Goal: Task Accomplishment & Management: Manage account settings

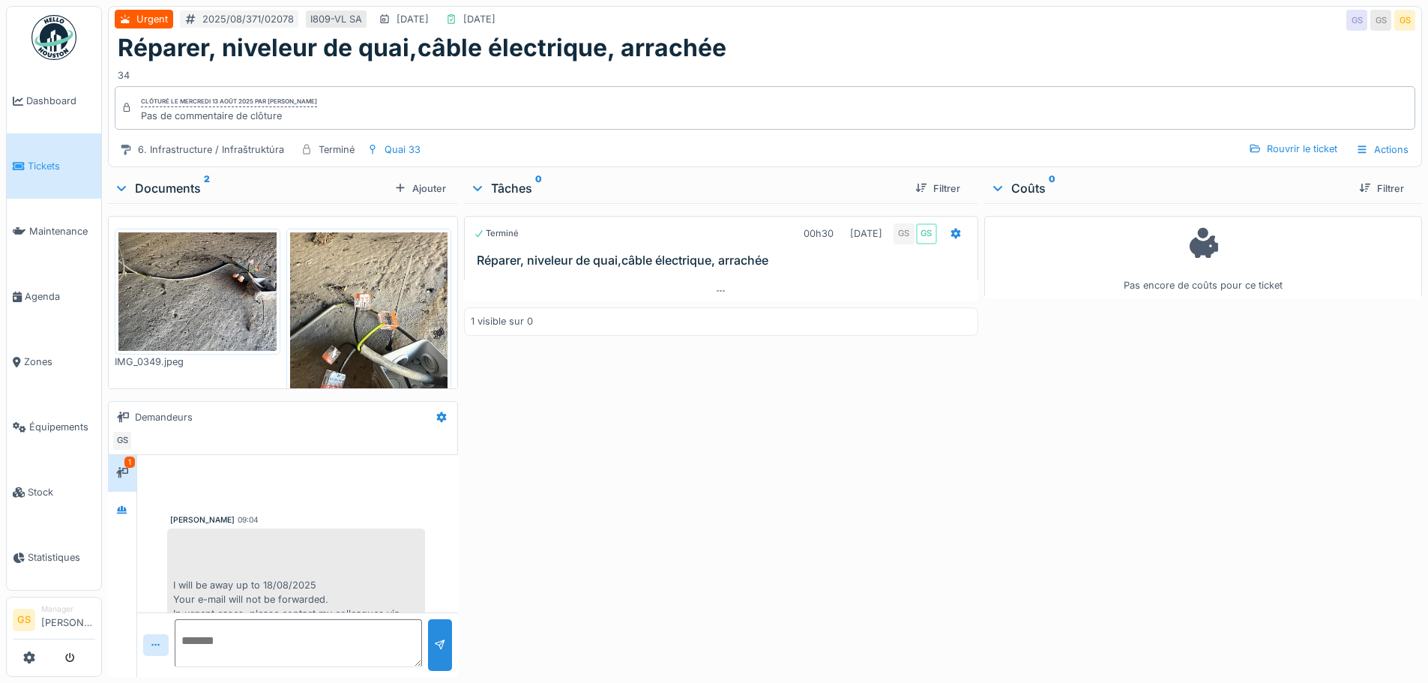
scroll to position [35, 0]
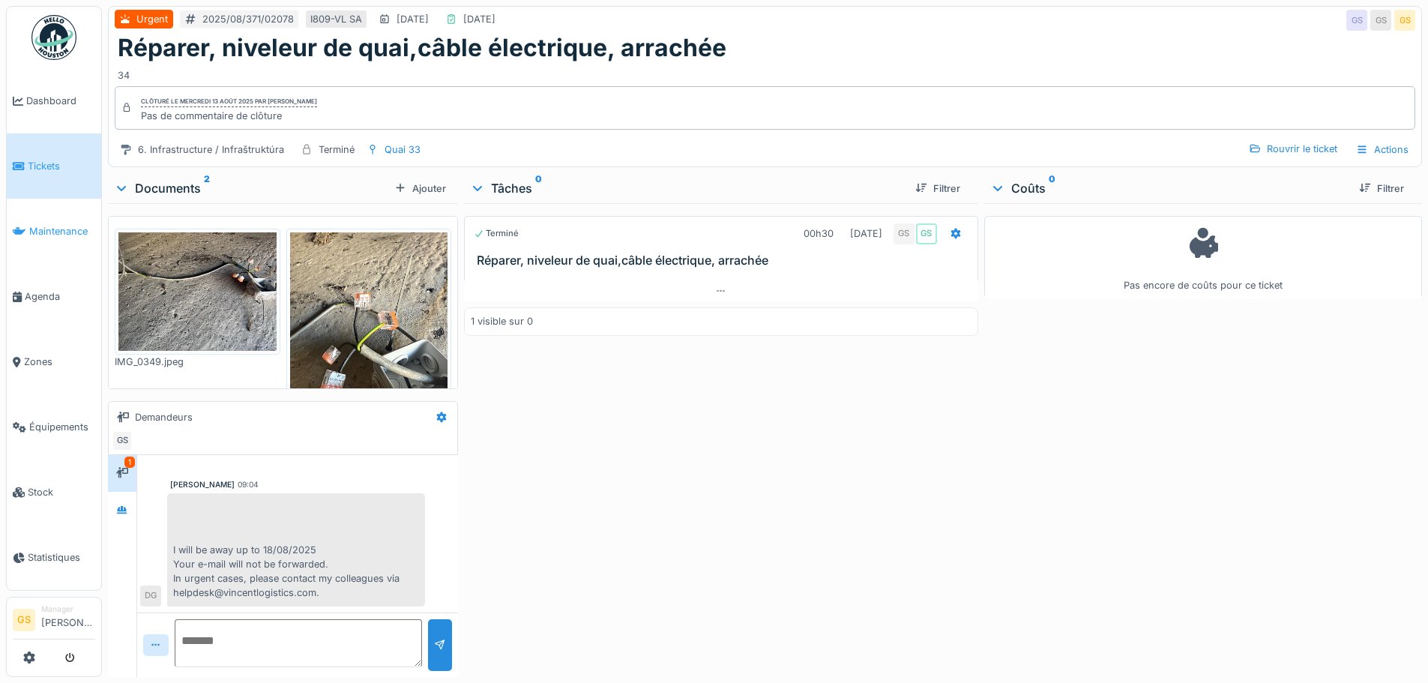
click at [31, 226] on span "Maintenance" at bounding box center [62, 231] width 66 height 14
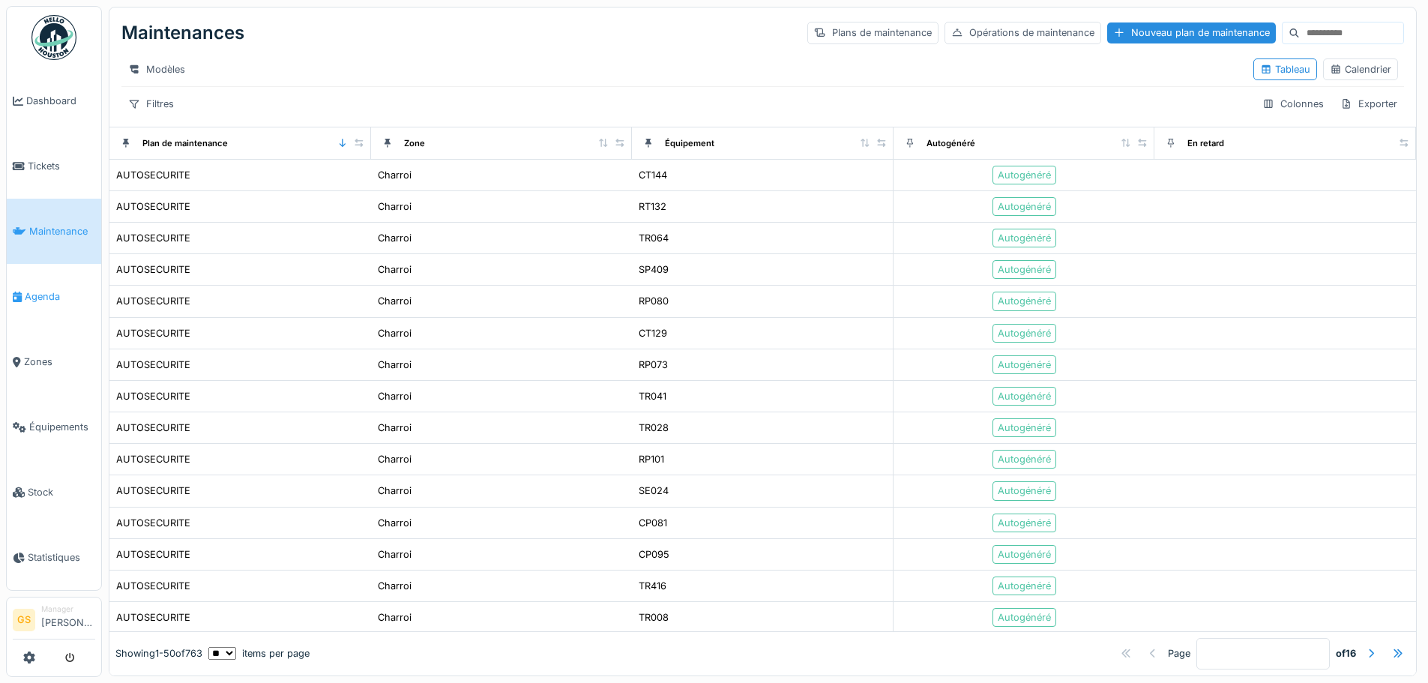
click at [36, 295] on span "Agenda" at bounding box center [60, 296] width 70 height 14
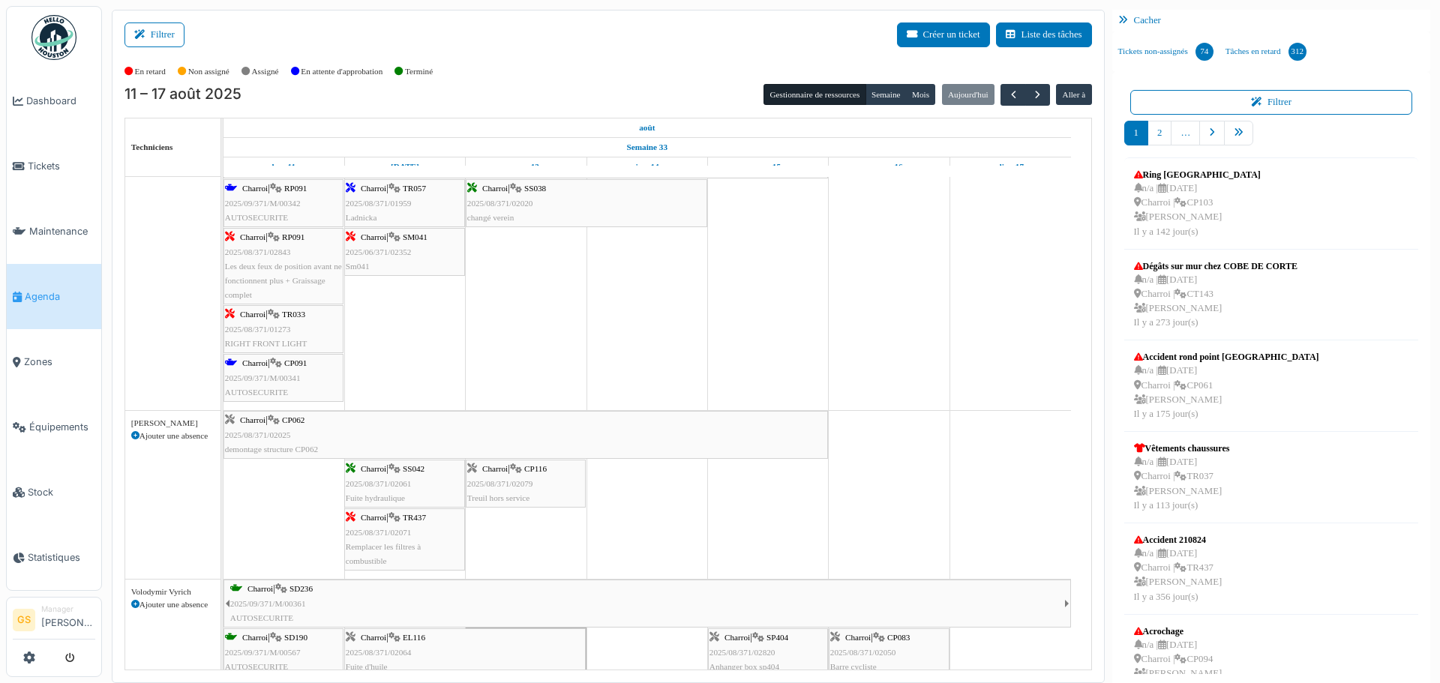
scroll to position [675, 0]
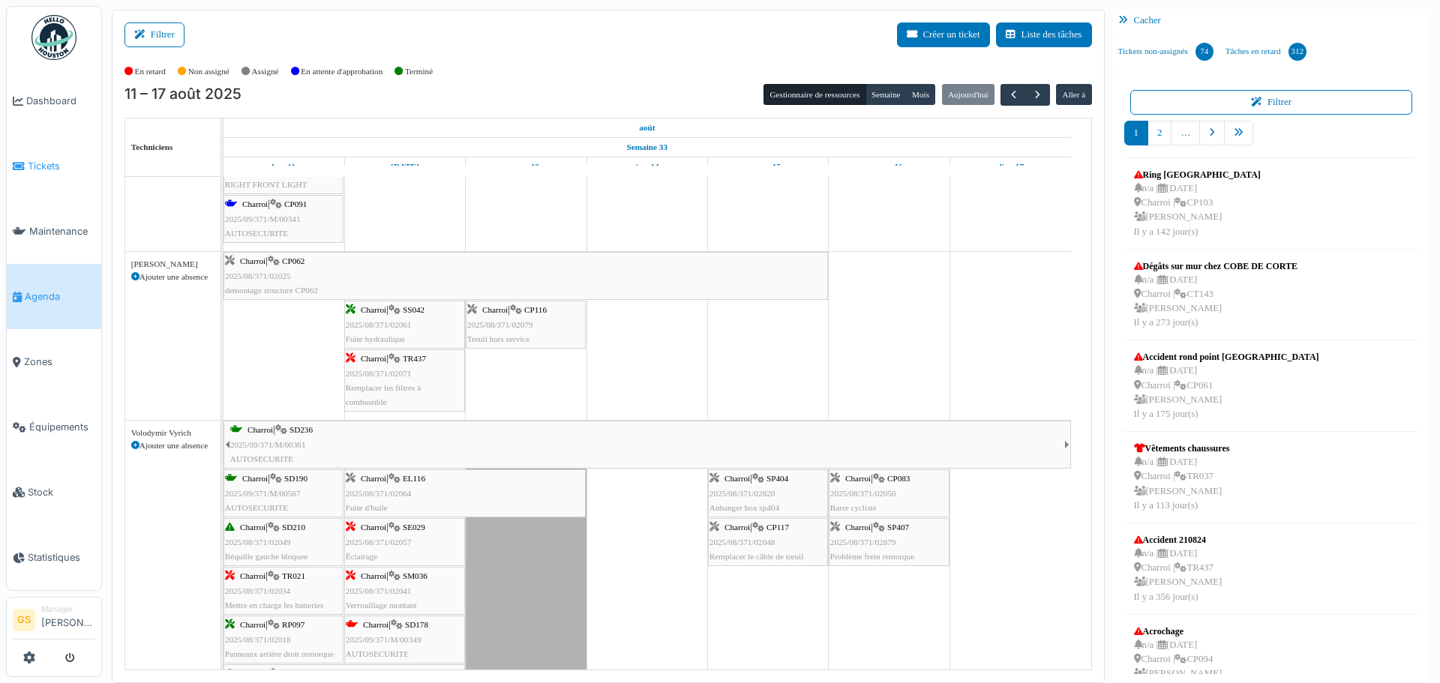
click at [31, 163] on span "Tickets" at bounding box center [61, 166] width 67 height 14
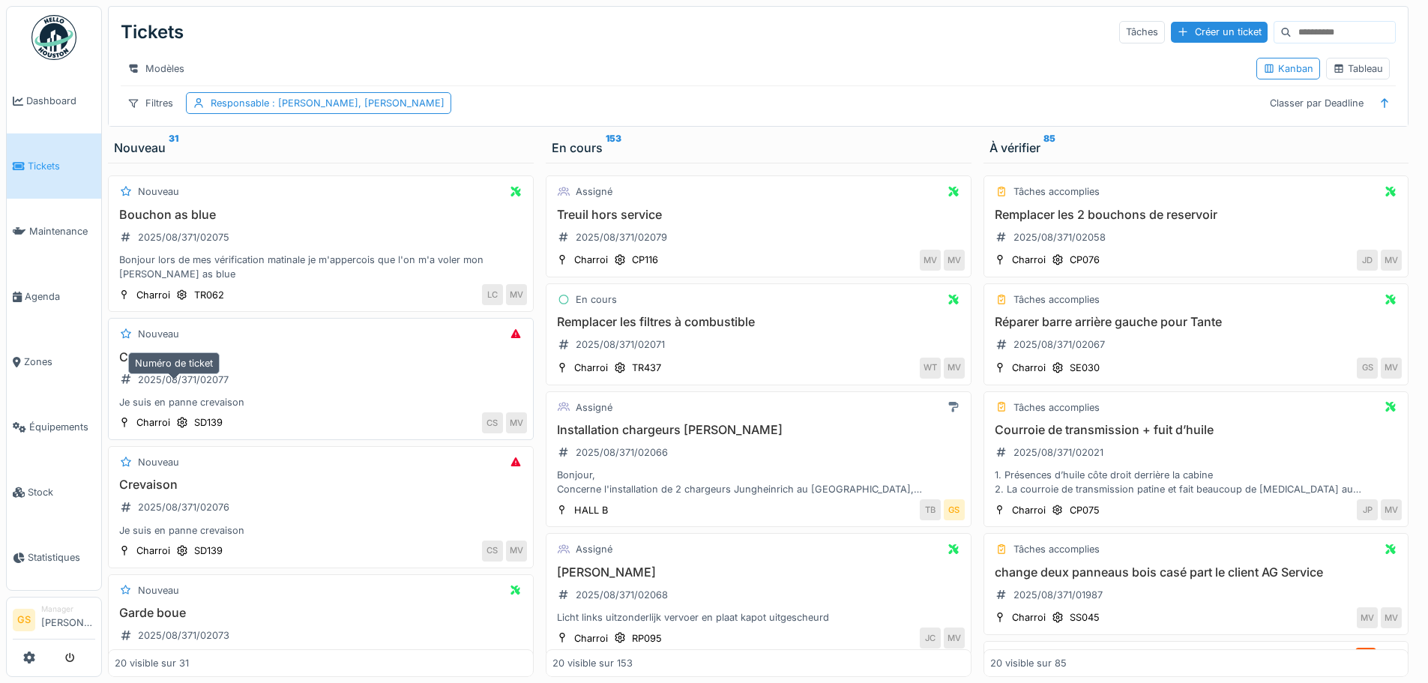
click at [169, 387] on div "2025/08/371/02077" at bounding box center [183, 380] width 91 height 14
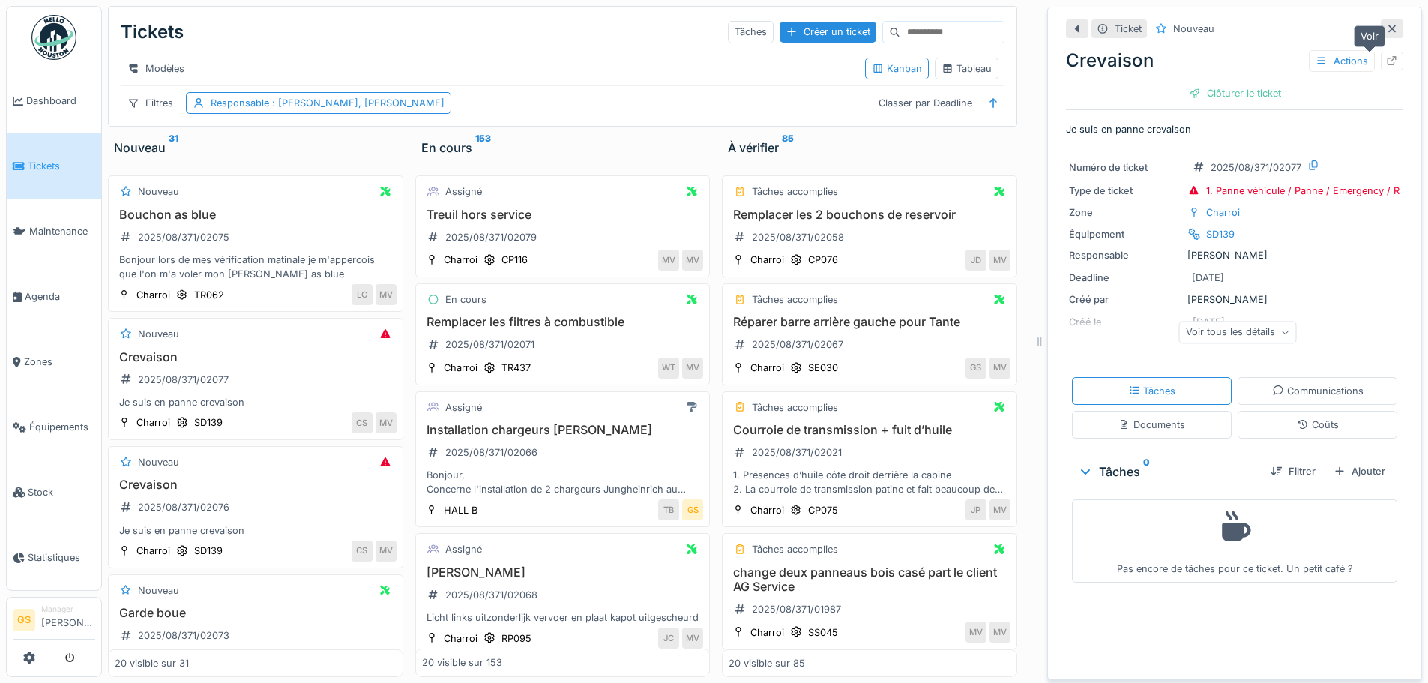
click at [1386, 55] on div at bounding box center [1392, 61] width 12 height 14
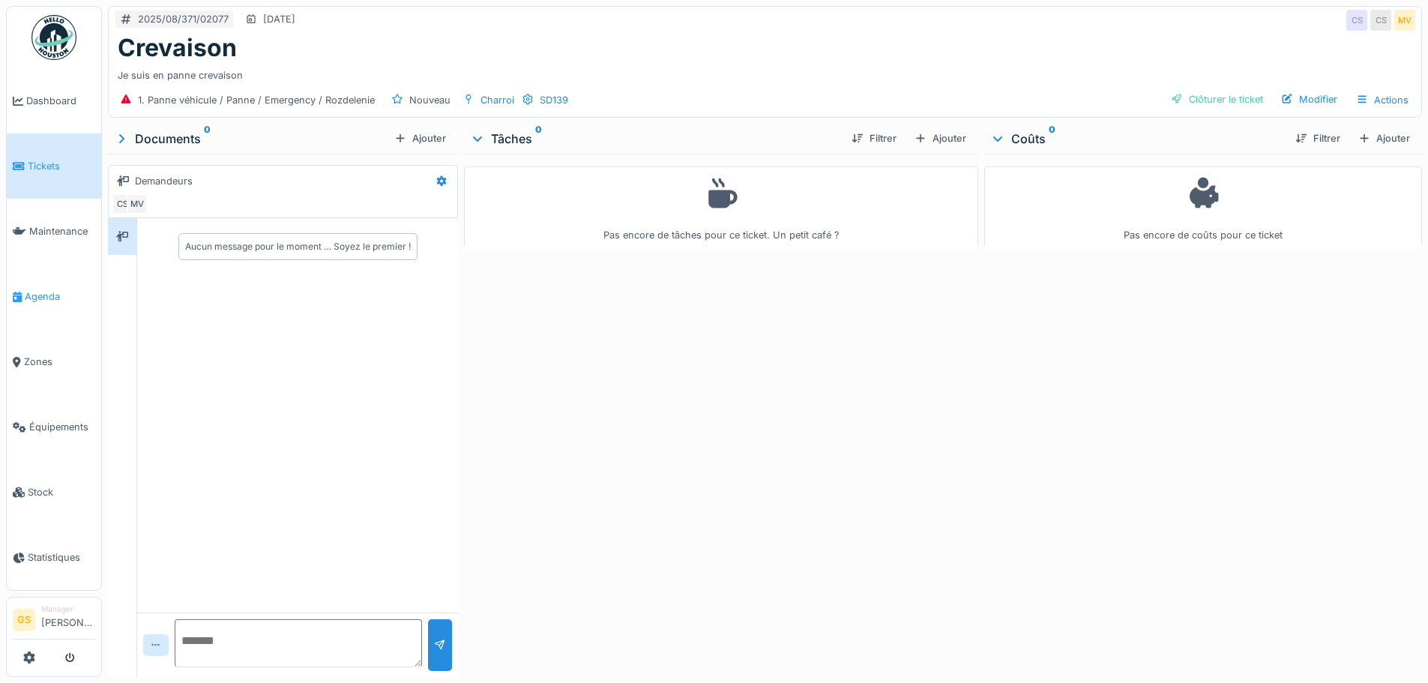
click at [34, 292] on span "Agenda" at bounding box center [60, 296] width 70 height 14
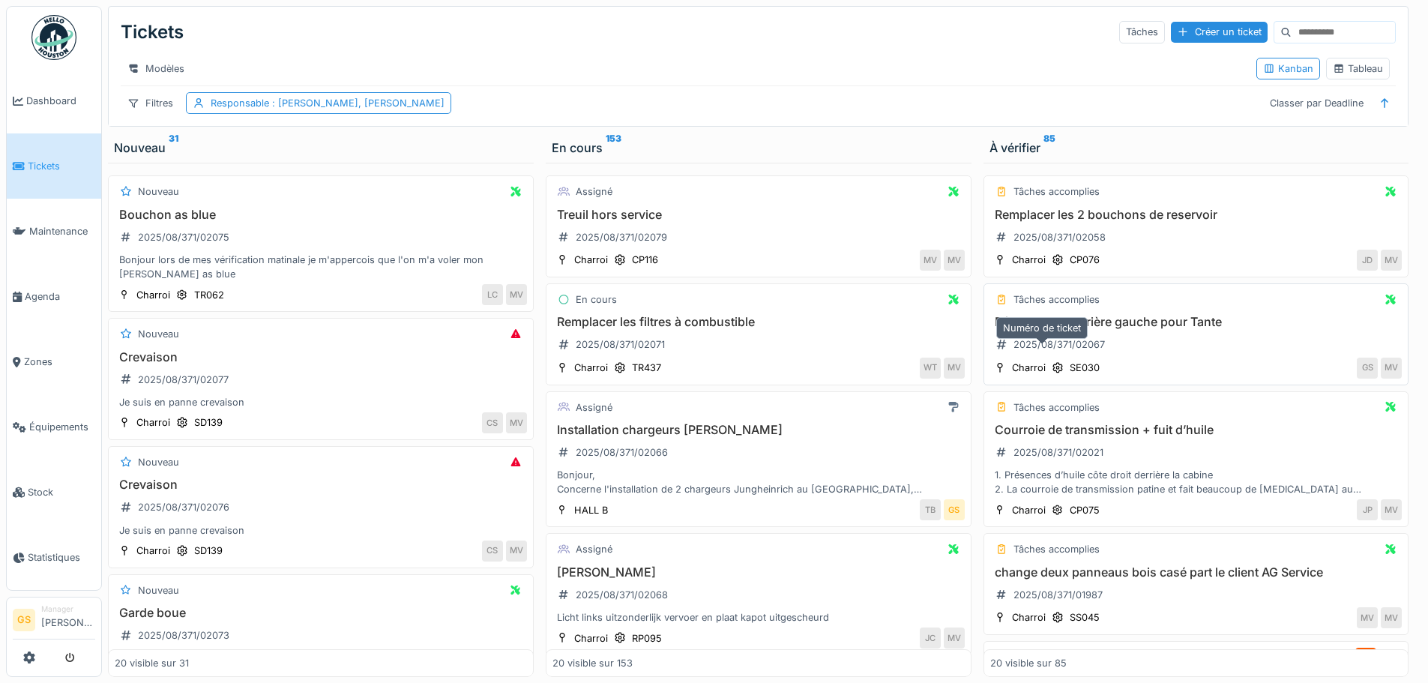
click at [1040, 352] on div "2025/08/371/02067" at bounding box center [1059, 344] width 91 height 14
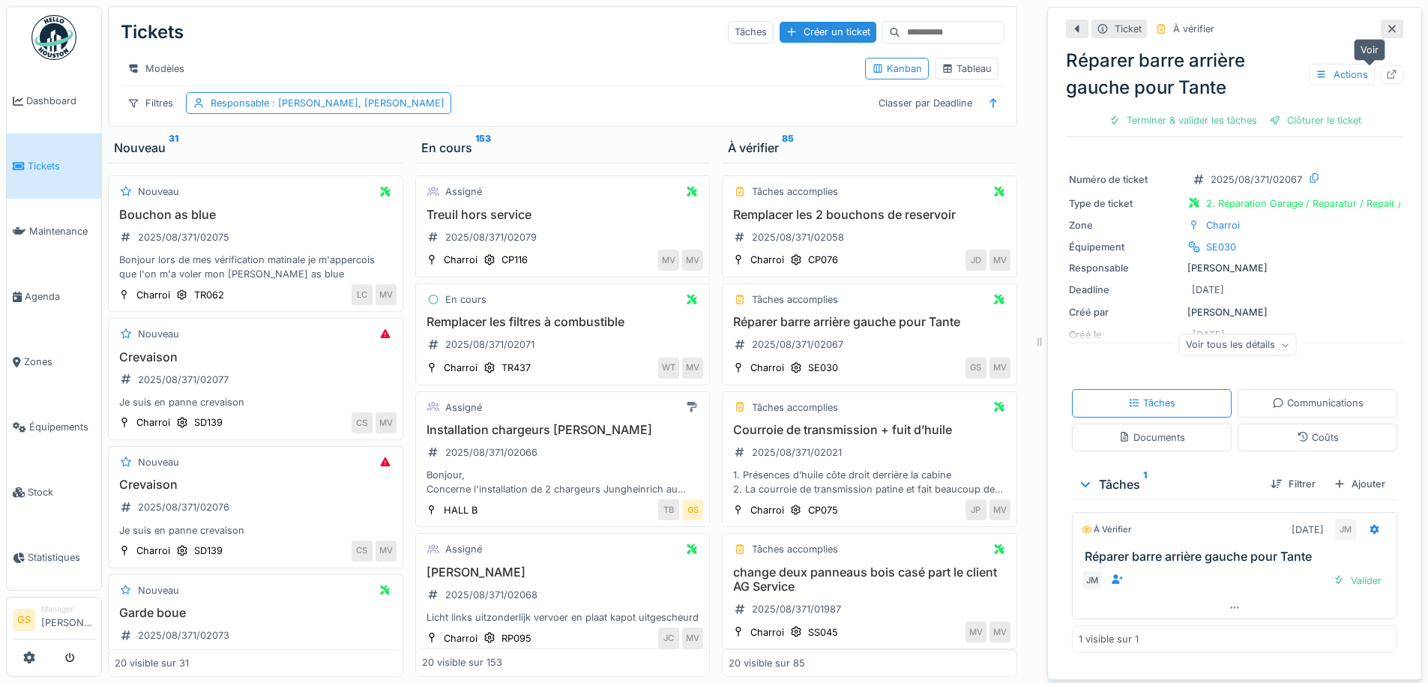
click at [1386, 70] on icon at bounding box center [1392, 75] width 12 height 10
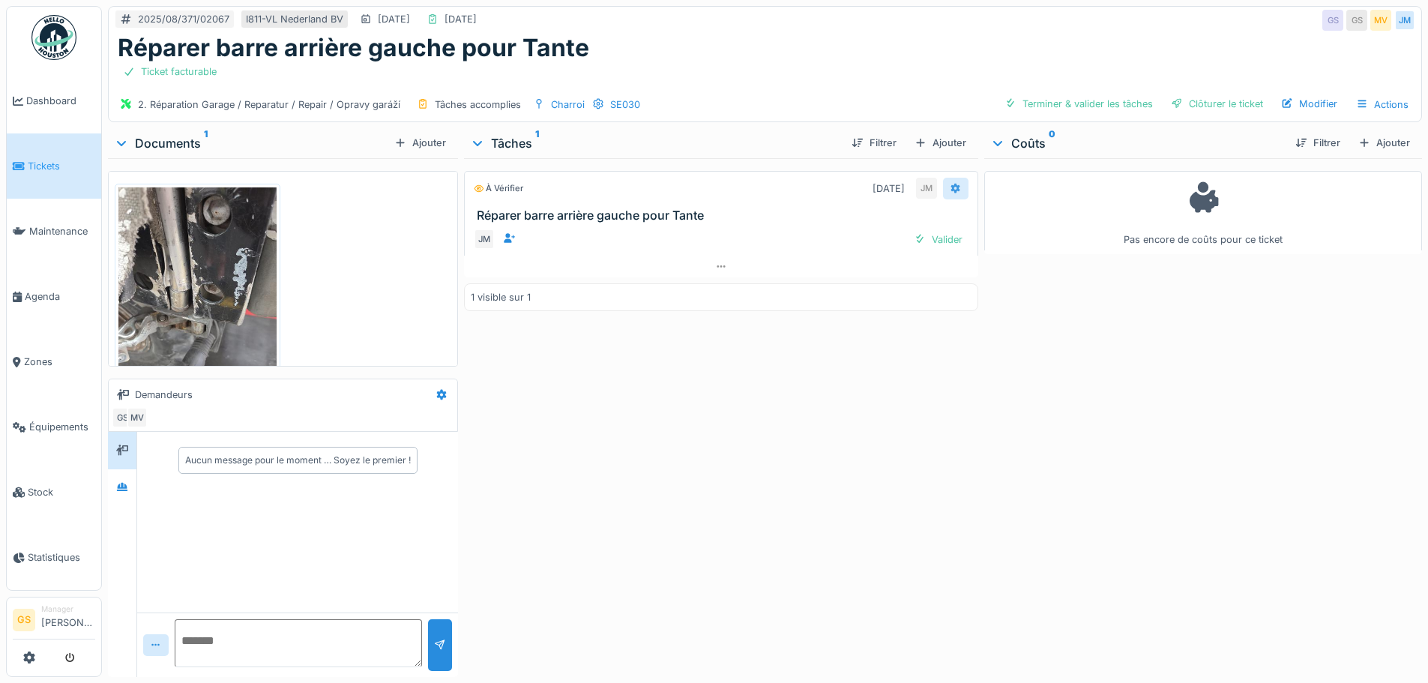
click at [951, 187] on icon at bounding box center [956, 188] width 10 height 10
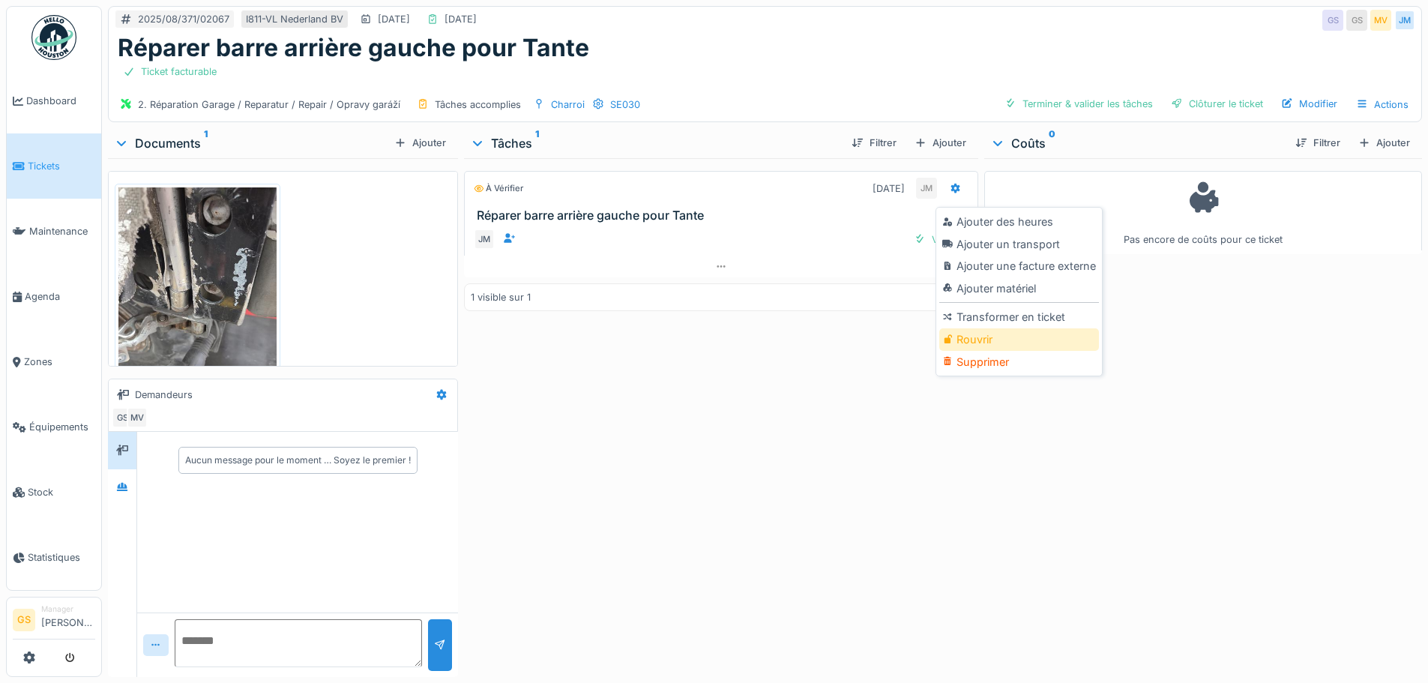
click at [961, 341] on div "Rouvrir" at bounding box center [1020, 339] width 160 height 22
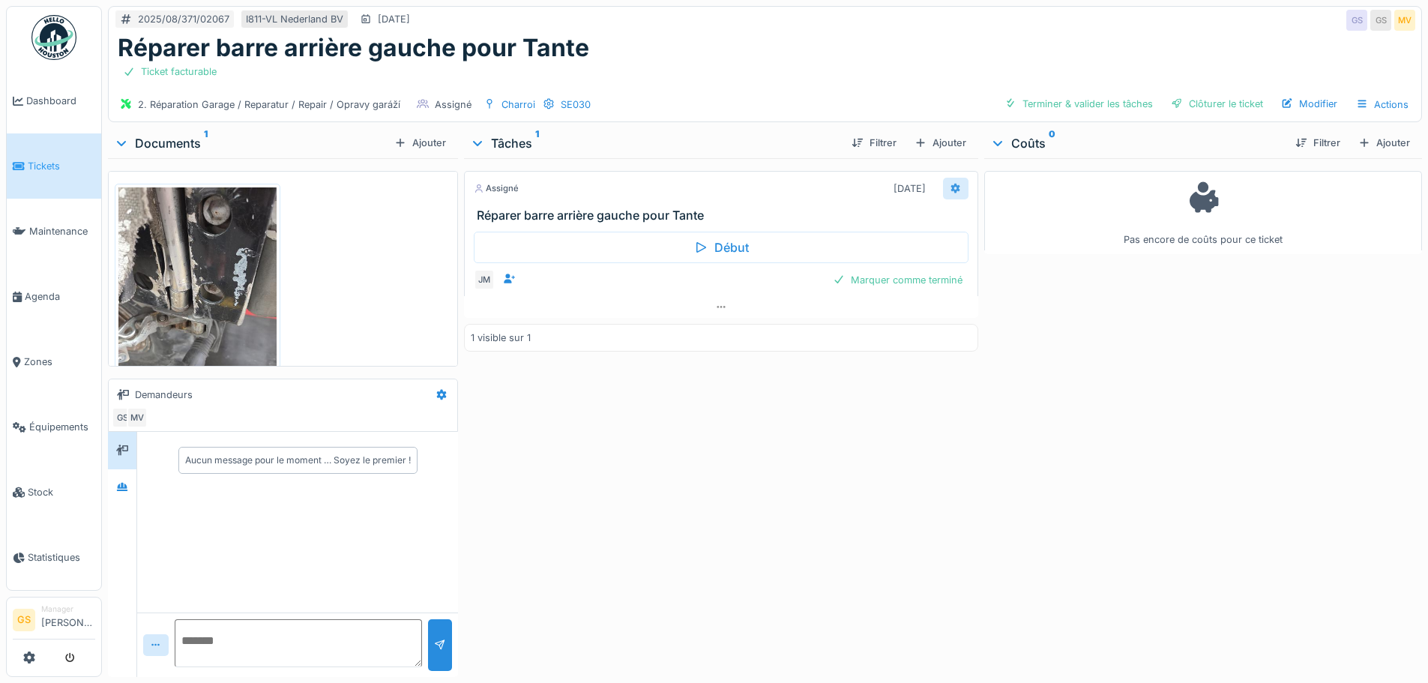
click at [953, 185] on icon at bounding box center [956, 189] width 12 height 10
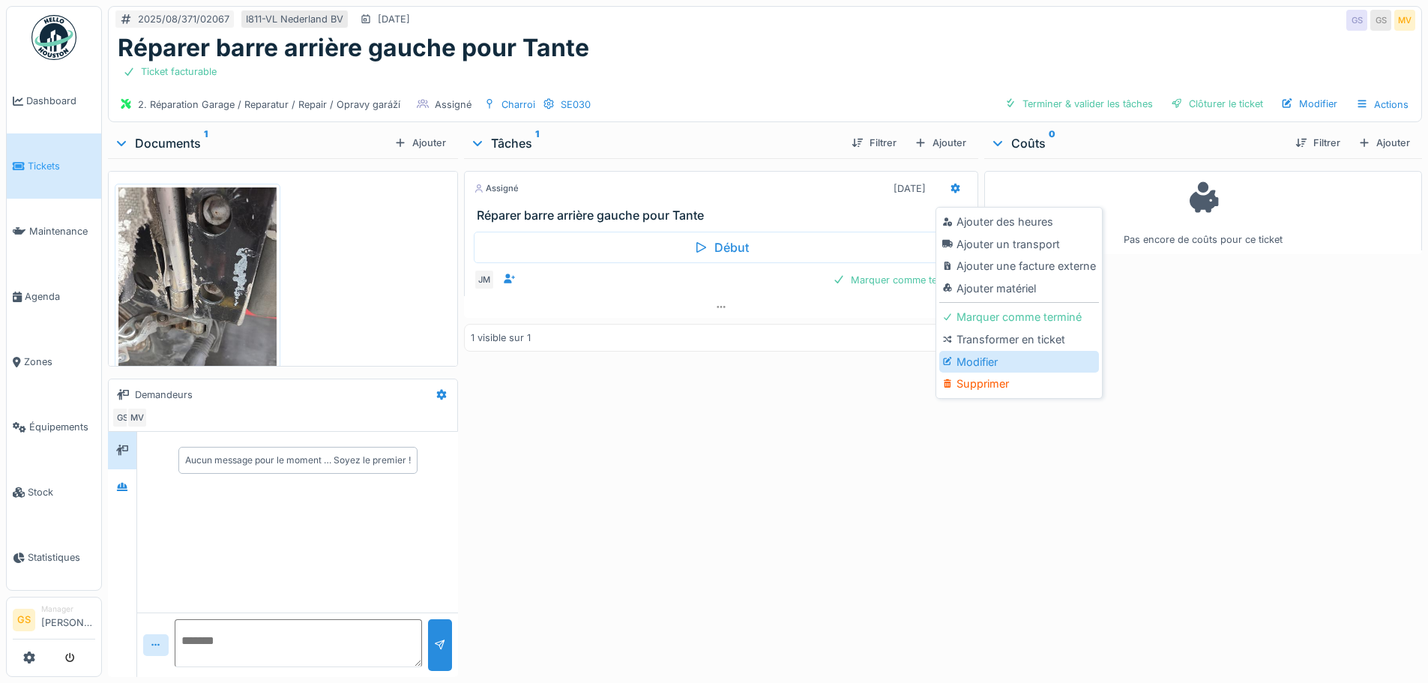
click at [967, 358] on div "Modifier" at bounding box center [1020, 362] width 160 height 22
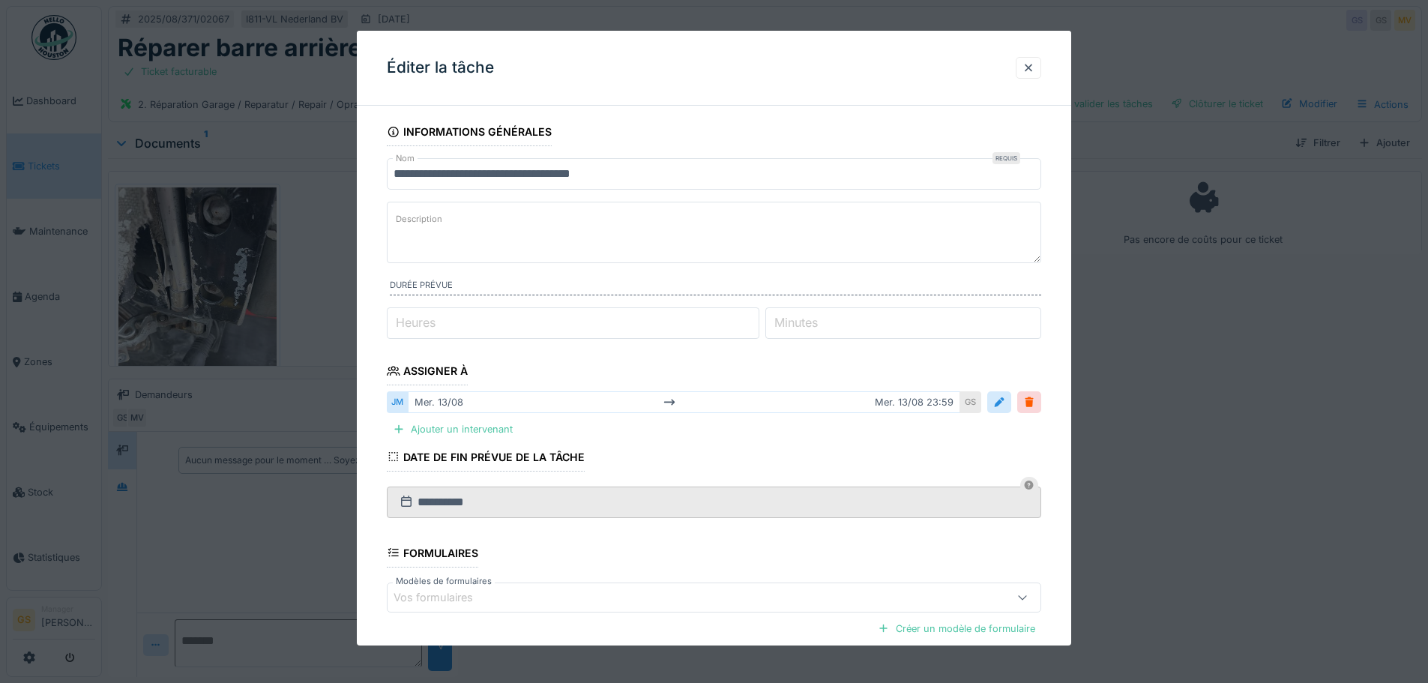
click at [795, 322] on label "Minutes" at bounding box center [796, 322] width 49 height 18
click at [795, 322] on input "*" at bounding box center [904, 322] width 276 height 31
type input "*"
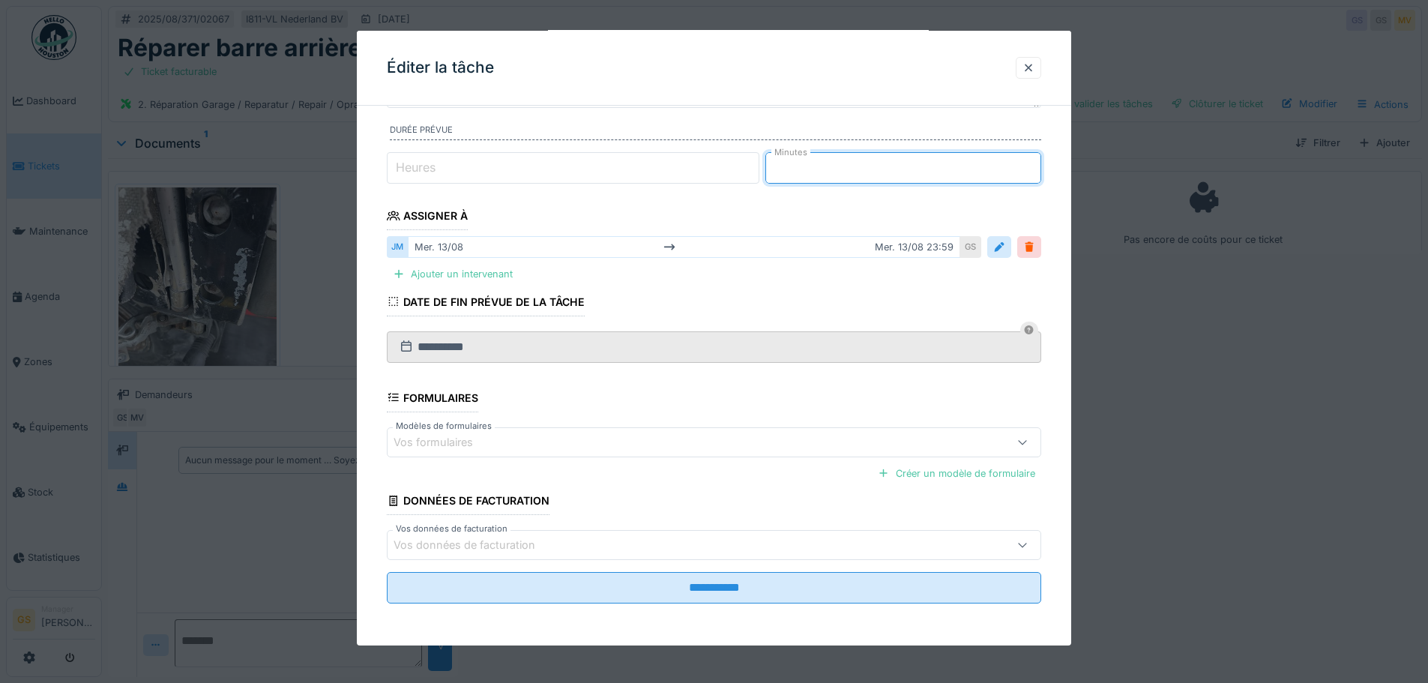
scroll to position [11, 0]
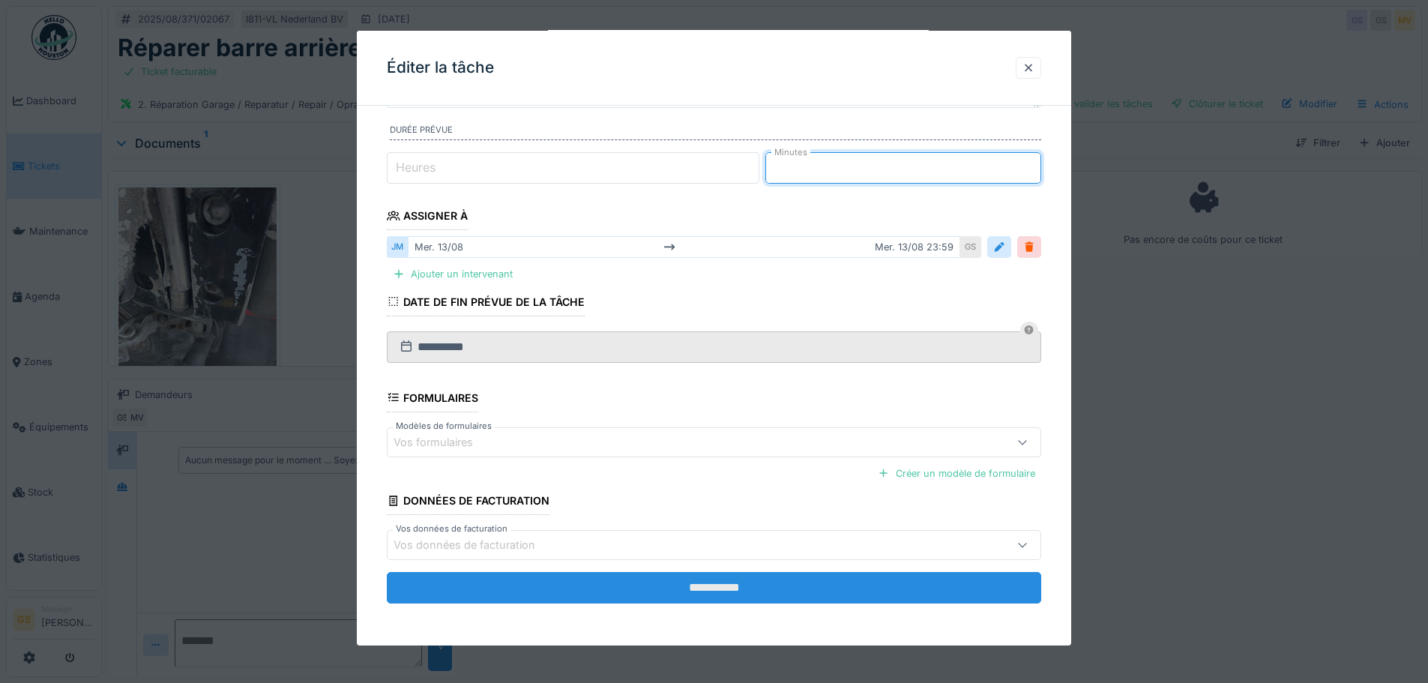
type input "**"
click at [785, 592] on input "**********" at bounding box center [714, 587] width 655 height 31
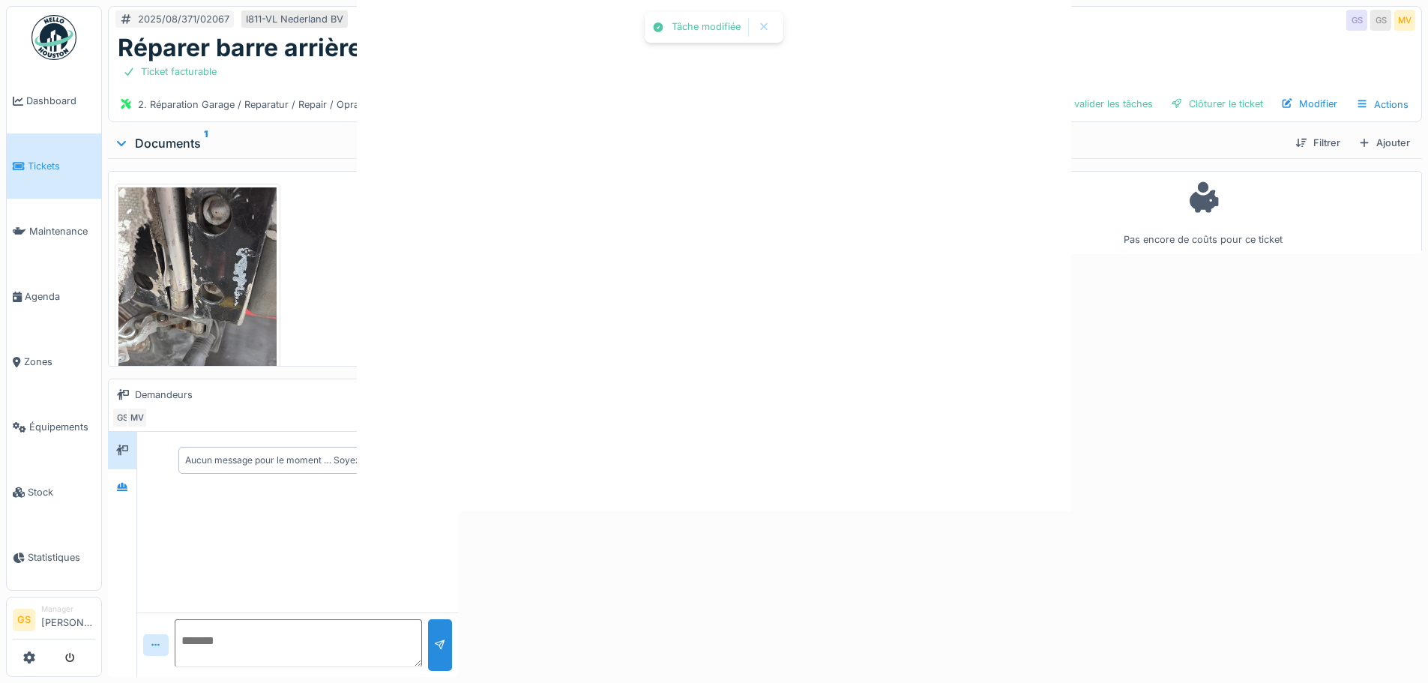
scroll to position [0, 0]
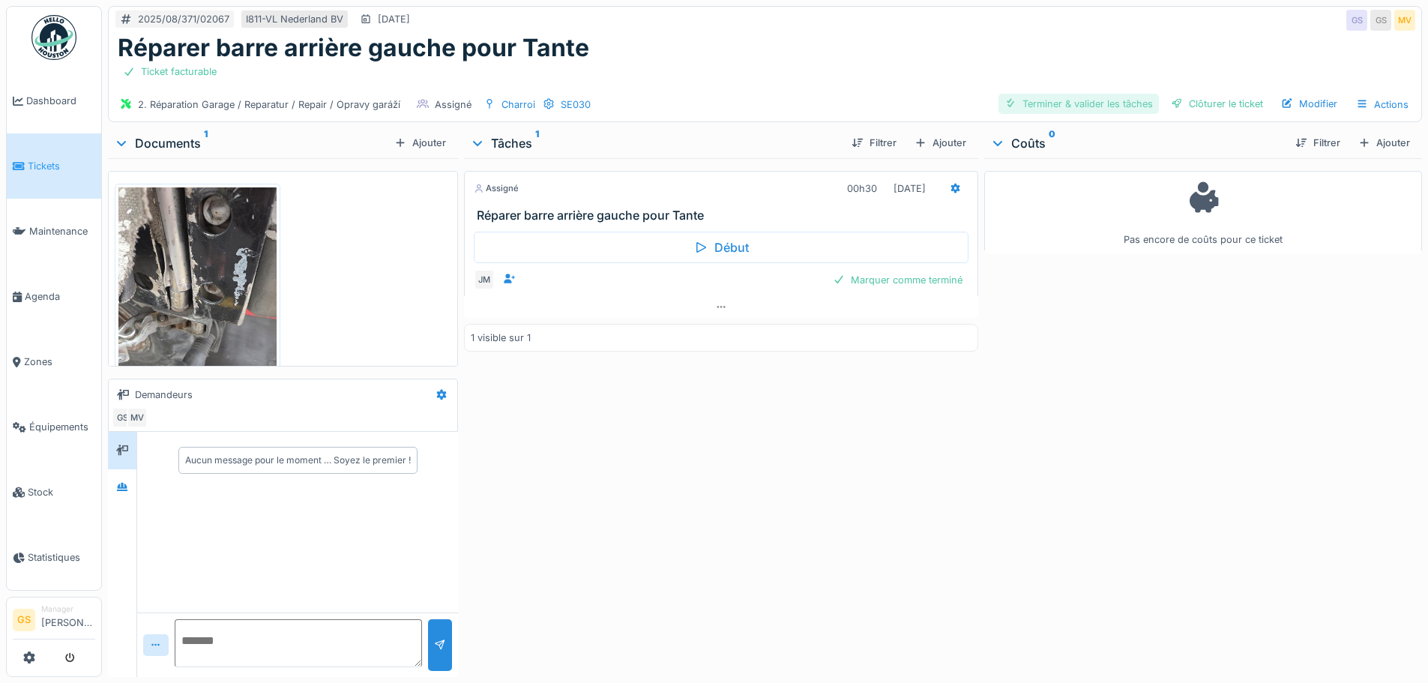
click at [1015, 94] on div "Terminer & valider les tâches" at bounding box center [1079, 104] width 160 height 20
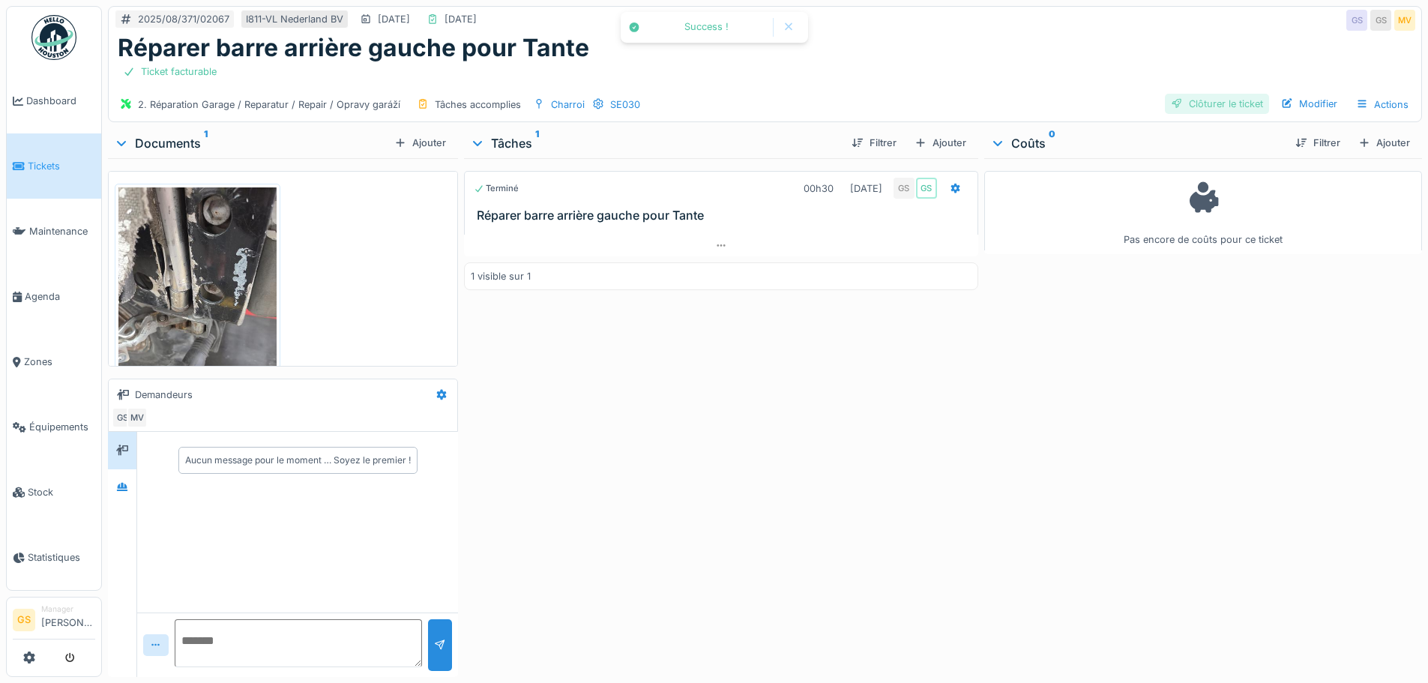
click at [1178, 94] on div "Clôturer le ticket" at bounding box center [1217, 104] width 104 height 20
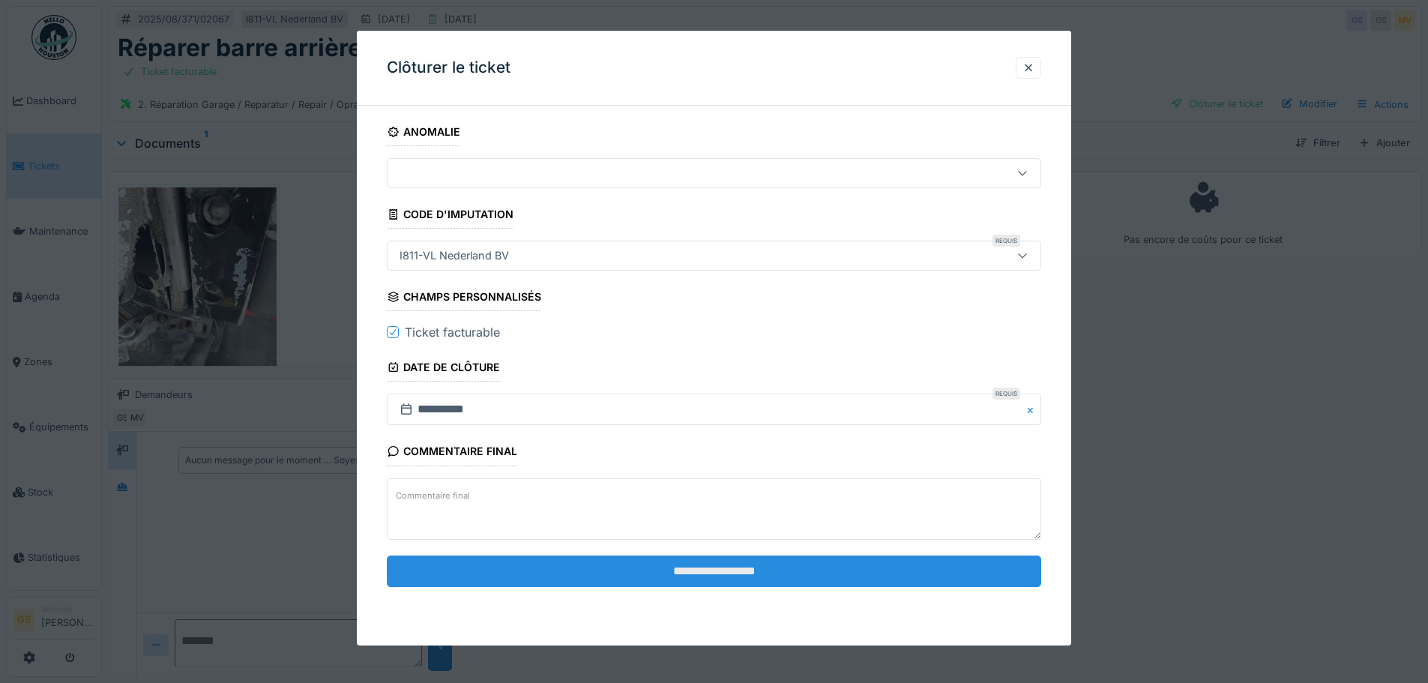
click at [676, 574] on input "**********" at bounding box center [714, 571] width 655 height 31
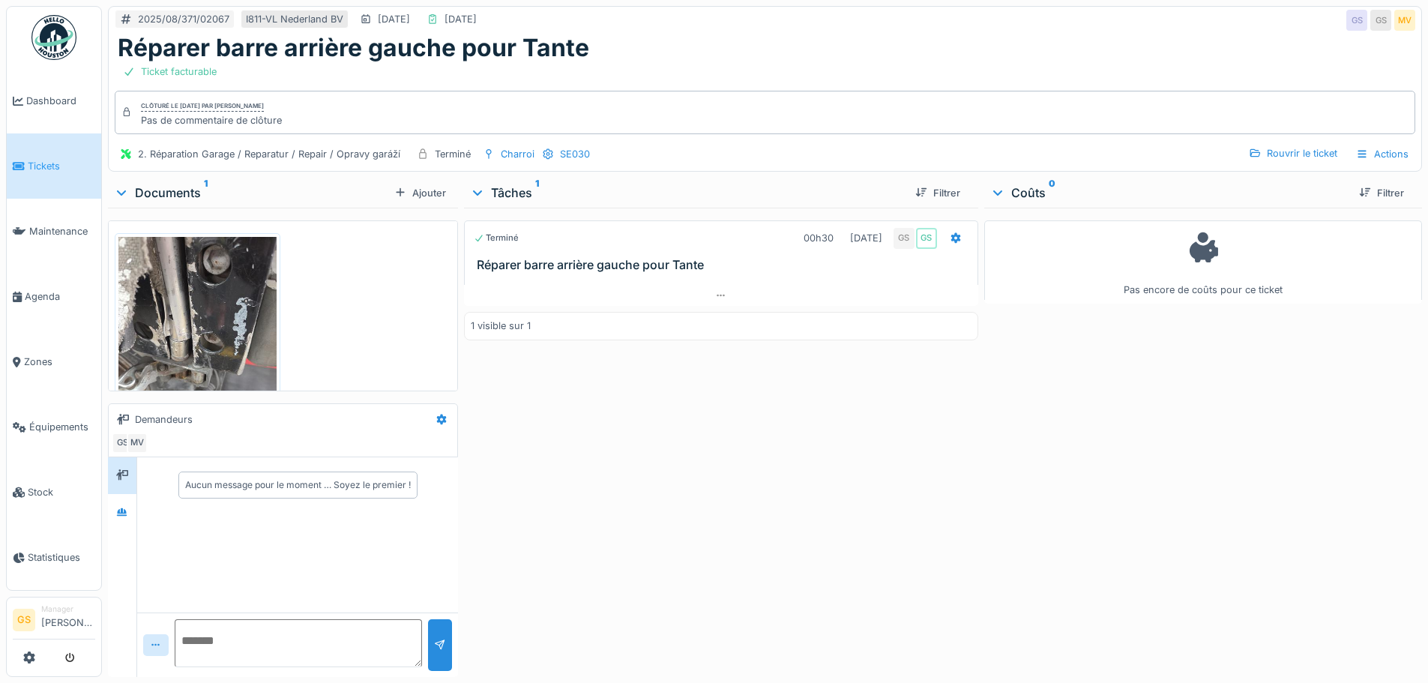
click at [36, 164] on span "Tickets" at bounding box center [61, 166] width 67 height 14
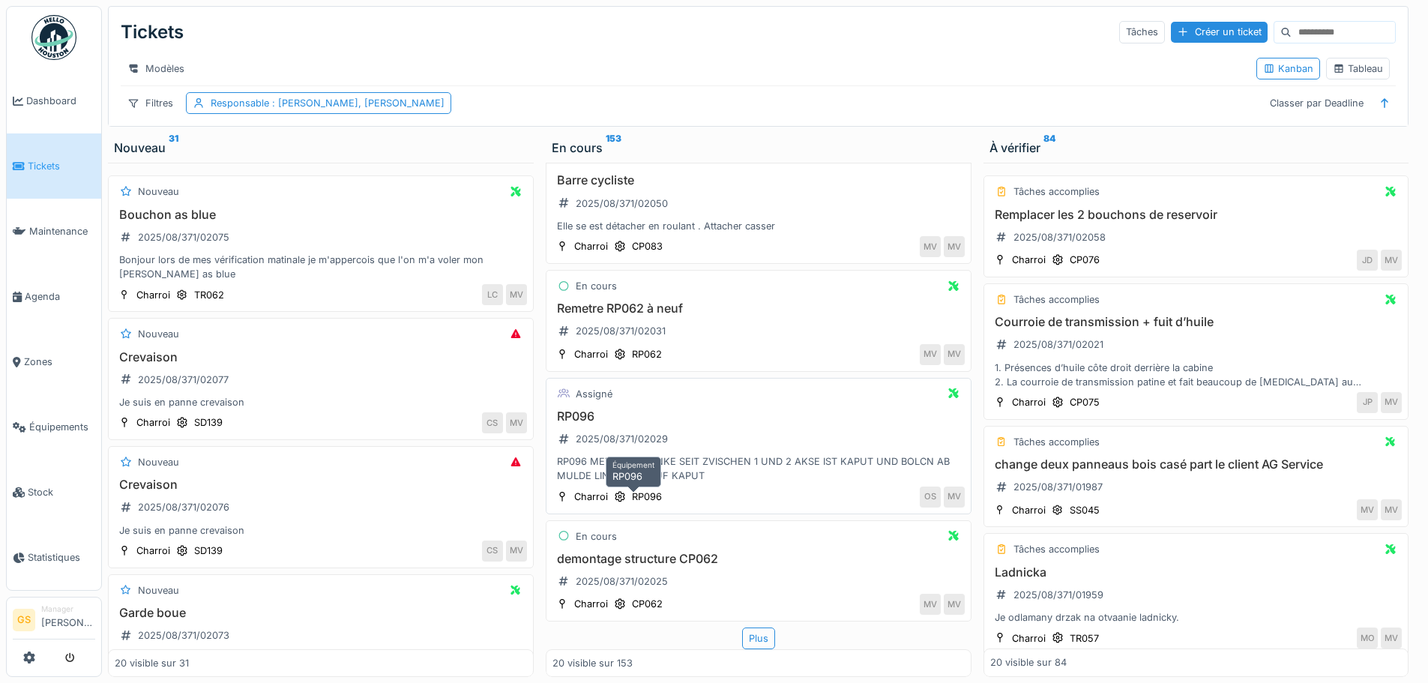
scroll to position [1953, 0]
click at [747, 643] on div "Plus" at bounding box center [758, 639] width 33 height 22
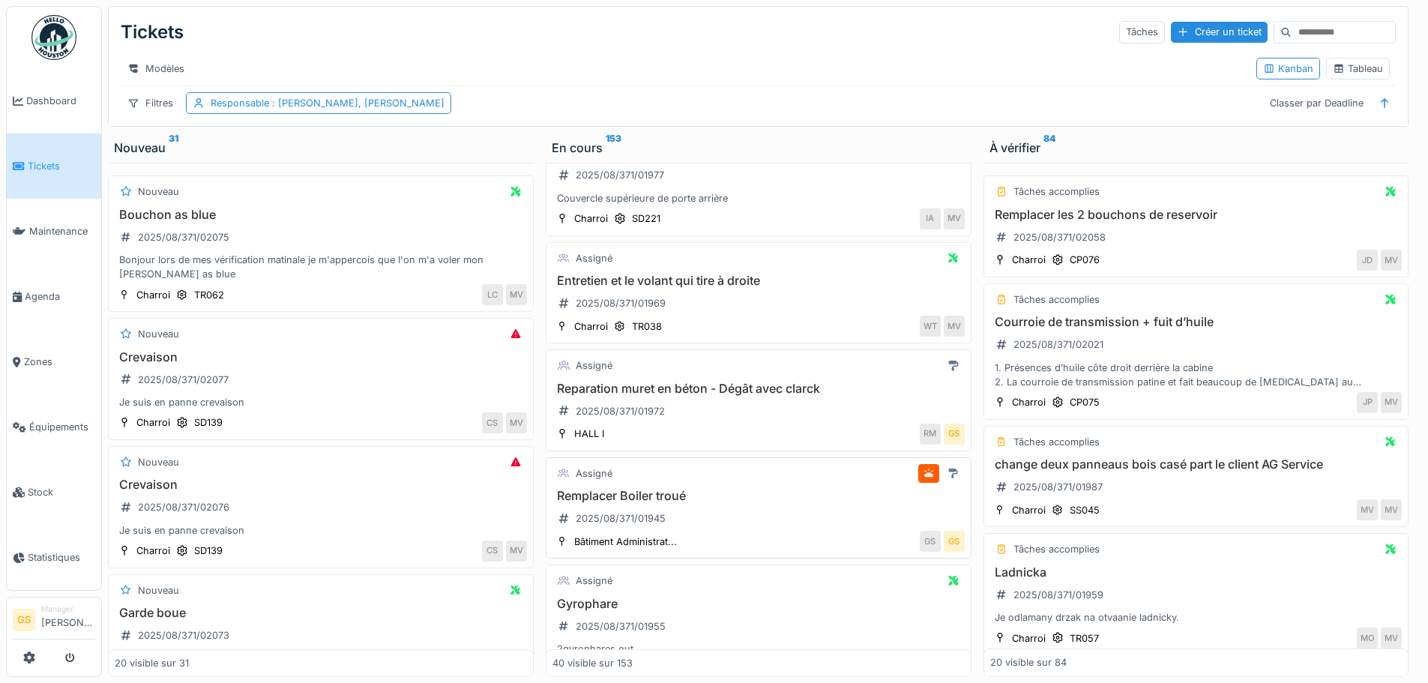
scroll to position [3678, 0]
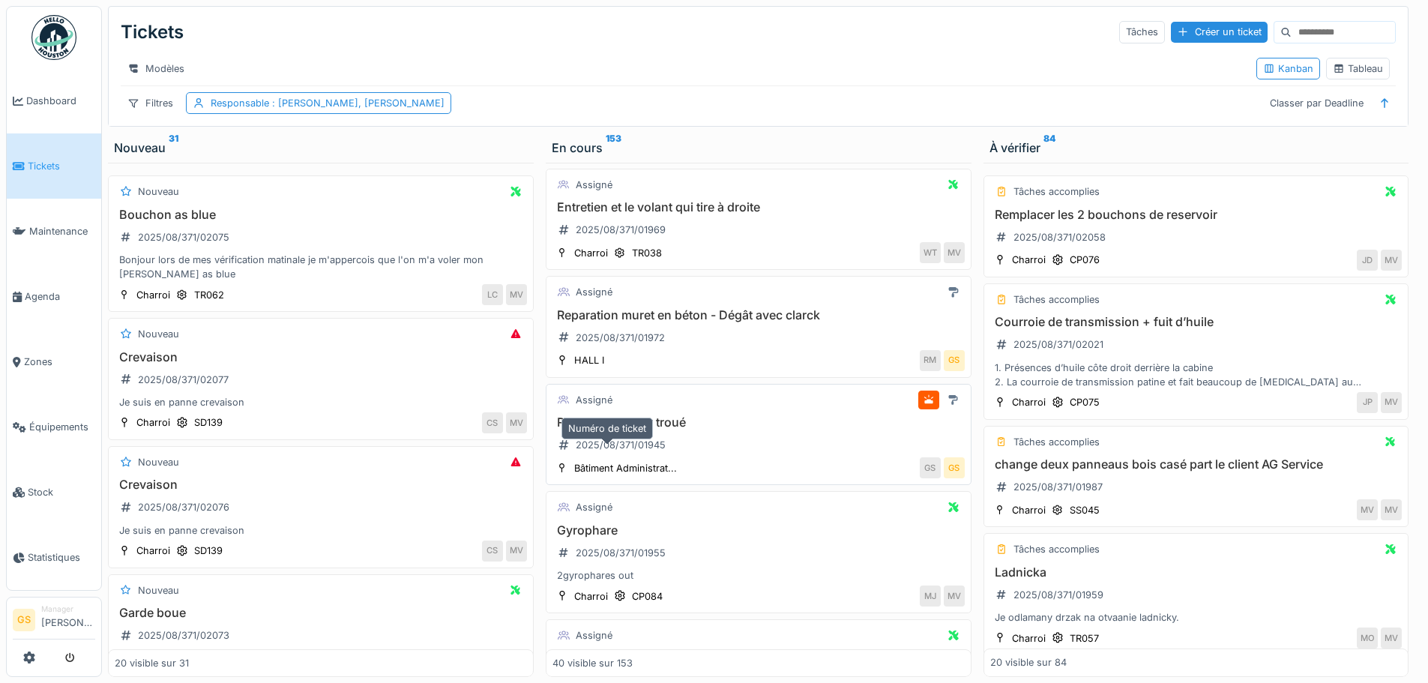
click at [641, 452] on div "2025/08/371/01945" at bounding box center [621, 445] width 90 height 14
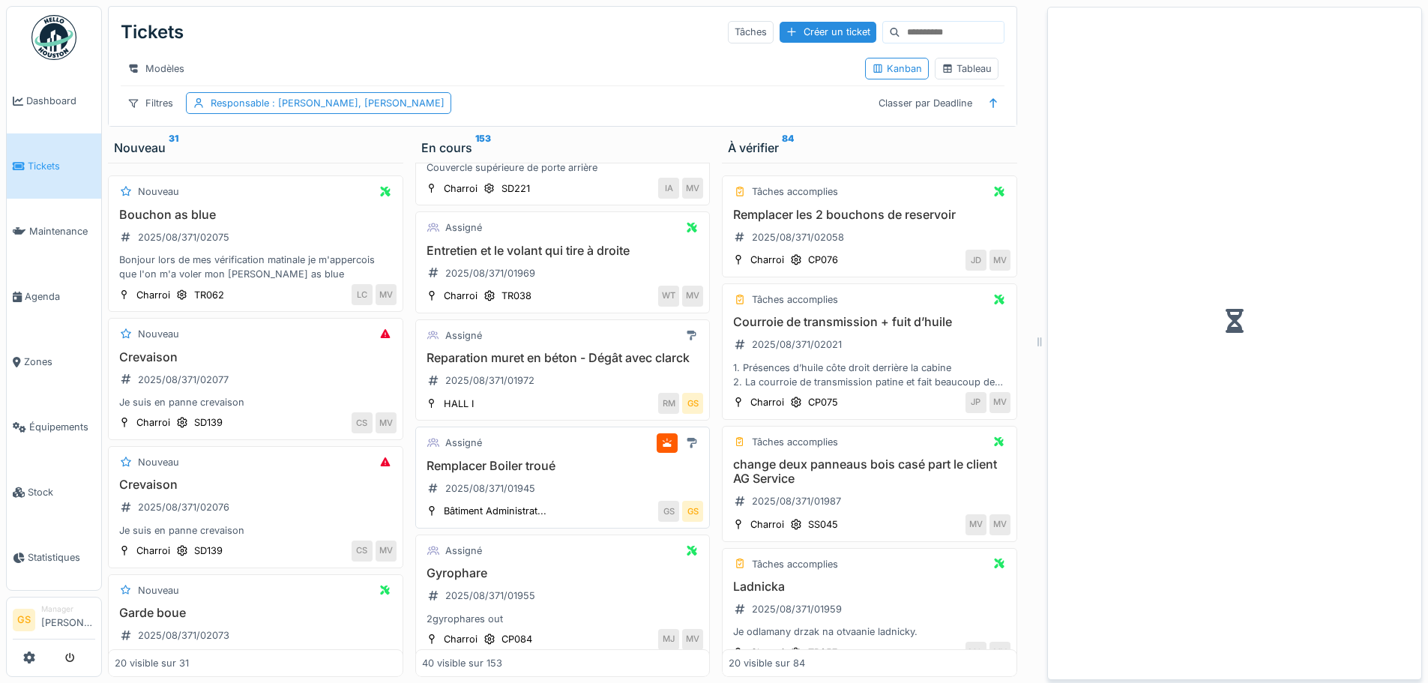
scroll to position [3736, 0]
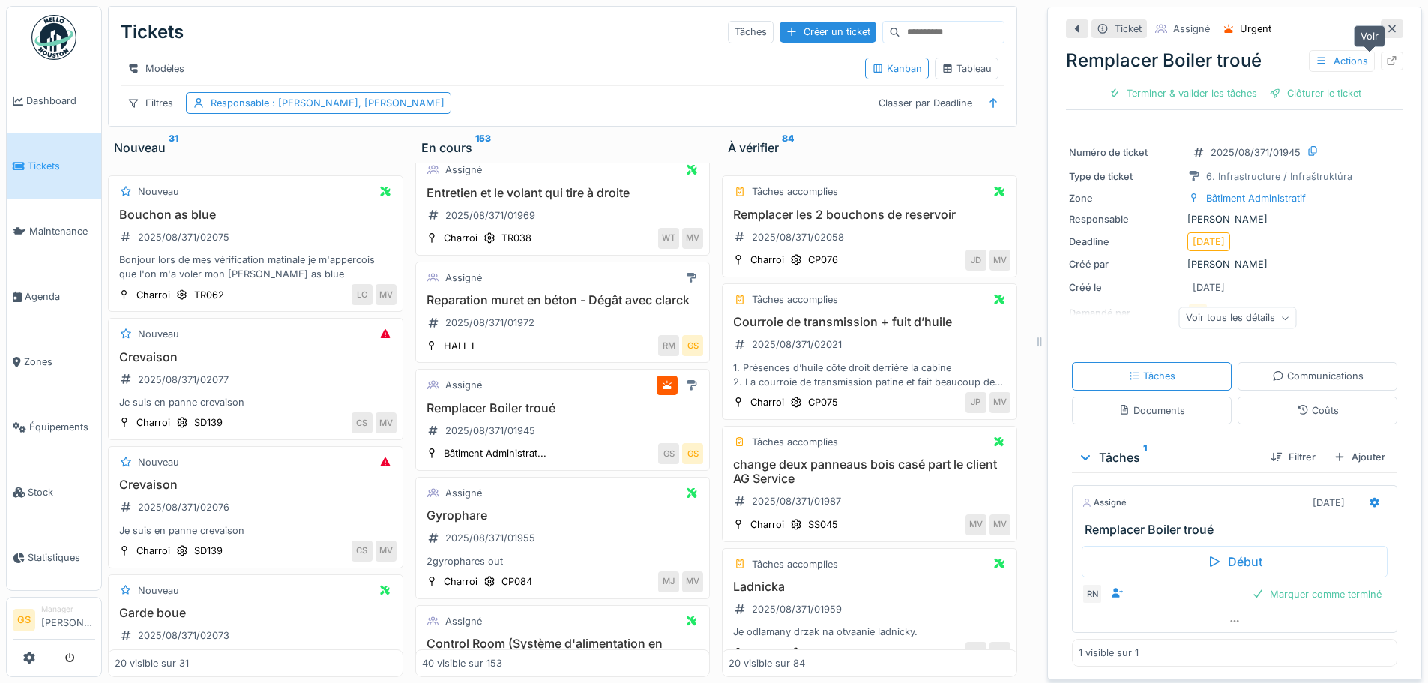
click at [1388, 56] on icon at bounding box center [1393, 61] width 10 height 10
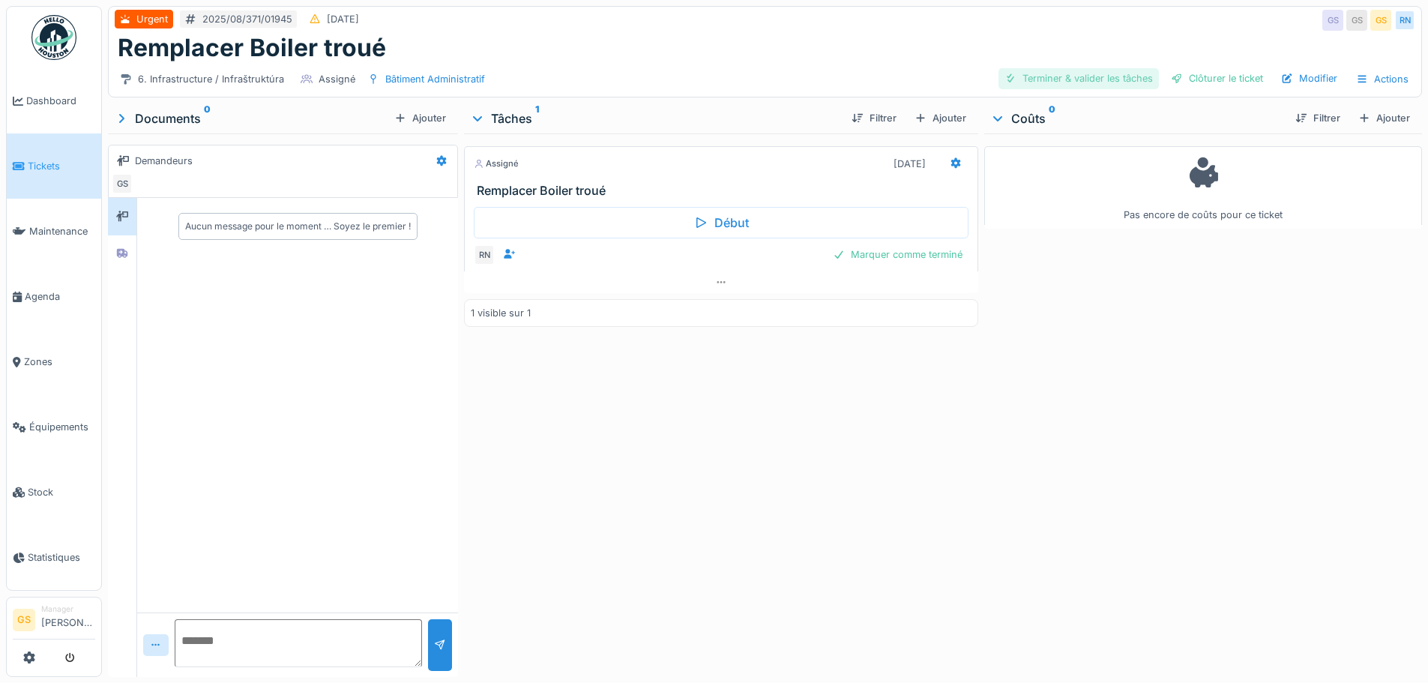
click at [1058, 76] on div "Terminer & valider les tâches" at bounding box center [1079, 78] width 160 height 20
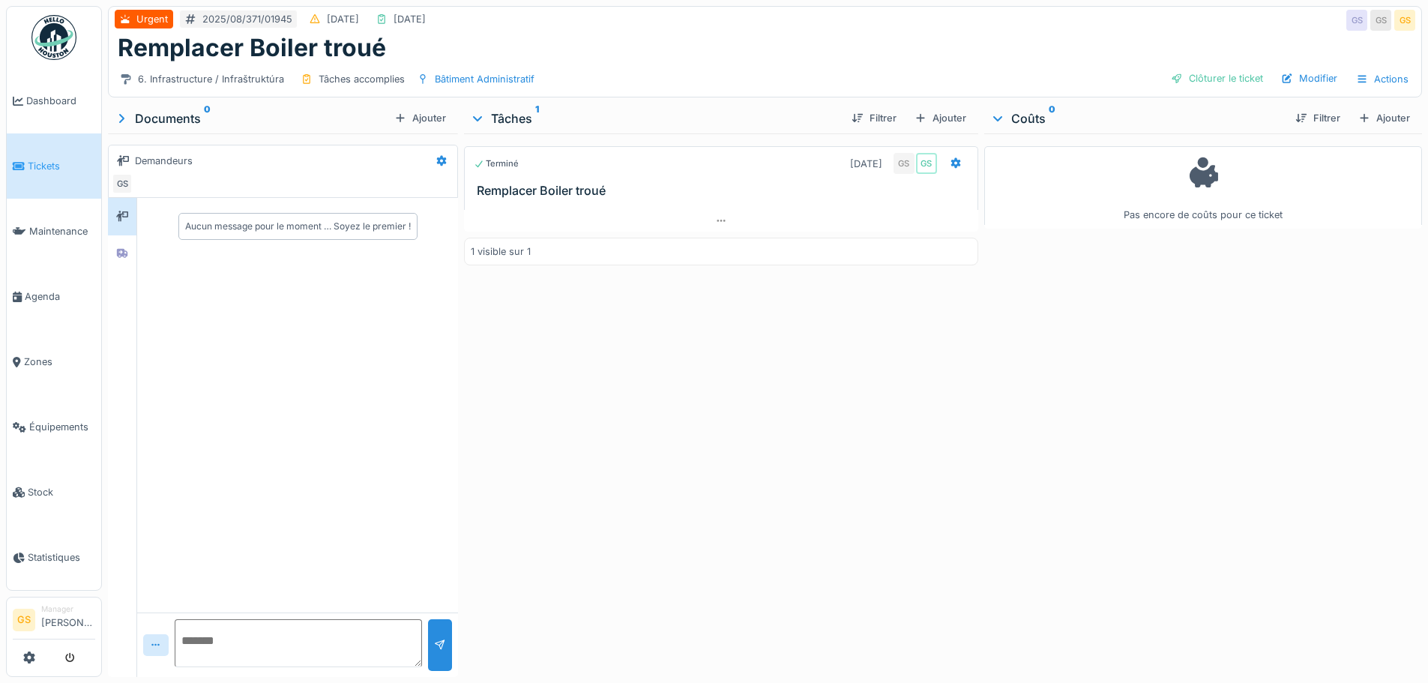
click at [43, 166] on span "Tickets" at bounding box center [61, 166] width 67 height 14
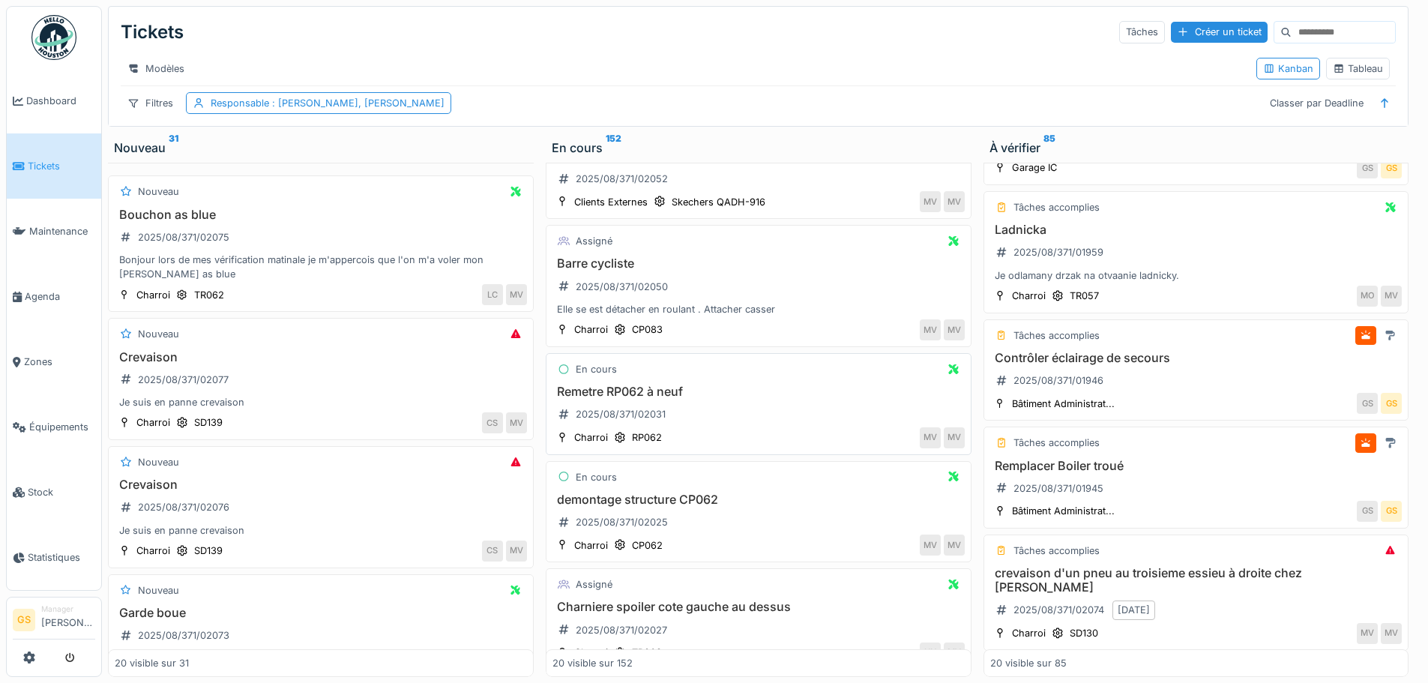
scroll to position [1919, 0]
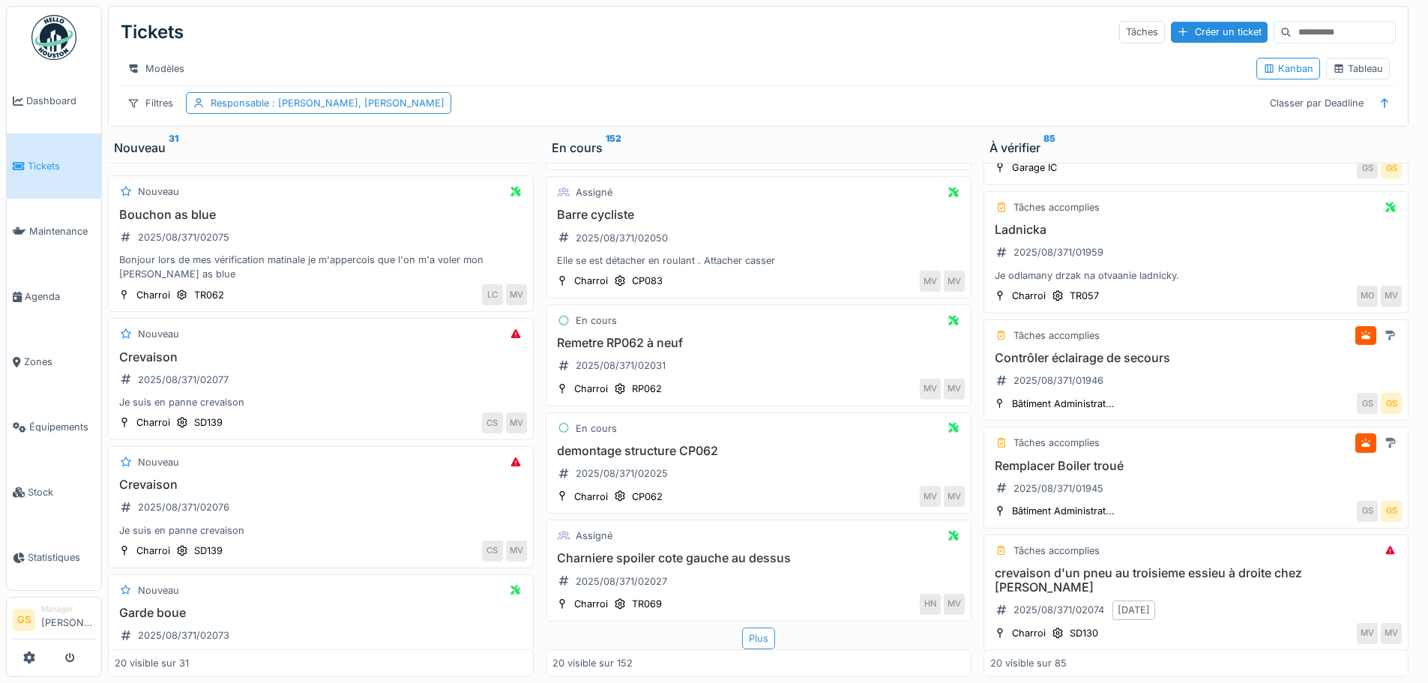
click at [748, 638] on div "Plus" at bounding box center [758, 639] width 33 height 22
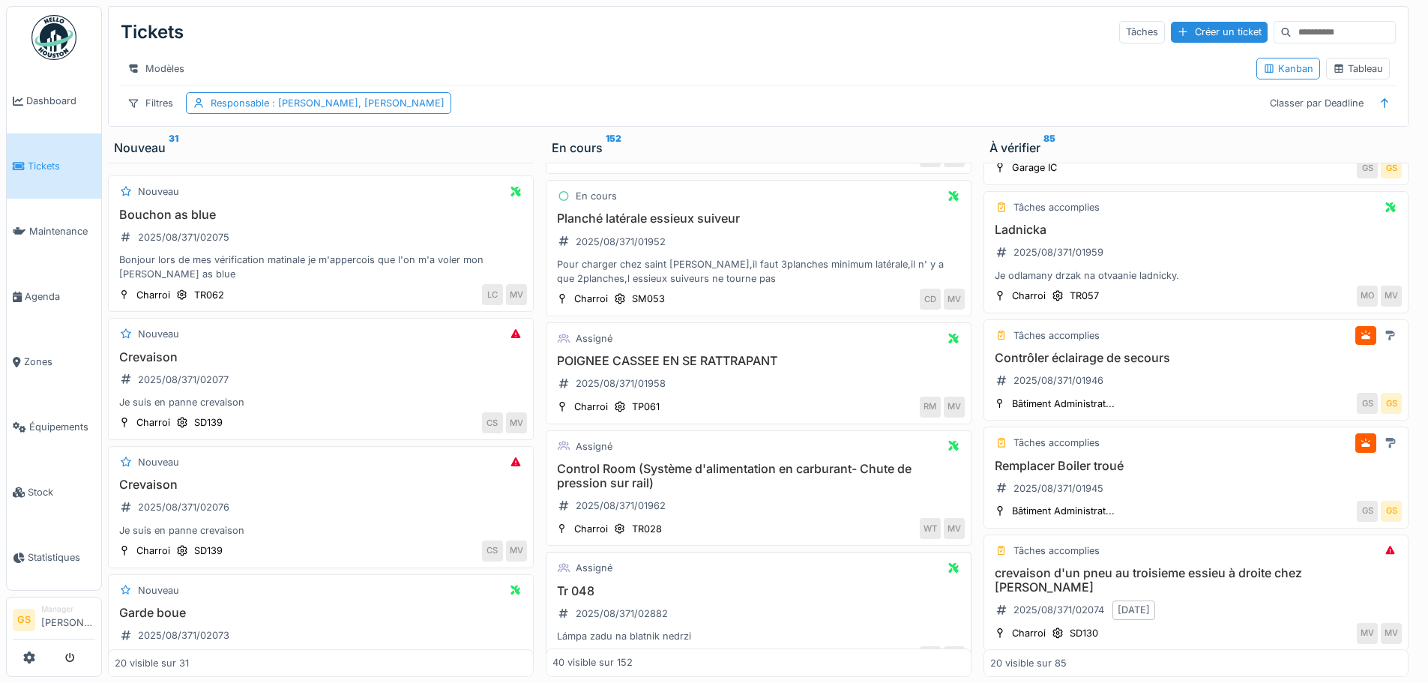
scroll to position [4382, 0]
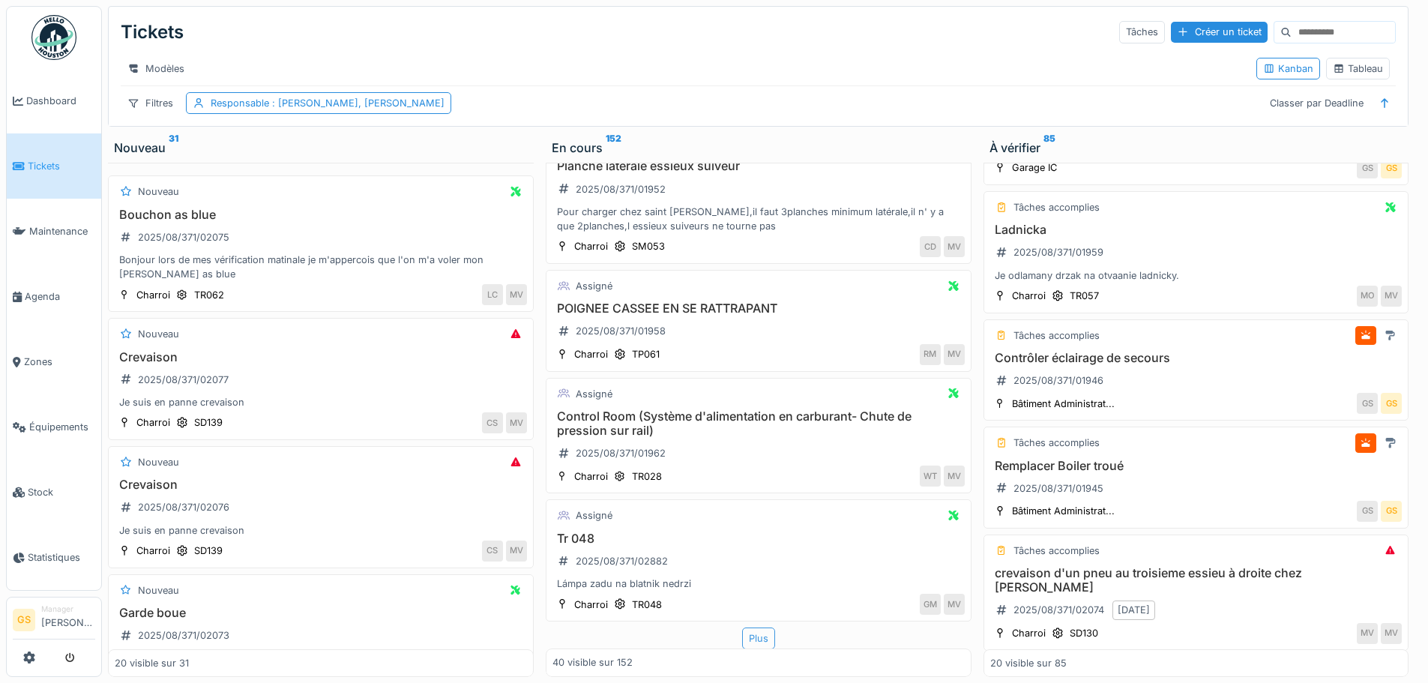
click at [751, 641] on div "Plus" at bounding box center [758, 639] width 33 height 22
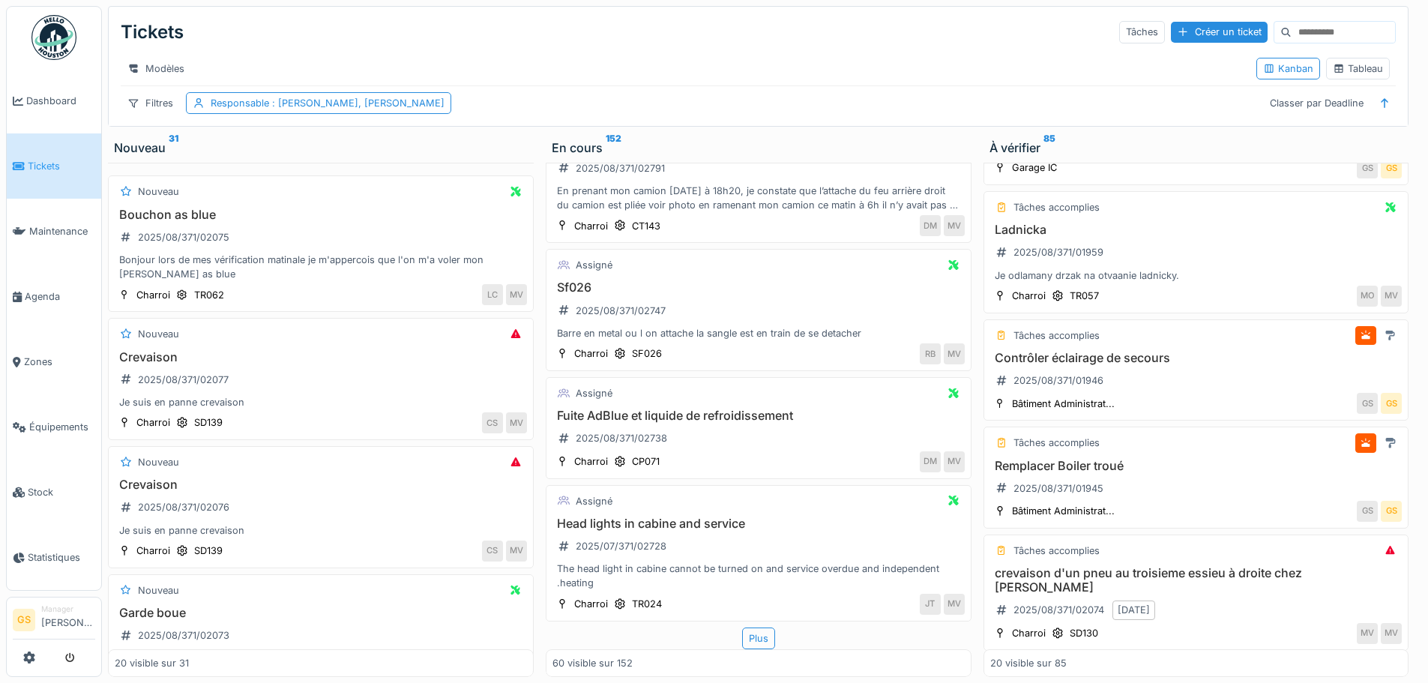
scroll to position [6936, 0]
click at [750, 637] on div "Plus" at bounding box center [758, 639] width 33 height 22
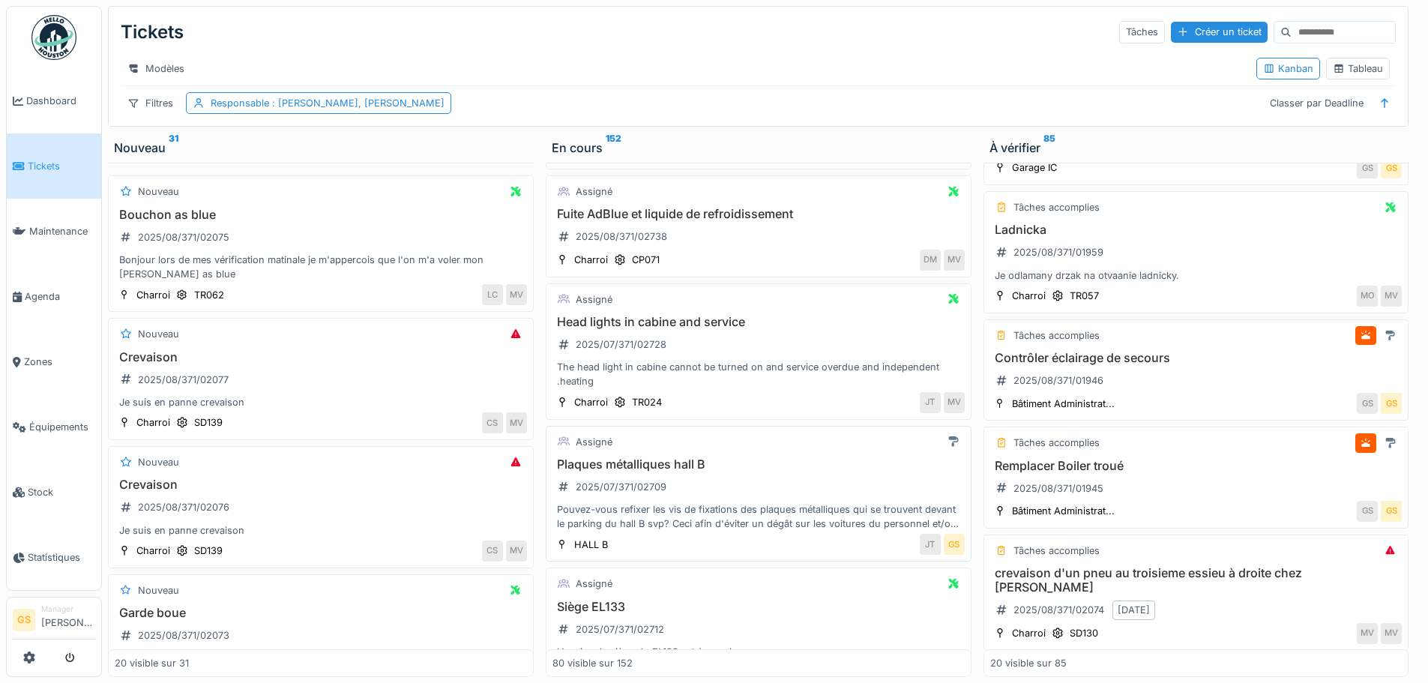
scroll to position [7161, 0]
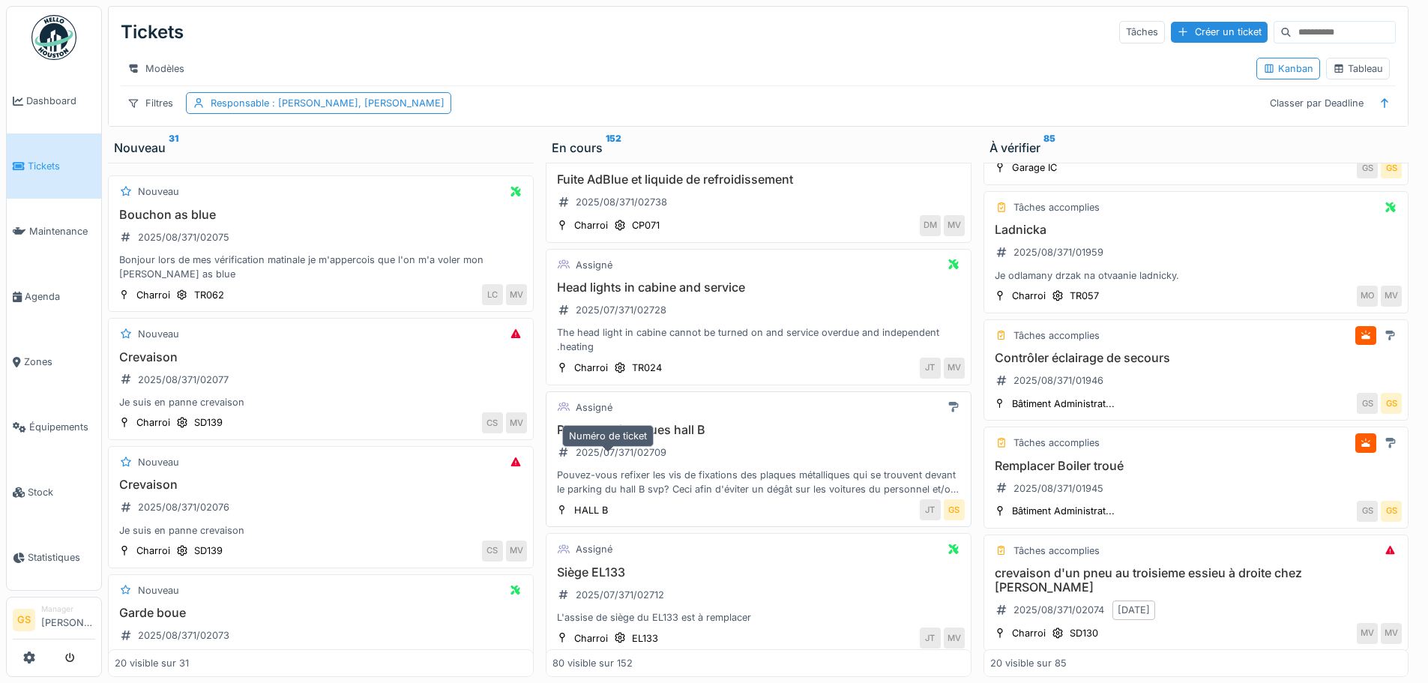
click at [639, 460] on div "2025/07/371/02709" at bounding box center [621, 452] width 91 height 14
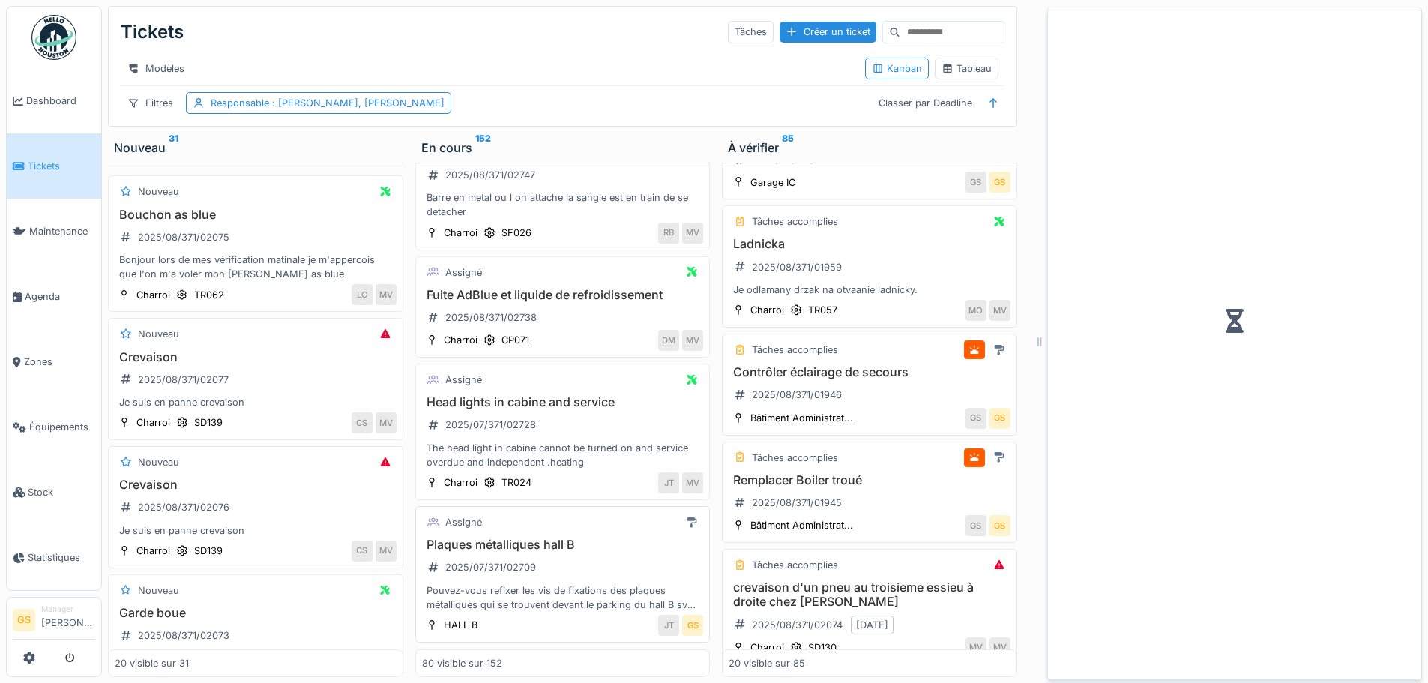
scroll to position [464, 0]
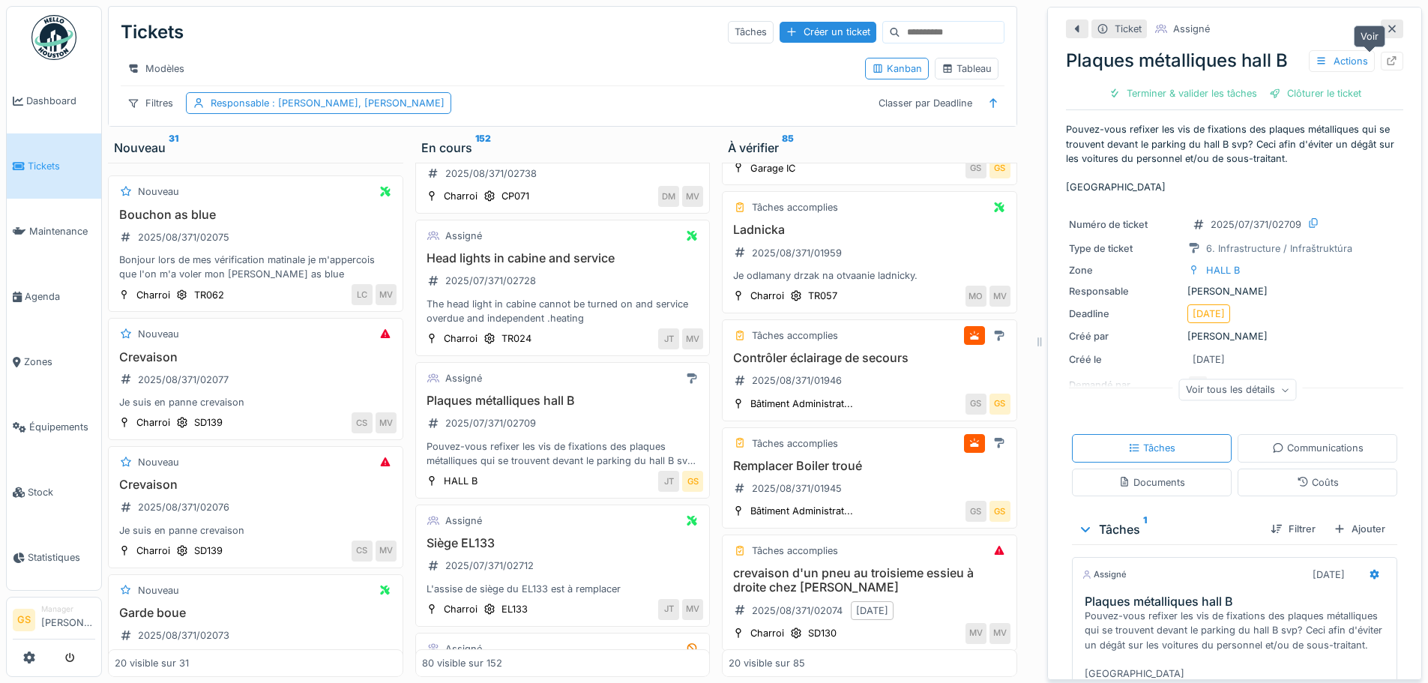
click at [1388, 57] on icon at bounding box center [1393, 61] width 10 height 10
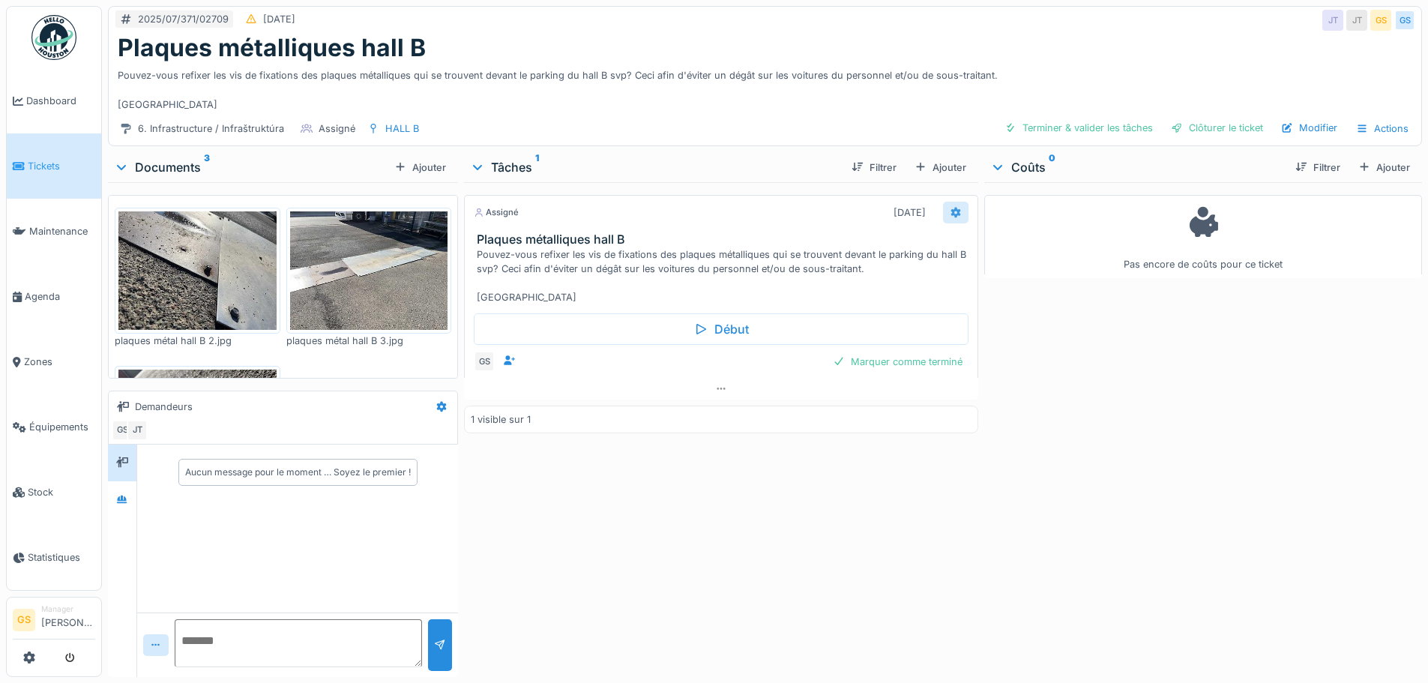
click at [951, 211] on icon at bounding box center [956, 213] width 10 height 10
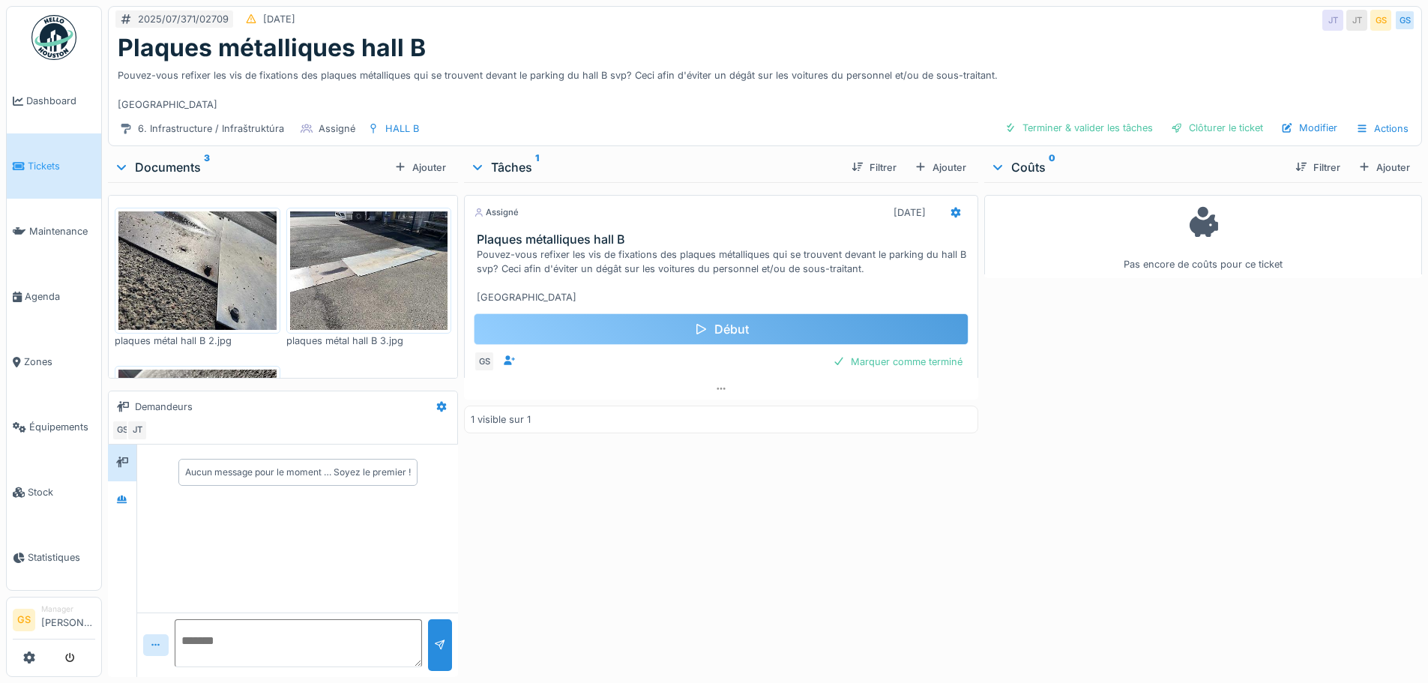
click at [807, 329] on div "Début" at bounding box center [721, 328] width 494 height 31
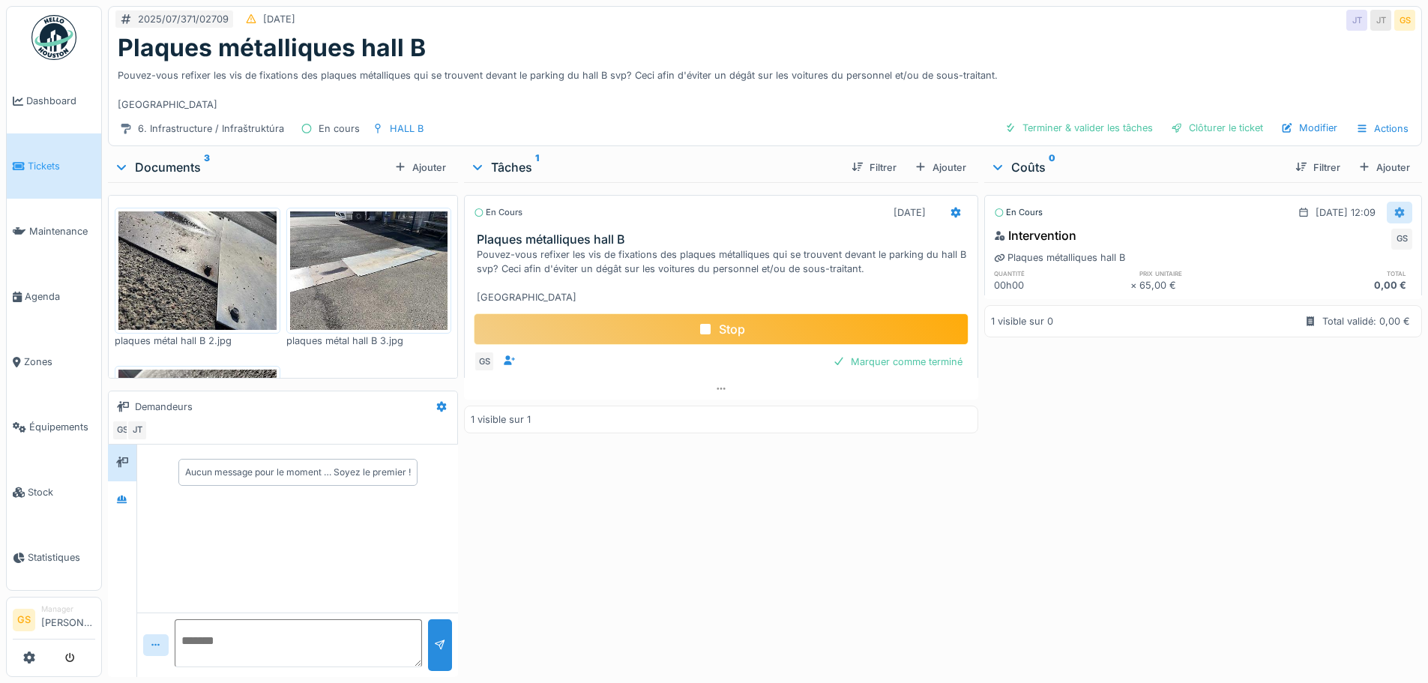
click at [1394, 211] on icon at bounding box center [1400, 213] width 12 height 10
click at [859, 332] on div "Stop" at bounding box center [721, 328] width 494 height 31
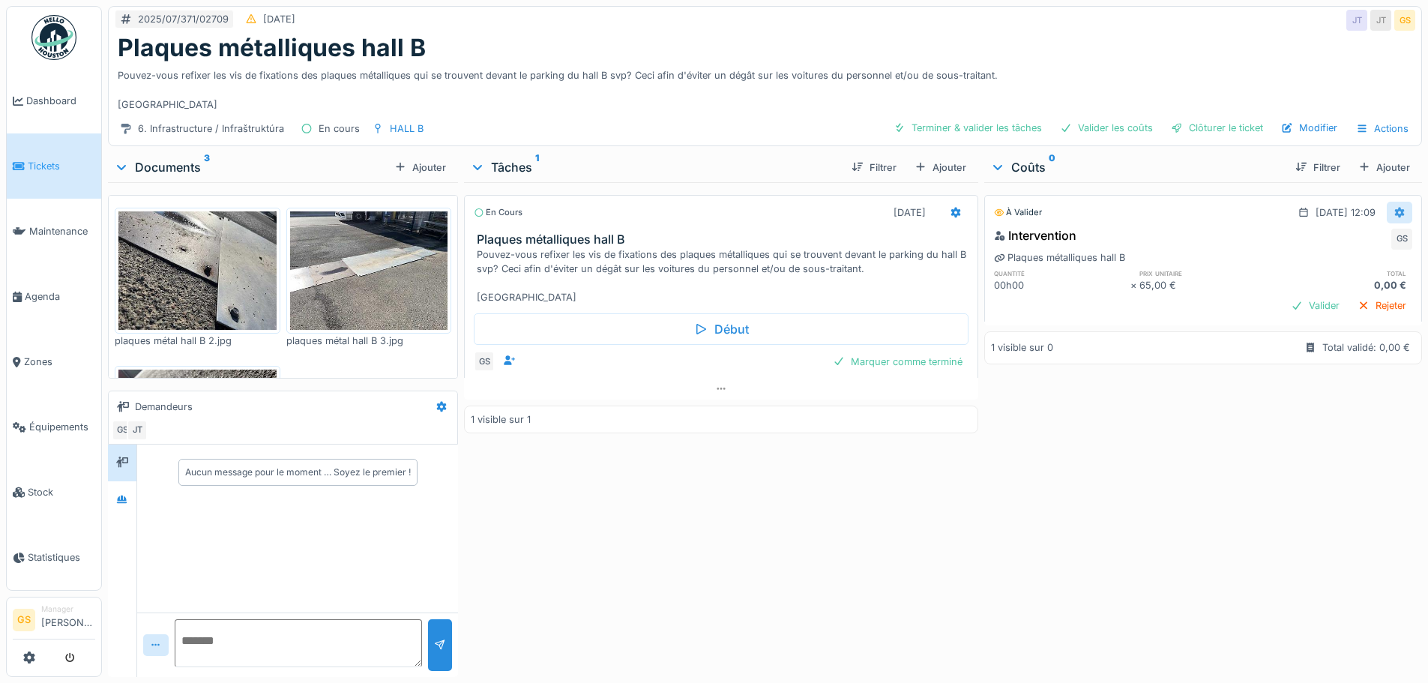
click at [1394, 206] on div at bounding box center [1400, 212] width 12 height 14
click at [1340, 242] on div "Modifier" at bounding box center [1326, 246] width 73 height 22
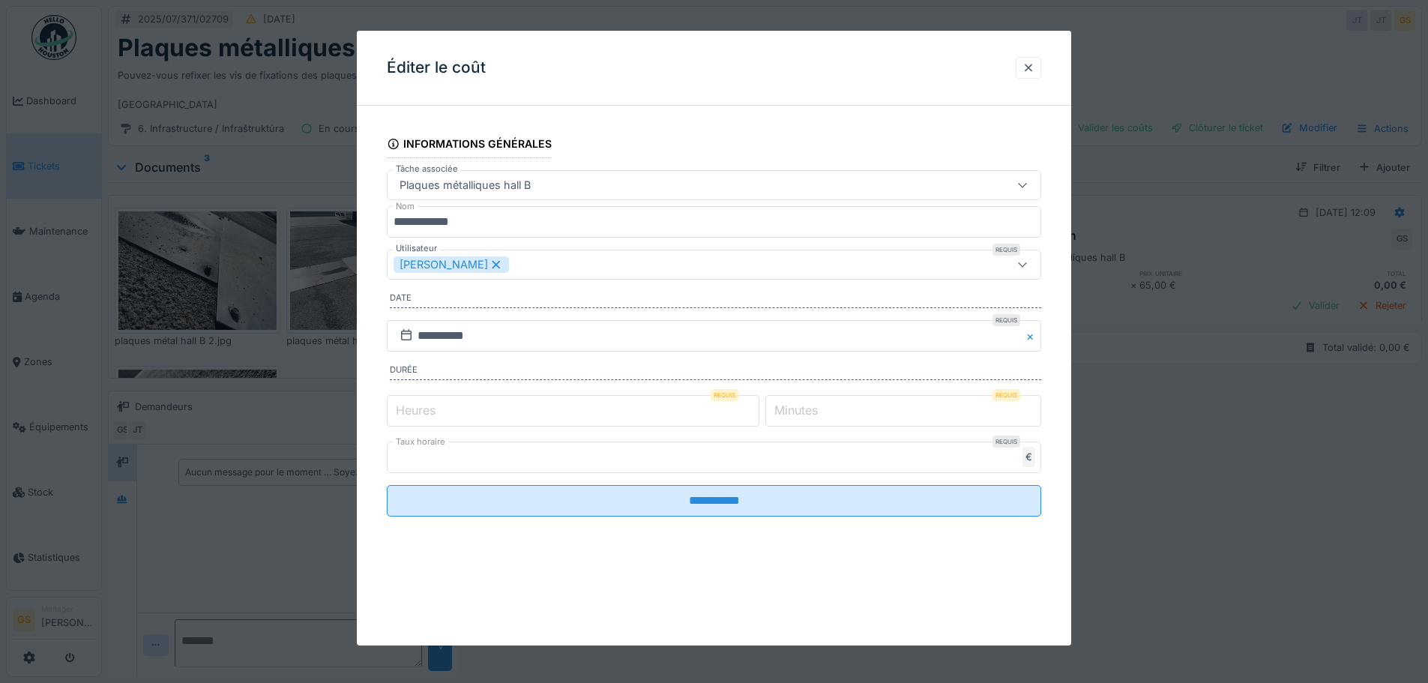
click at [399, 406] on label "Heures" at bounding box center [416, 410] width 46 height 18
click at [399, 406] on input "*" at bounding box center [573, 410] width 373 height 31
type input "*"
click at [804, 410] on label "Minutes" at bounding box center [796, 410] width 49 height 18
click at [804, 410] on input "*" at bounding box center [904, 410] width 276 height 31
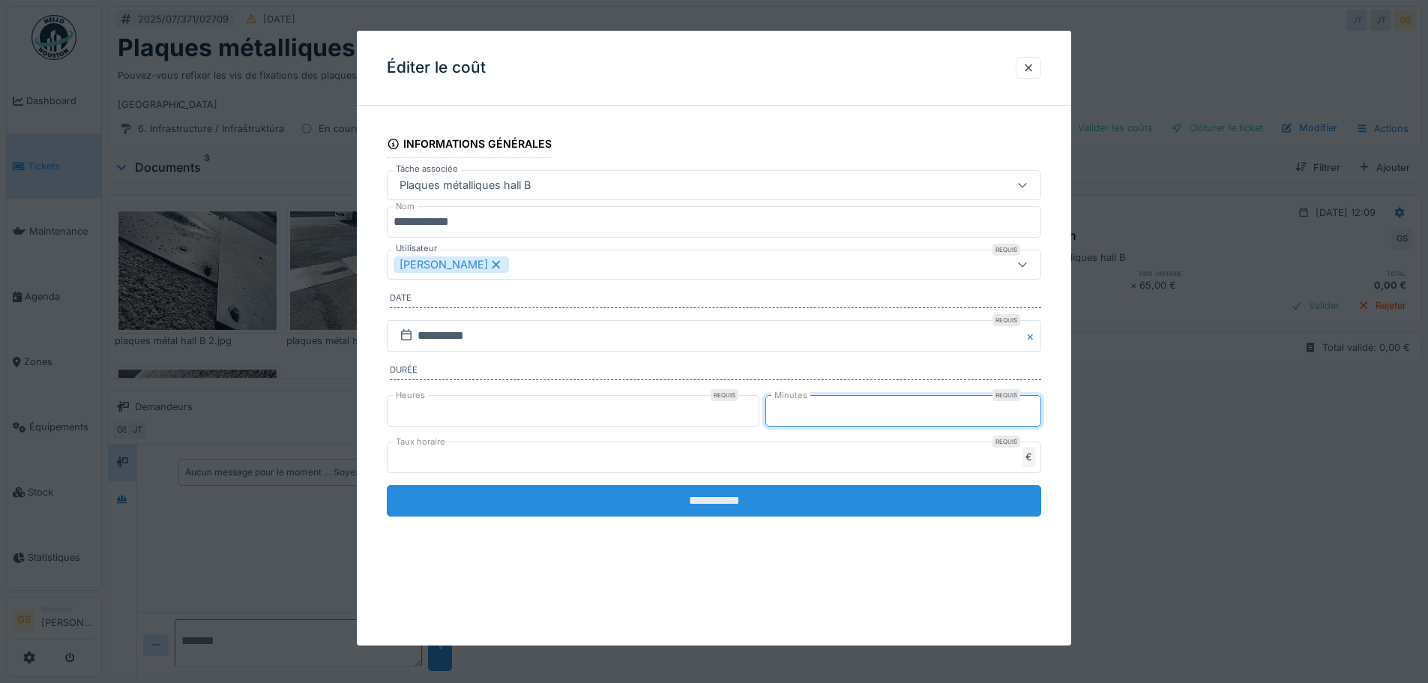
type input "**"
click at [787, 508] on input "**********" at bounding box center [714, 500] width 655 height 31
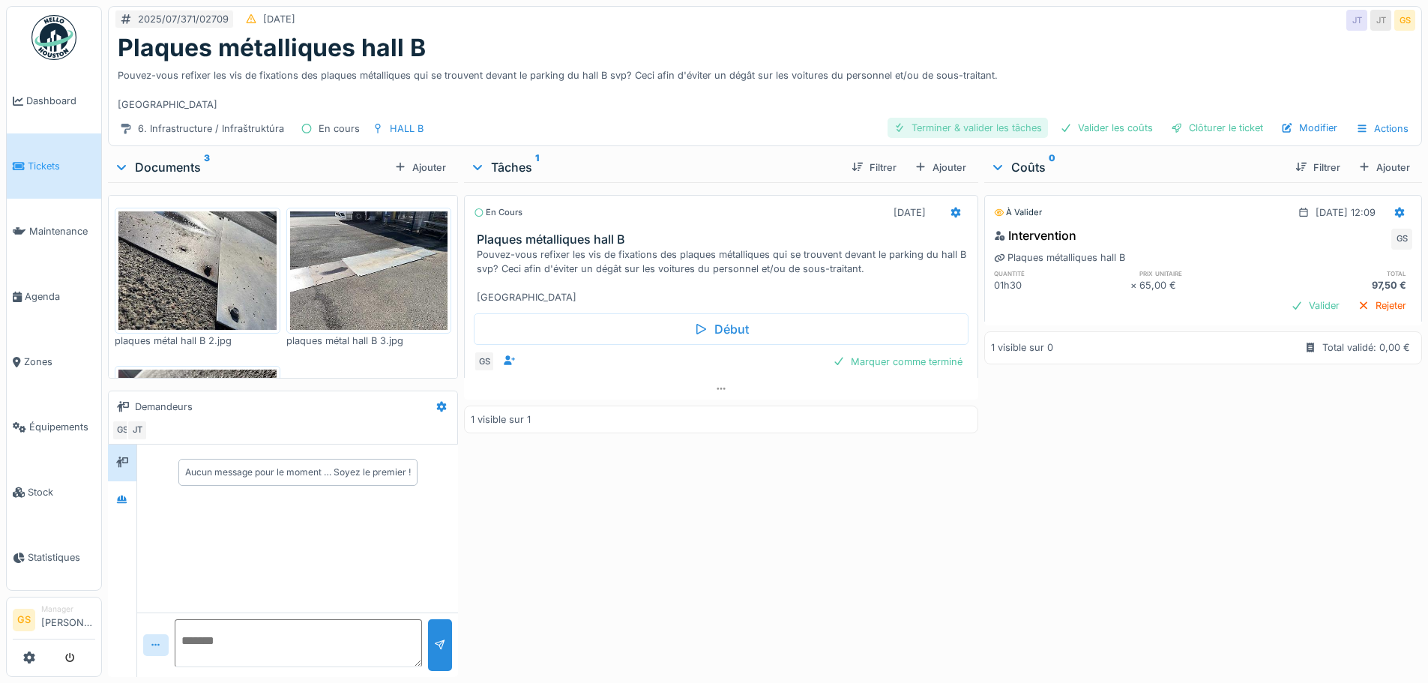
click at [988, 123] on div "Terminer & valider les tâches" at bounding box center [968, 128] width 160 height 20
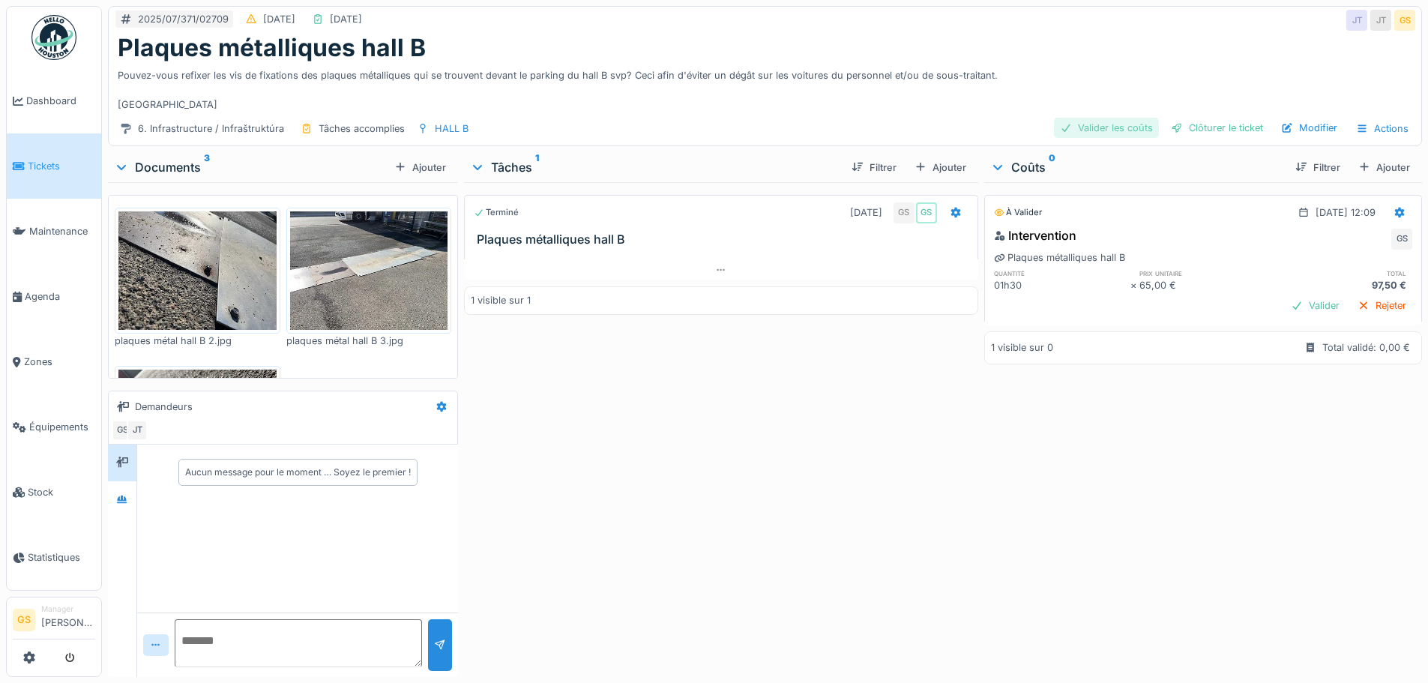
click at [1067, 125] on div "Valider les coûts" at bounding box center [1106, 128] width 105 height 20
click at [1216, 121] on div "Clôturer le ticket" at bounding box center [1217, 128] width 104 height 20
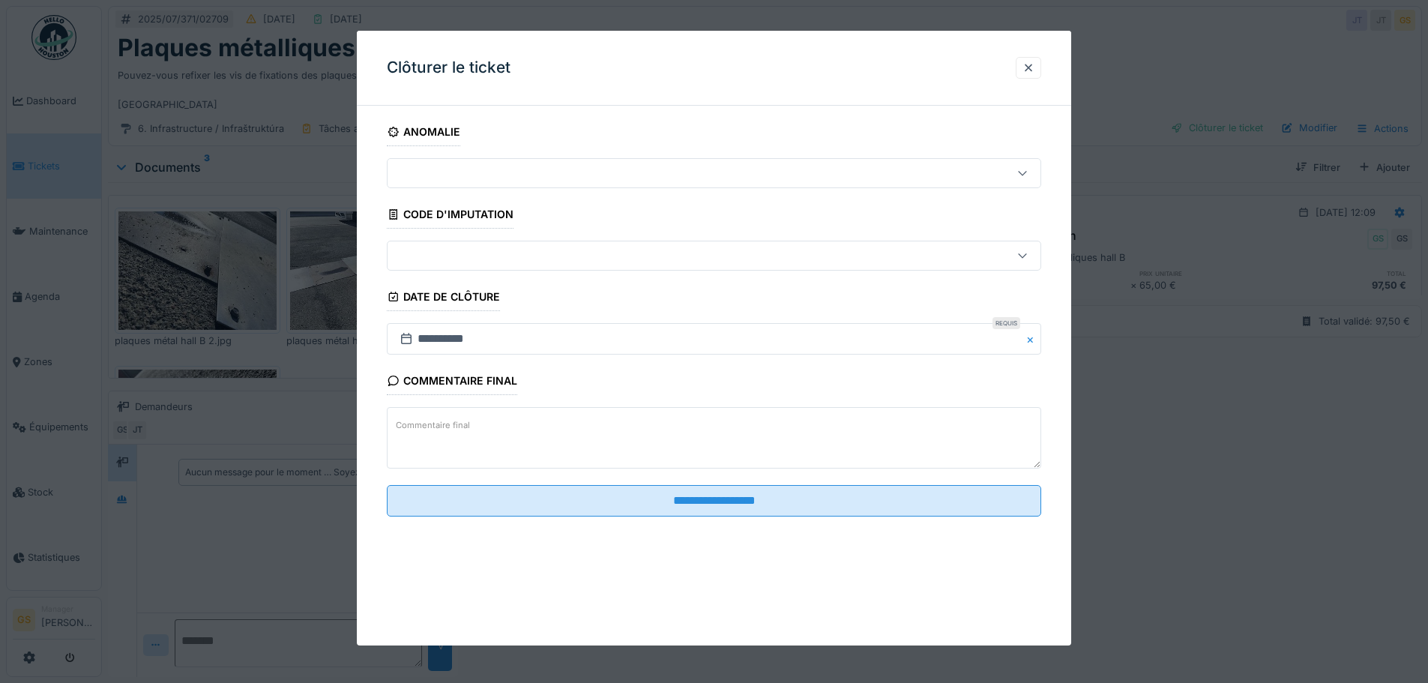
click at [405, 255] on div at bounding box center [676, 255] width 565 height 16
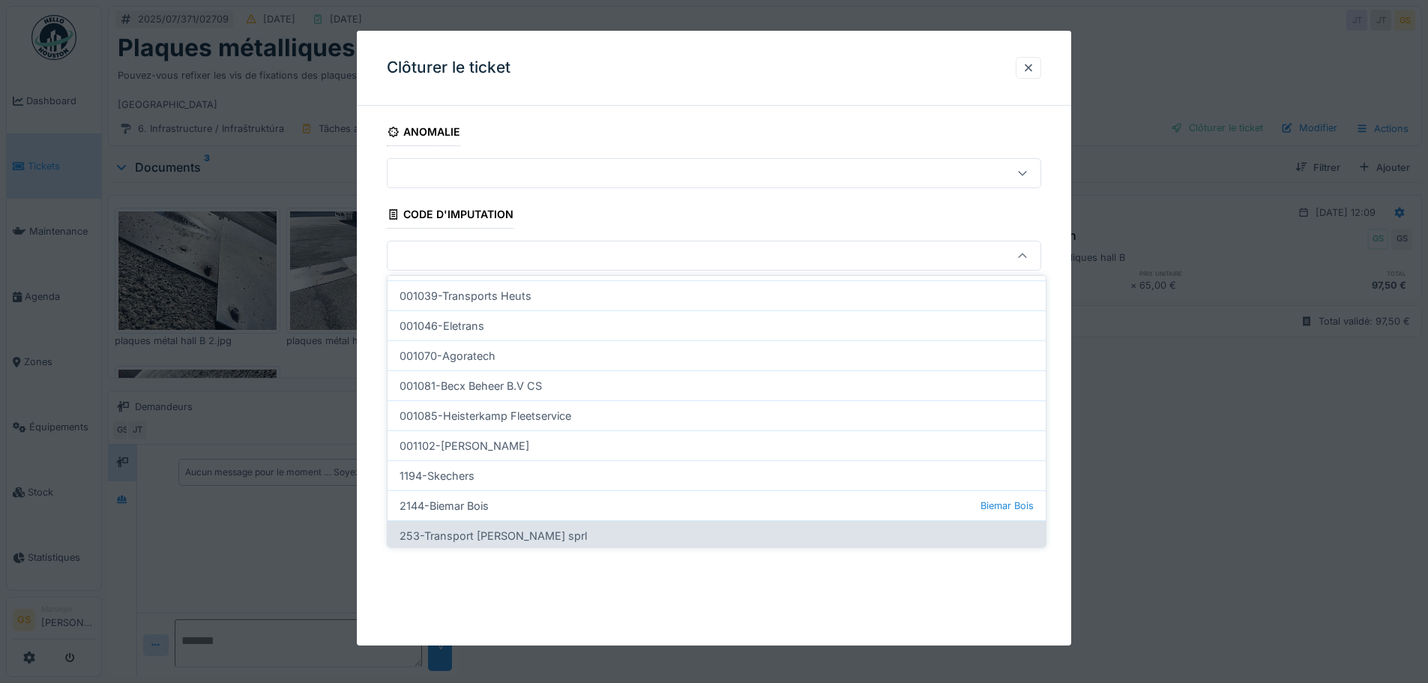
scroll to position [459, 0]
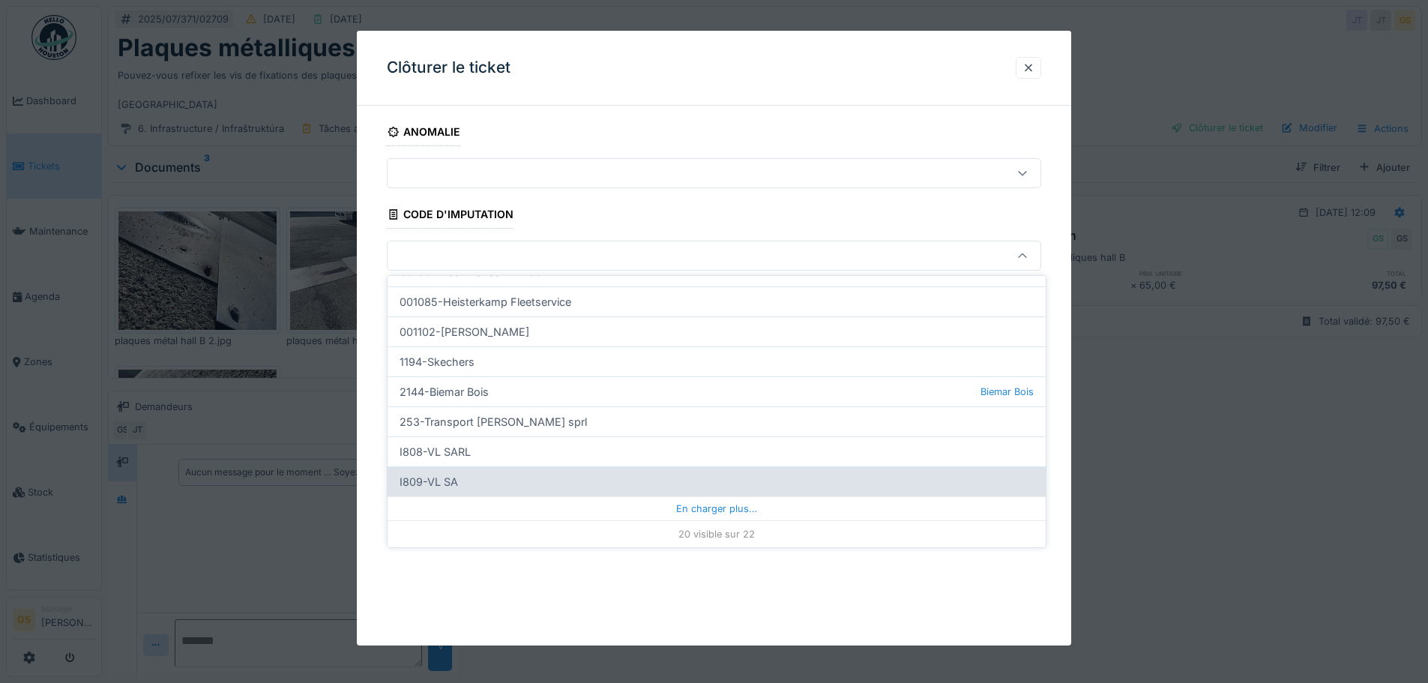
click at [451, 481] on div "I809-VL SA" at bounding box center [717, 481] width 658 height 30
type input "***"
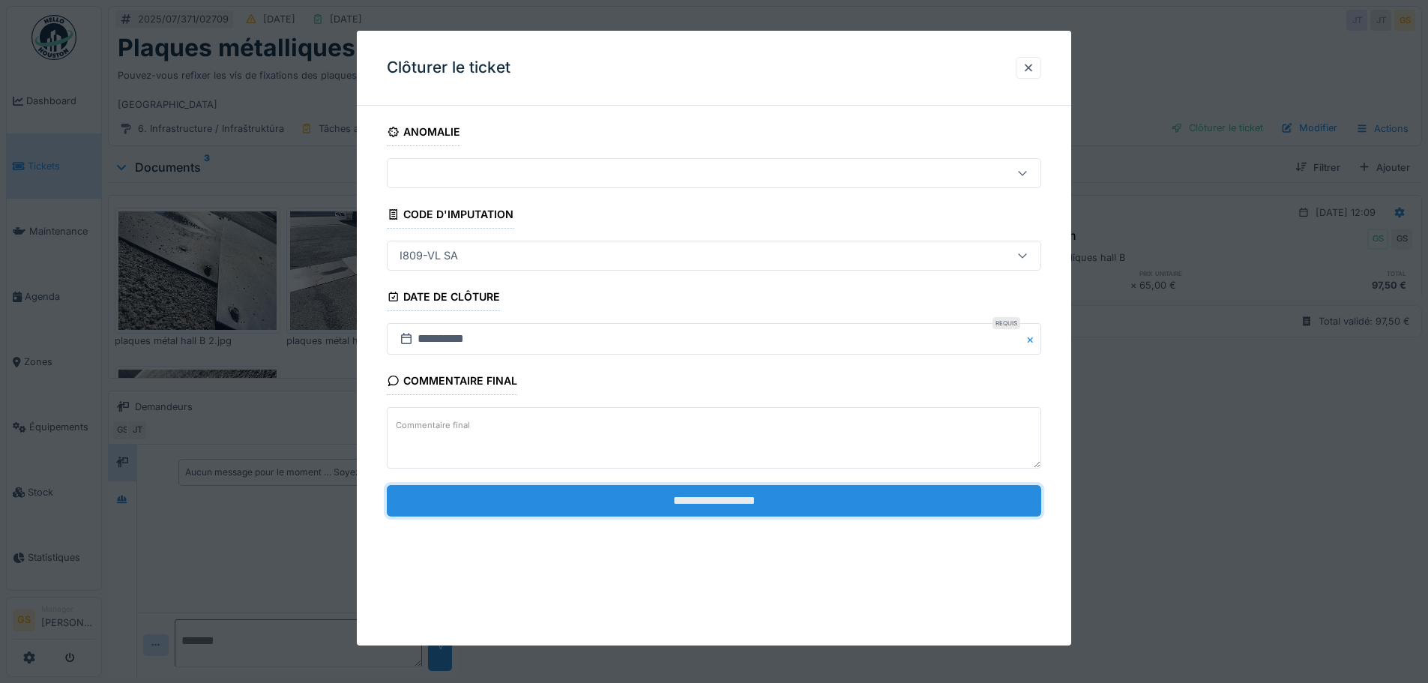
click at [604, 505] on input "**********" at bounding box center [714, 500] width 655 height 31
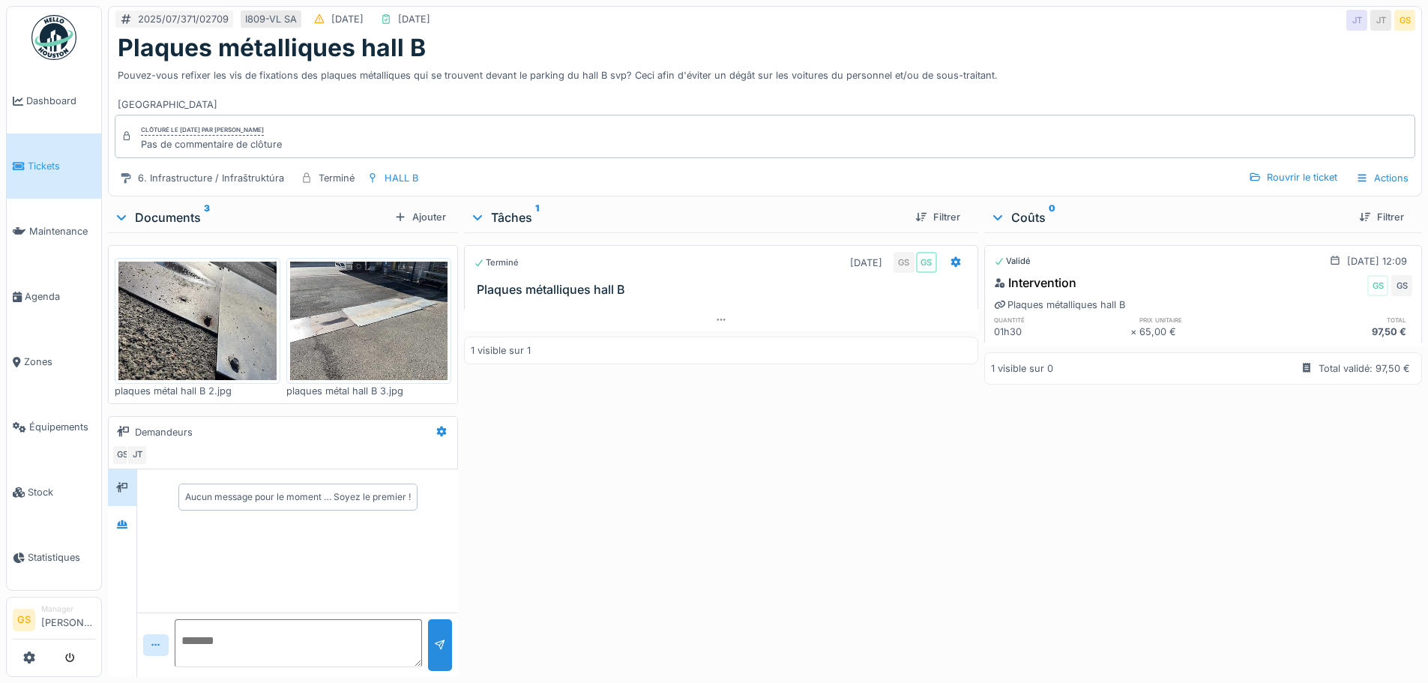
click at [48, 160] on span "Tickets" at bounding box center [61, 166] width 67 height 14
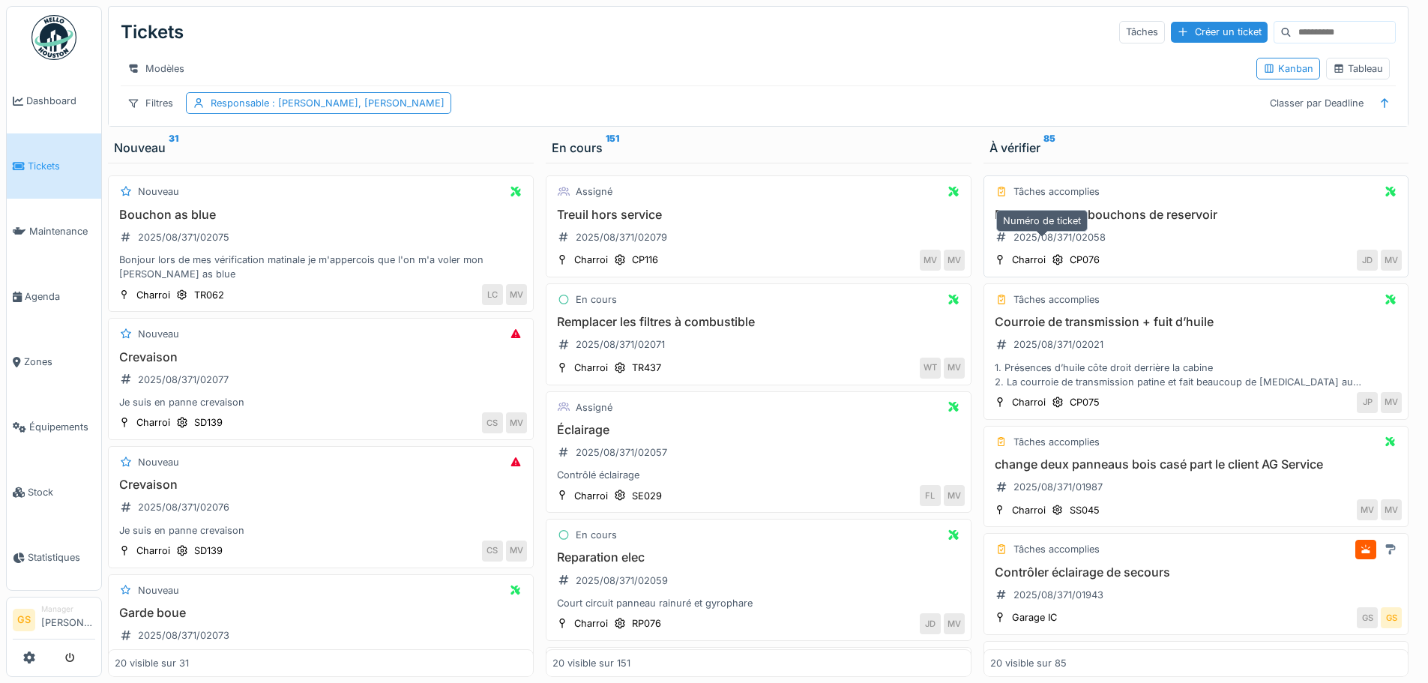
click at [1058, 244] on div "2025/08/371/02058" at bounding box center [1060, 237] width 92 height 14
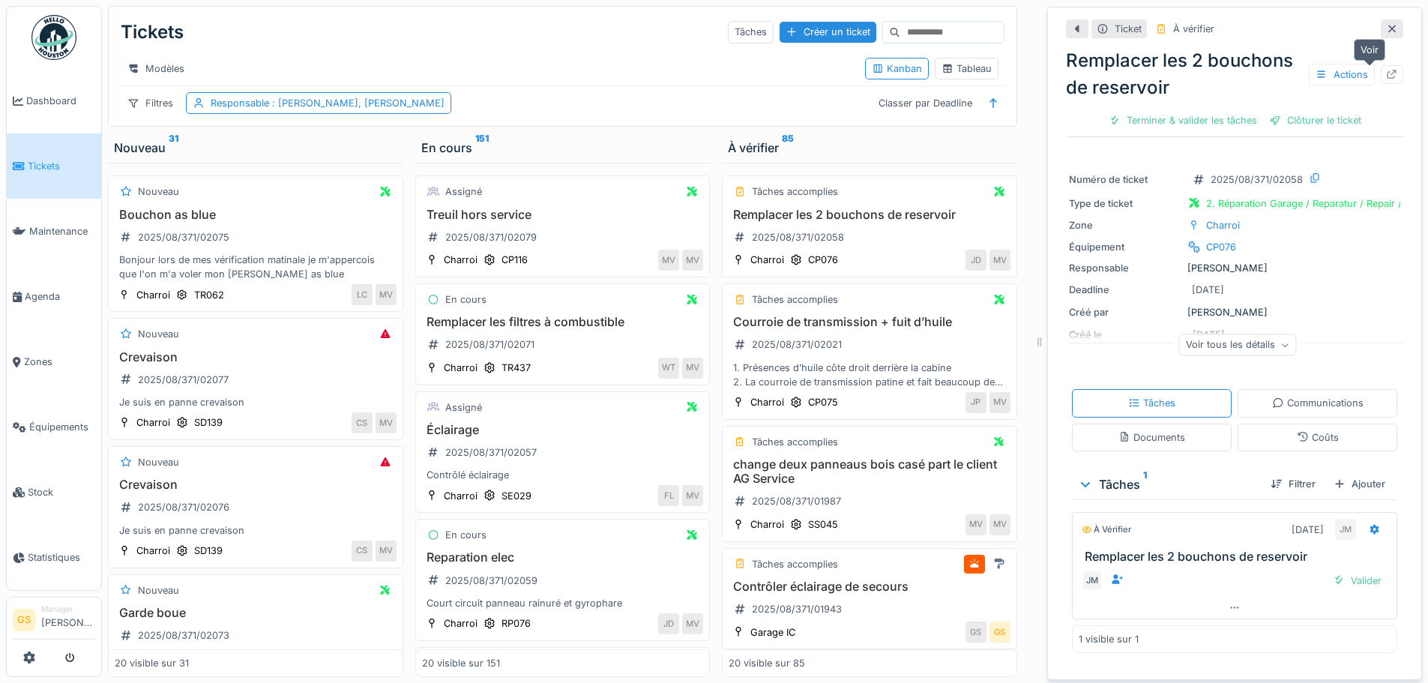
click at [1386, 67] on div at bounding box center [1392, 74] width 12 height 14
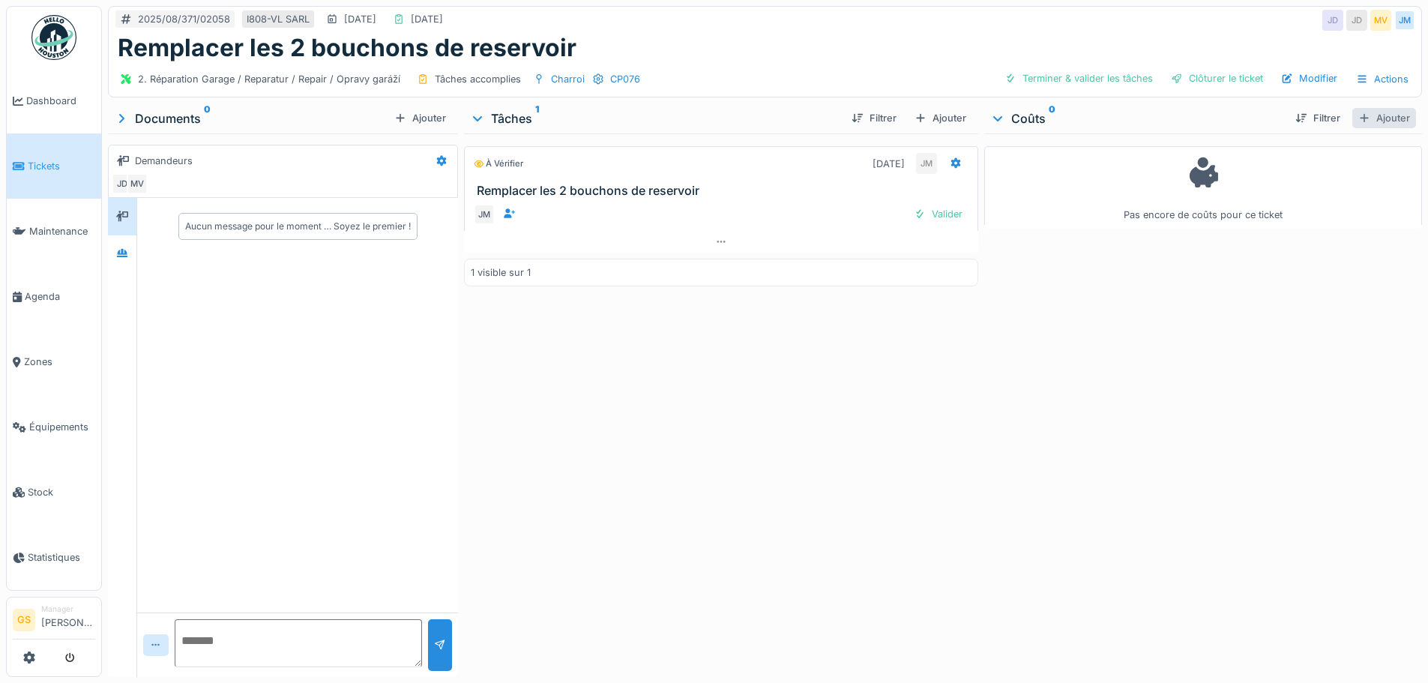
click at [1373, 117] on div "Ajouter" at bounding box center [1385, 118] width 64 height 20
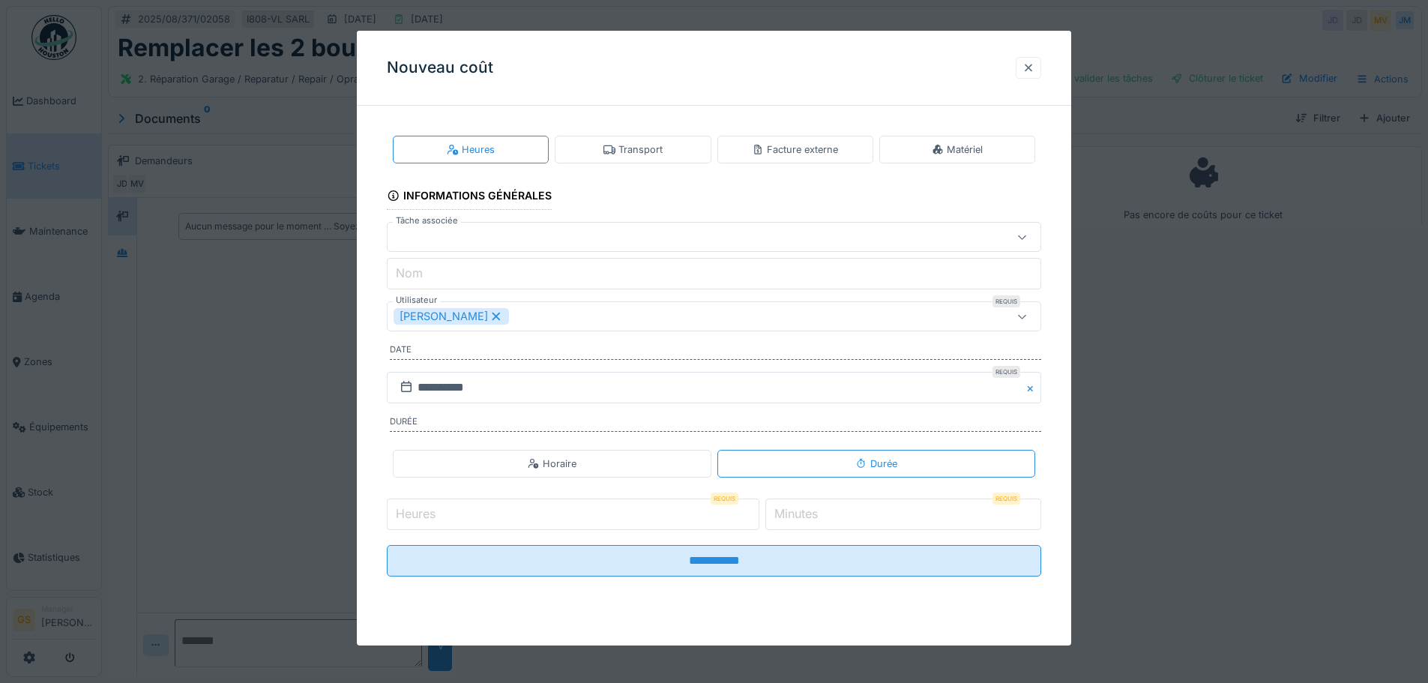
click at [1034, 66] on div at bounding box center [1029, 68] width 12 height 14
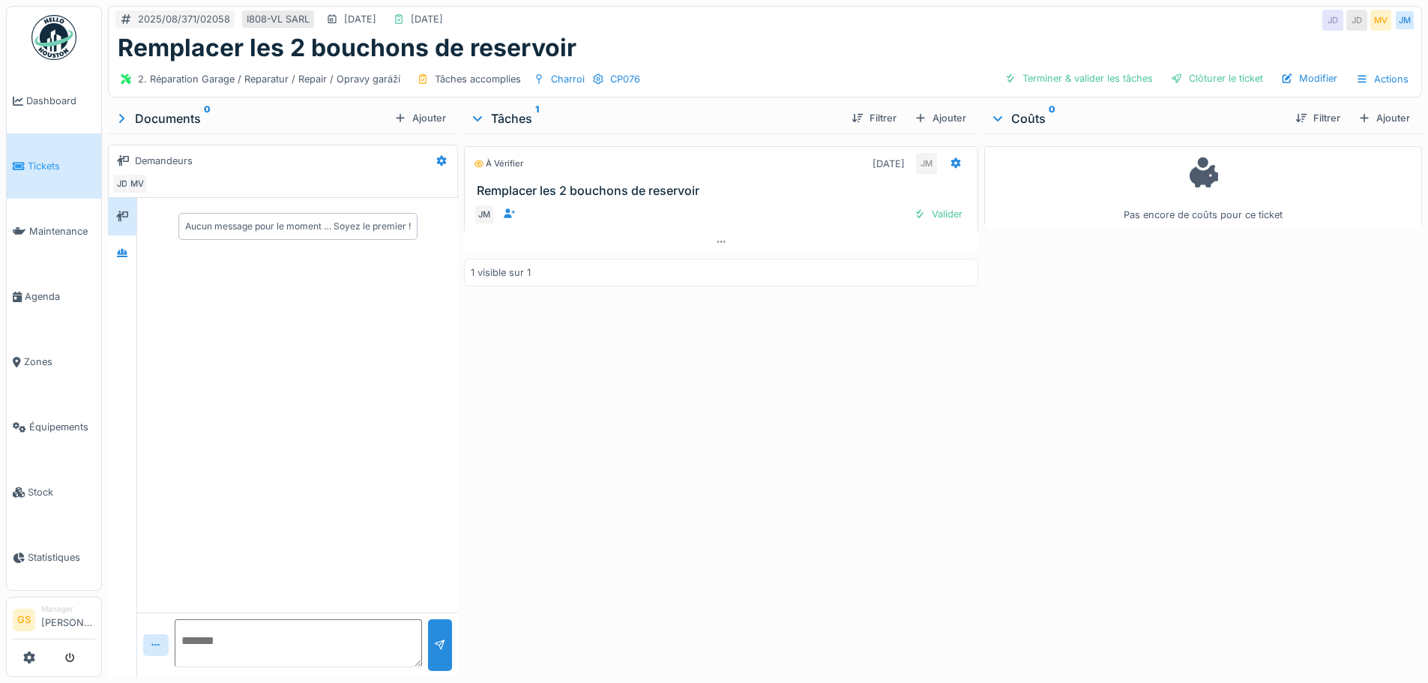
click at [33, 159] on span "Tickets" at bounding box center [61, 166] width 67 height 14
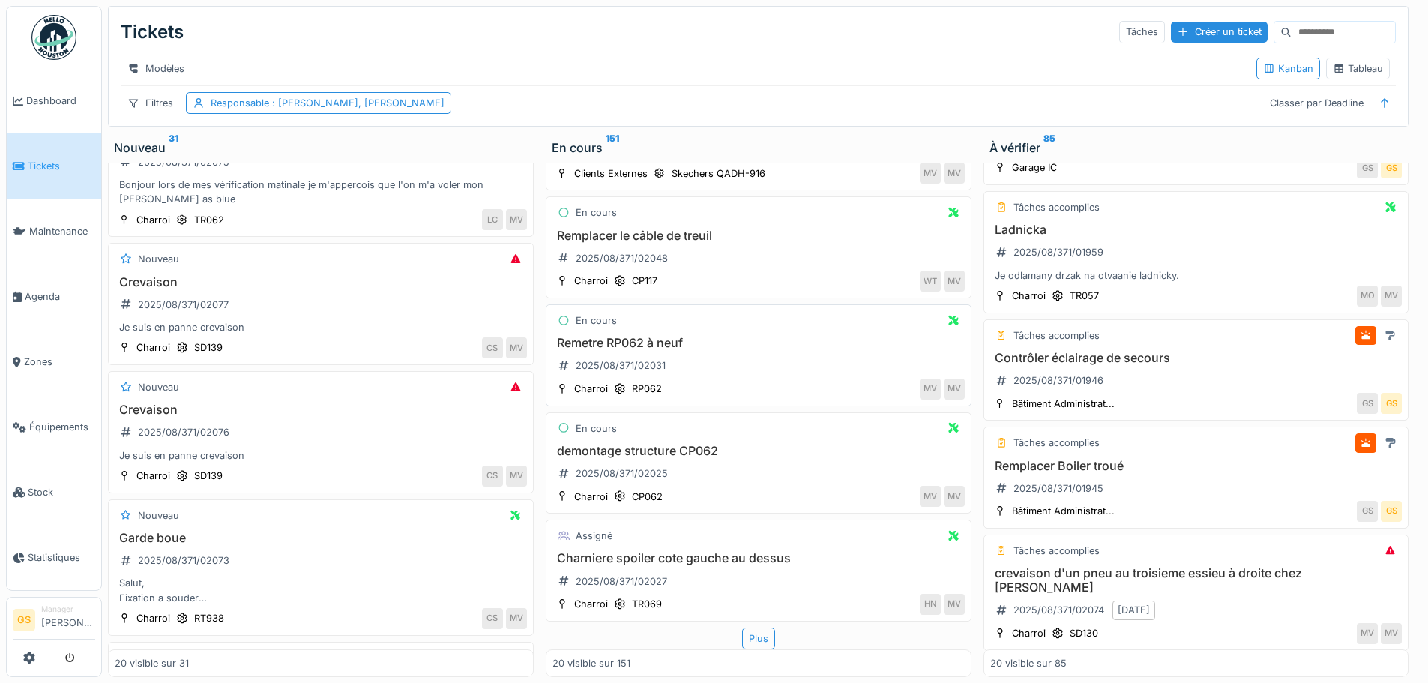
scroll to position [11, 0]
click at [756, 628] on div "Plus" at bounding box center [758, 639] width 33 height 22
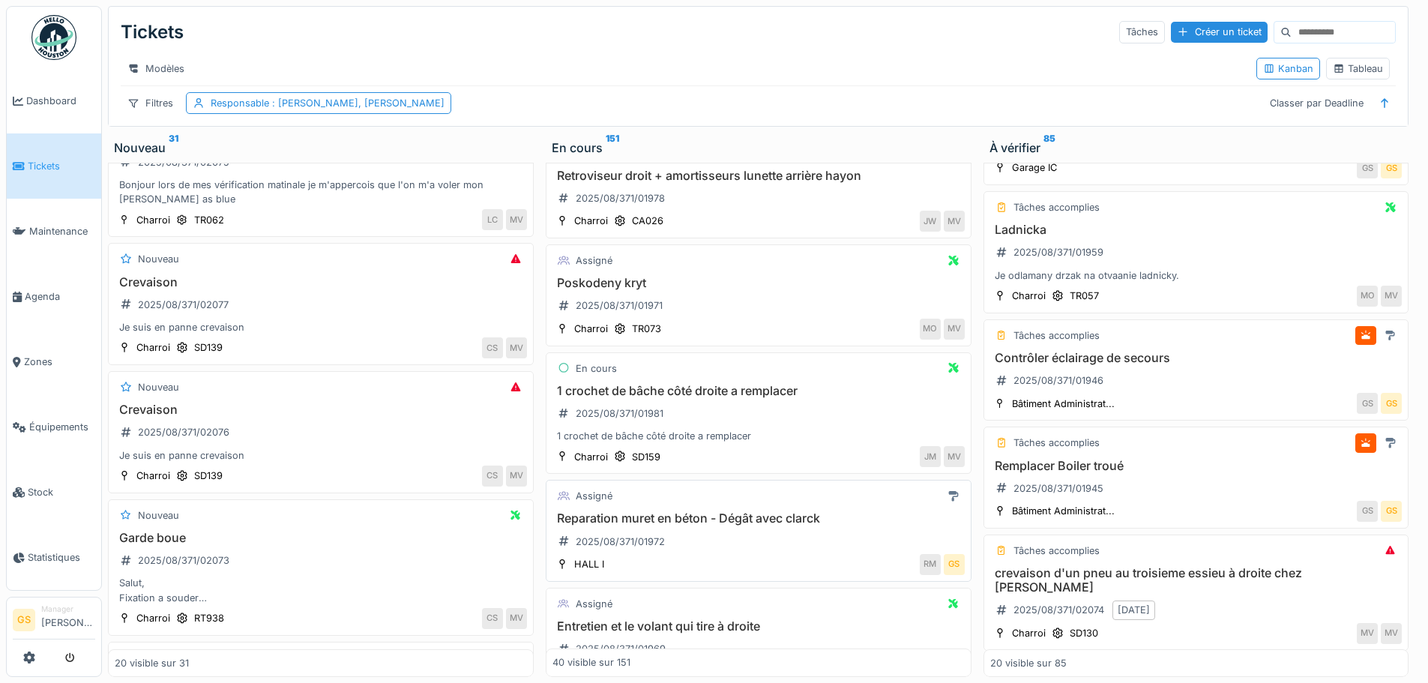
scroll to position [3269, 0]
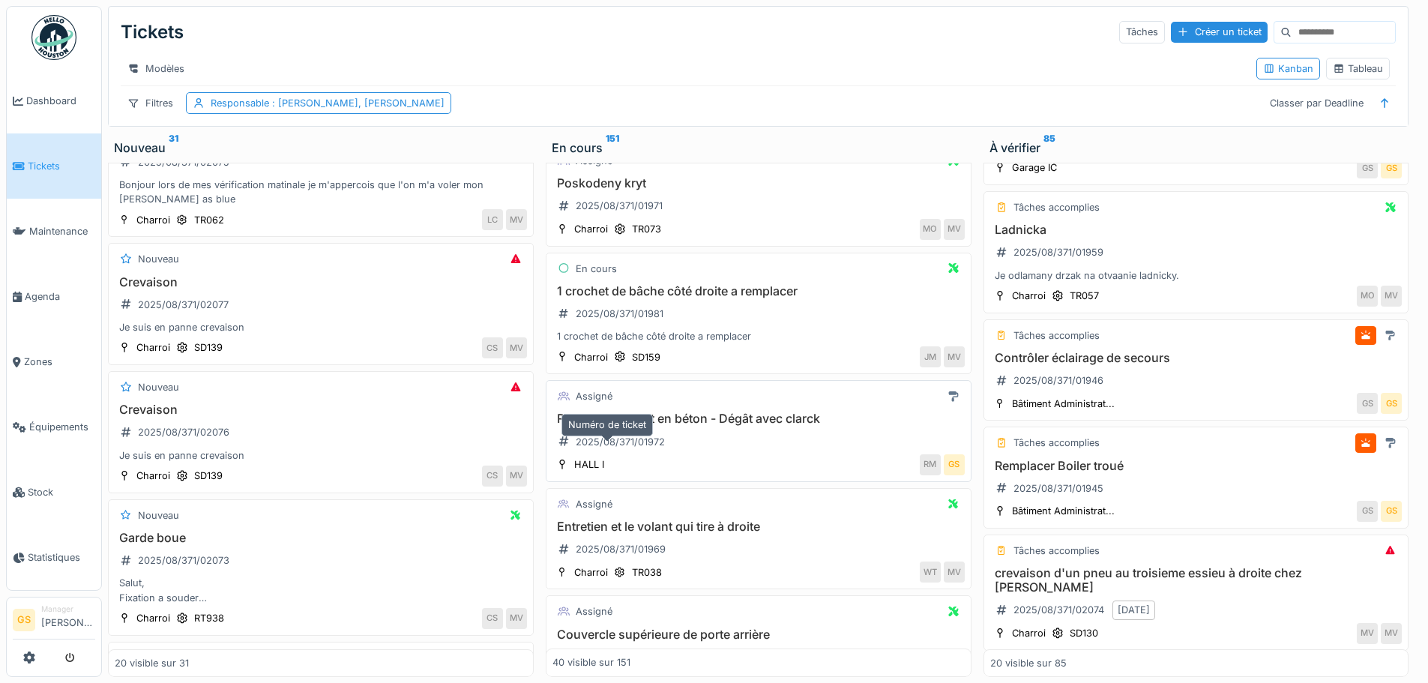
click at [634, 447] on div "2025/08/371/01972" at bounding box center [620, 442] width 89 height 14
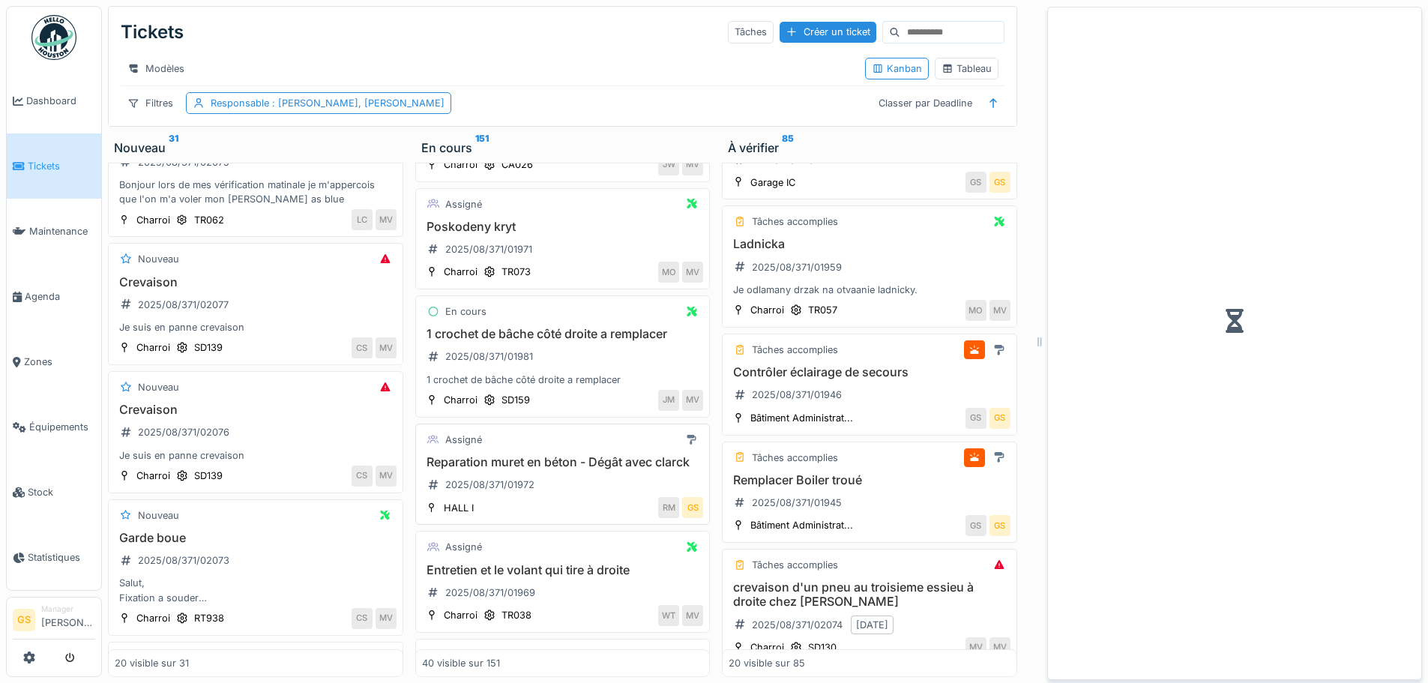
scroll to position [464, 0]
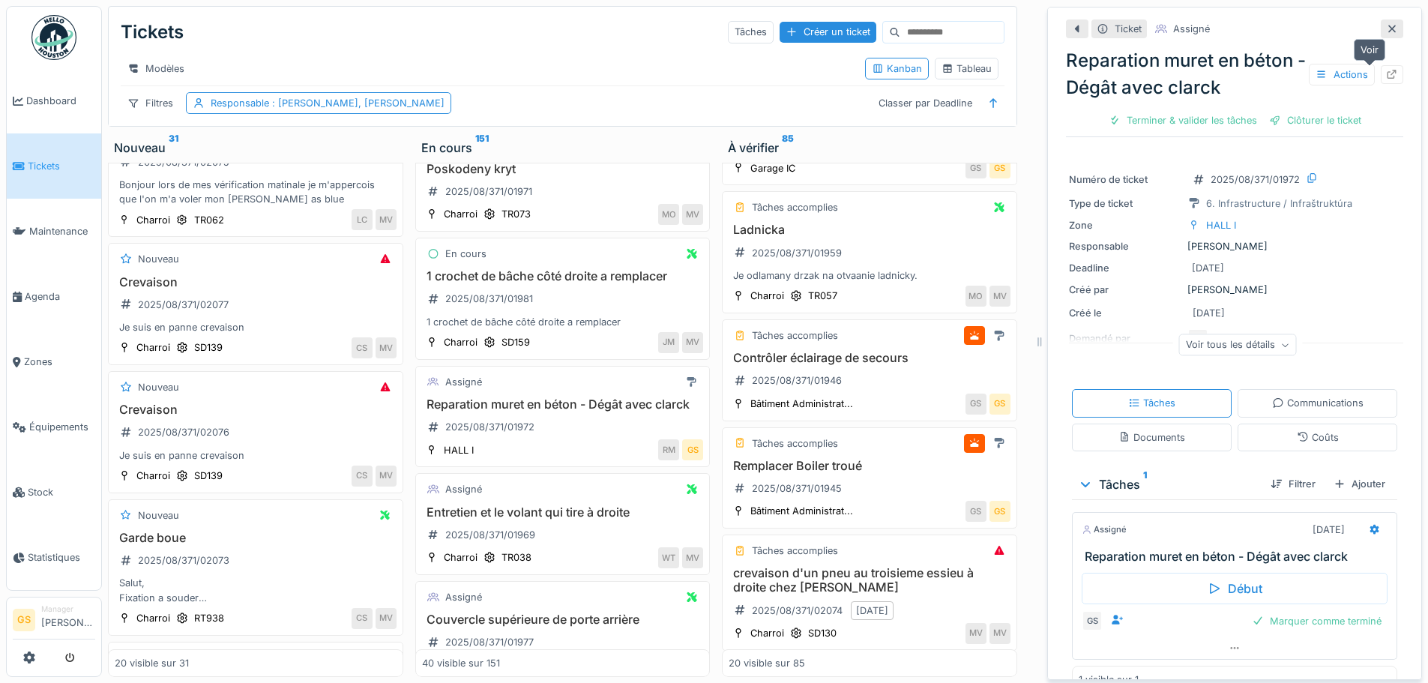
click at [1386, 70] on icon at bounding box center [1392, 75] width 12 height 10
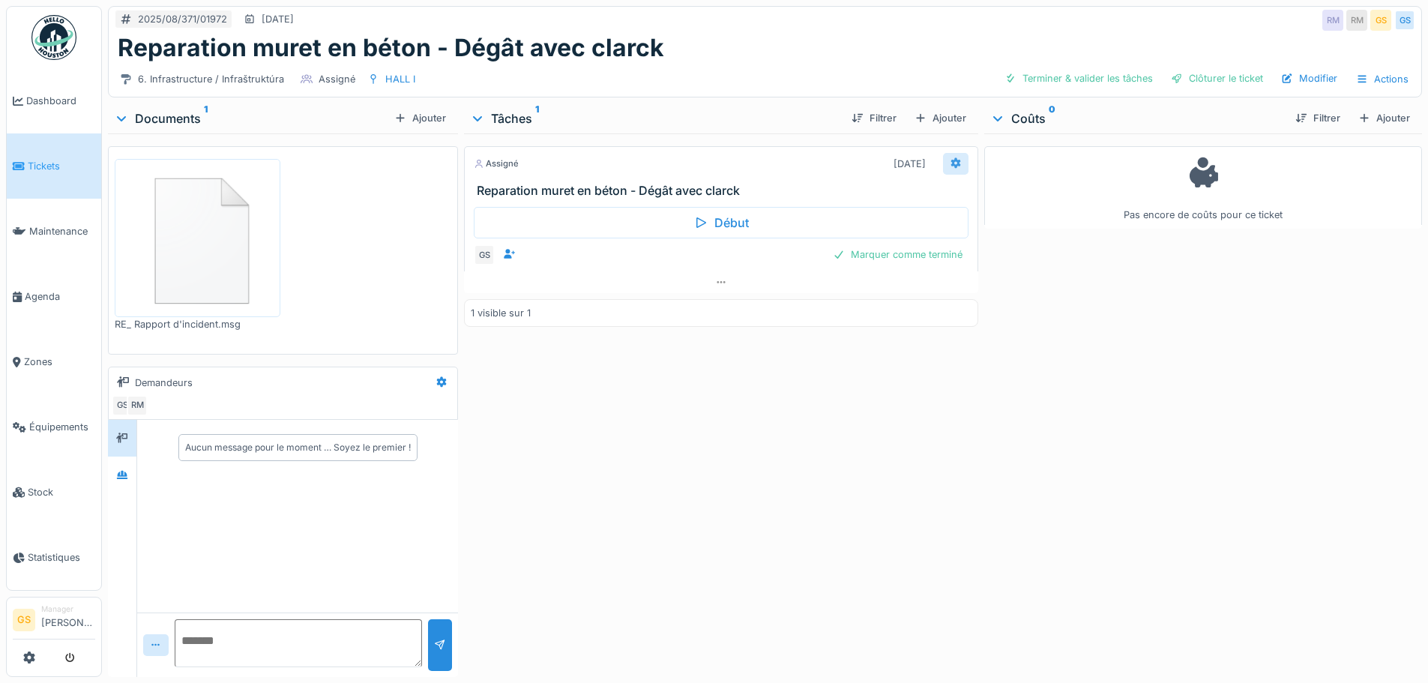
click at [951, 163] on icon at bounding box center [956, 163] width 10 height 10
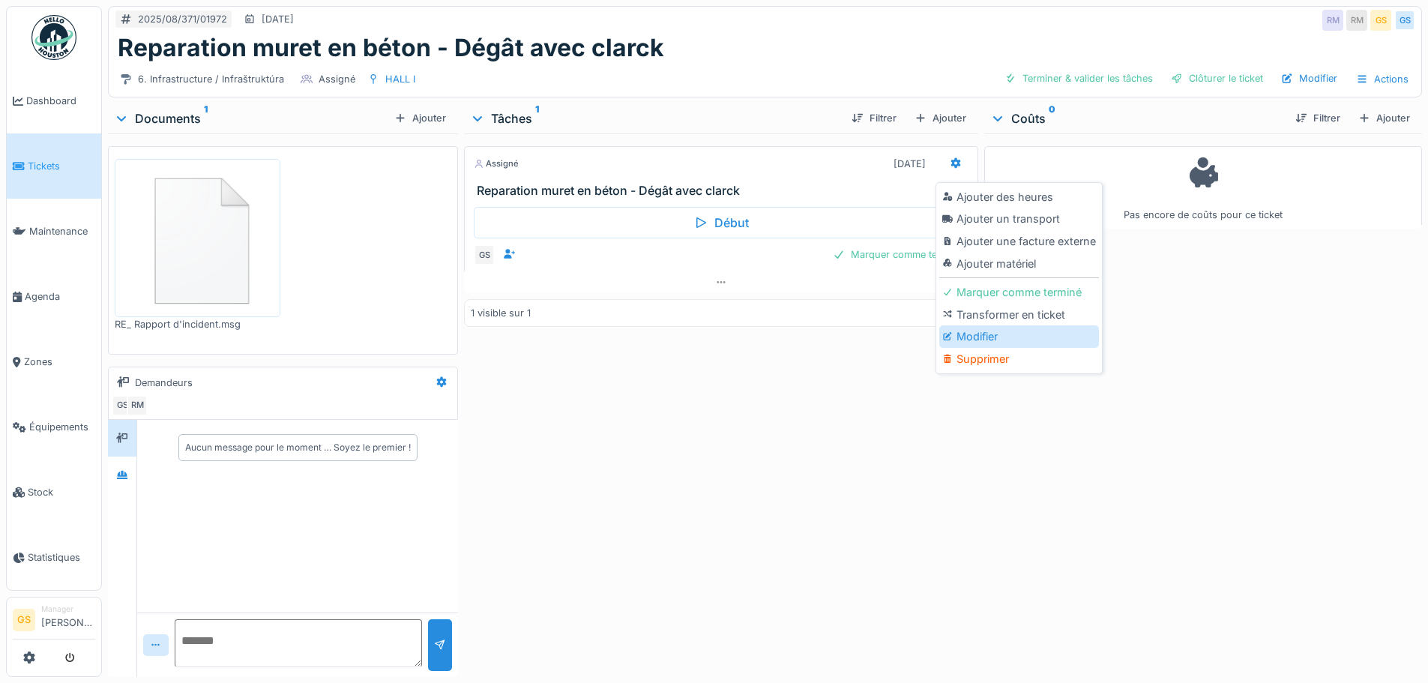
click at [982, 335] on div "Modifier" at bounding box center [1020, 336] width 160 height 22
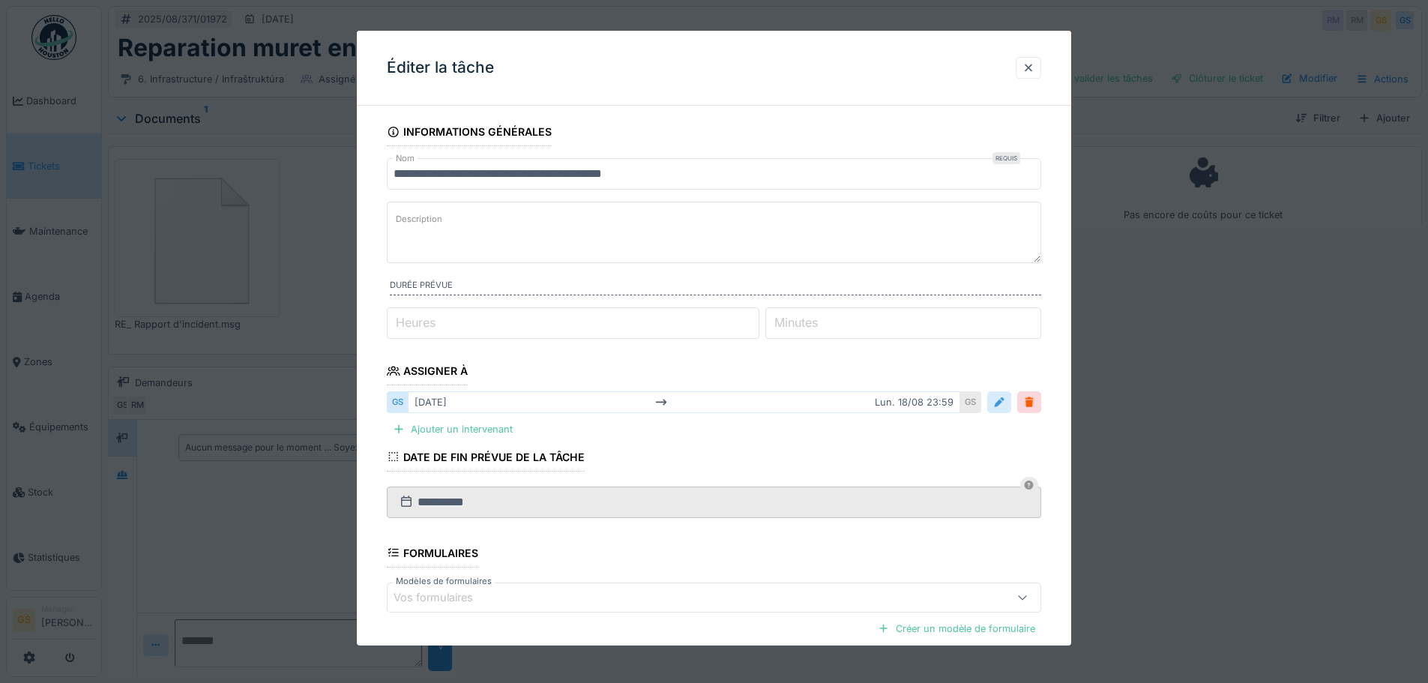
click at [1001, 400] on div at bounding box center [1000, 402] width 12 height 14
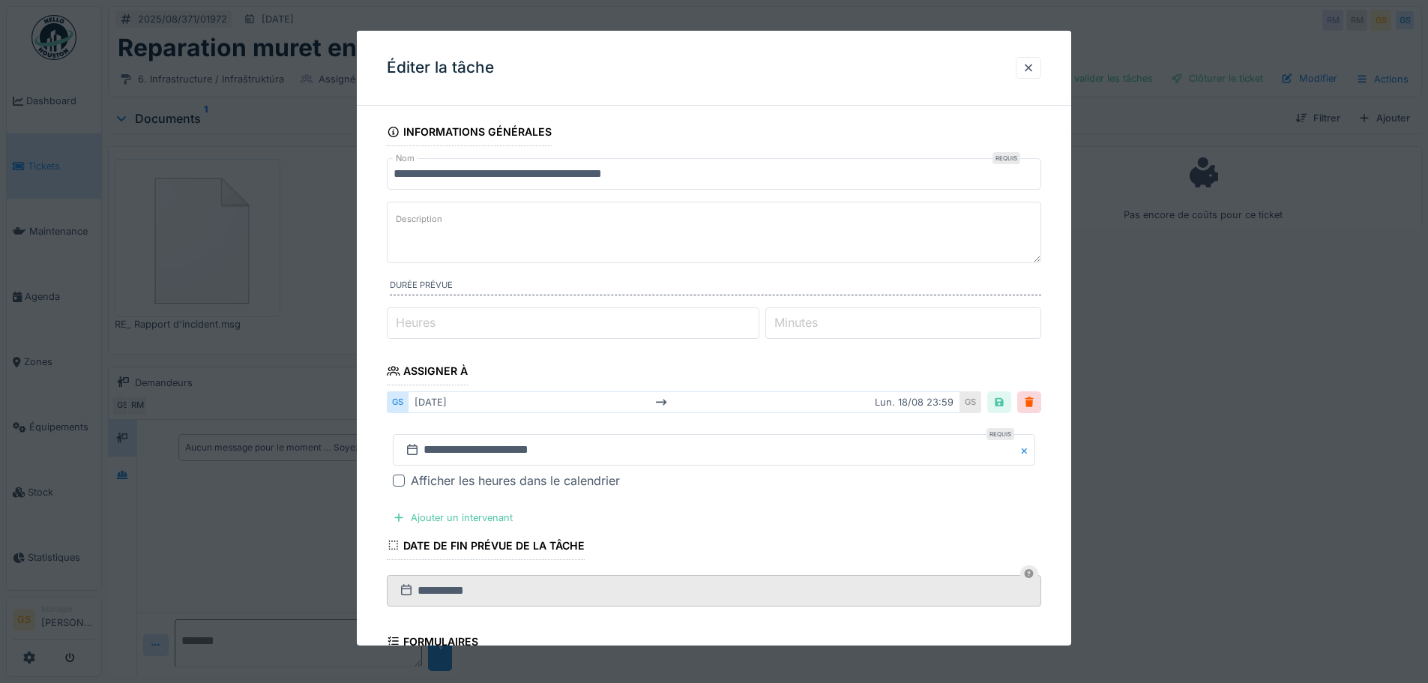
click at [413, 448] on icon at bounding box center [412, 449] width 10 height 11
click at [445, 447] on input "**********" at bounding box center [714, 449] width 643 height 31
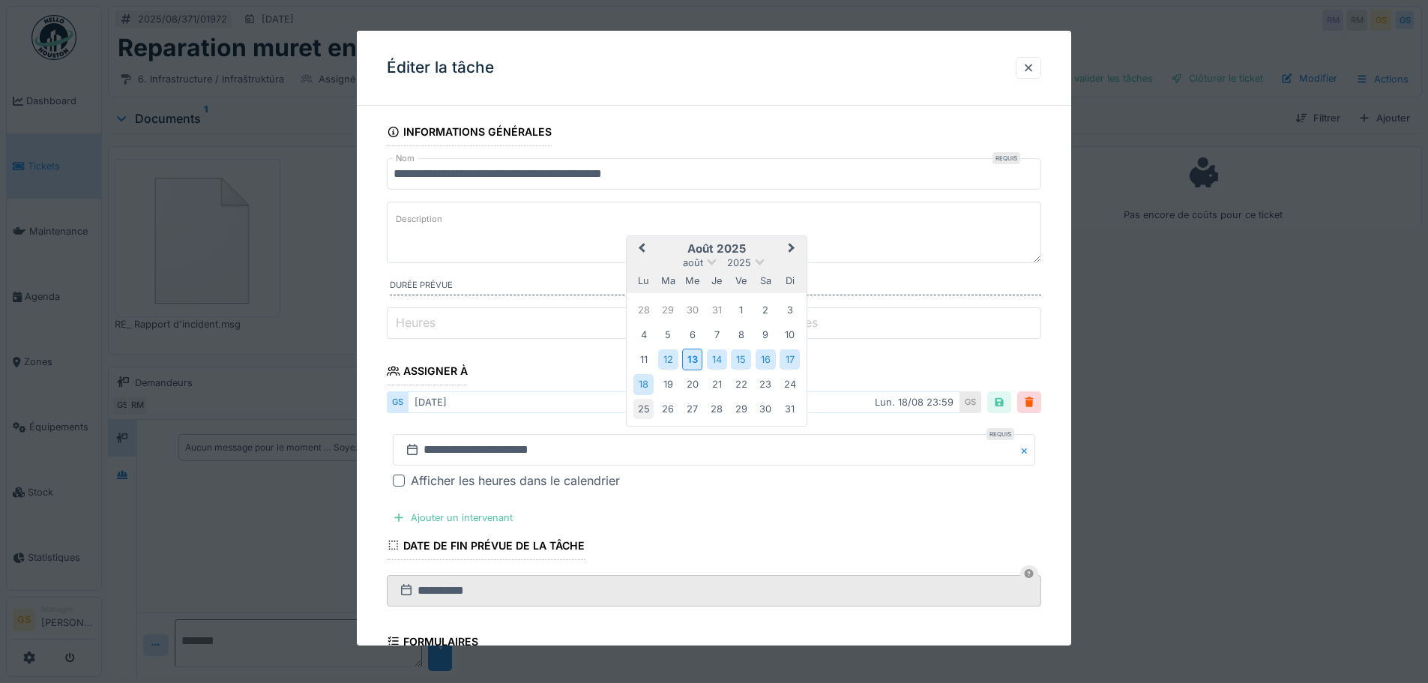
click at [643, 409] on div "25" at bounding box center [644, 409] width 20 height 20
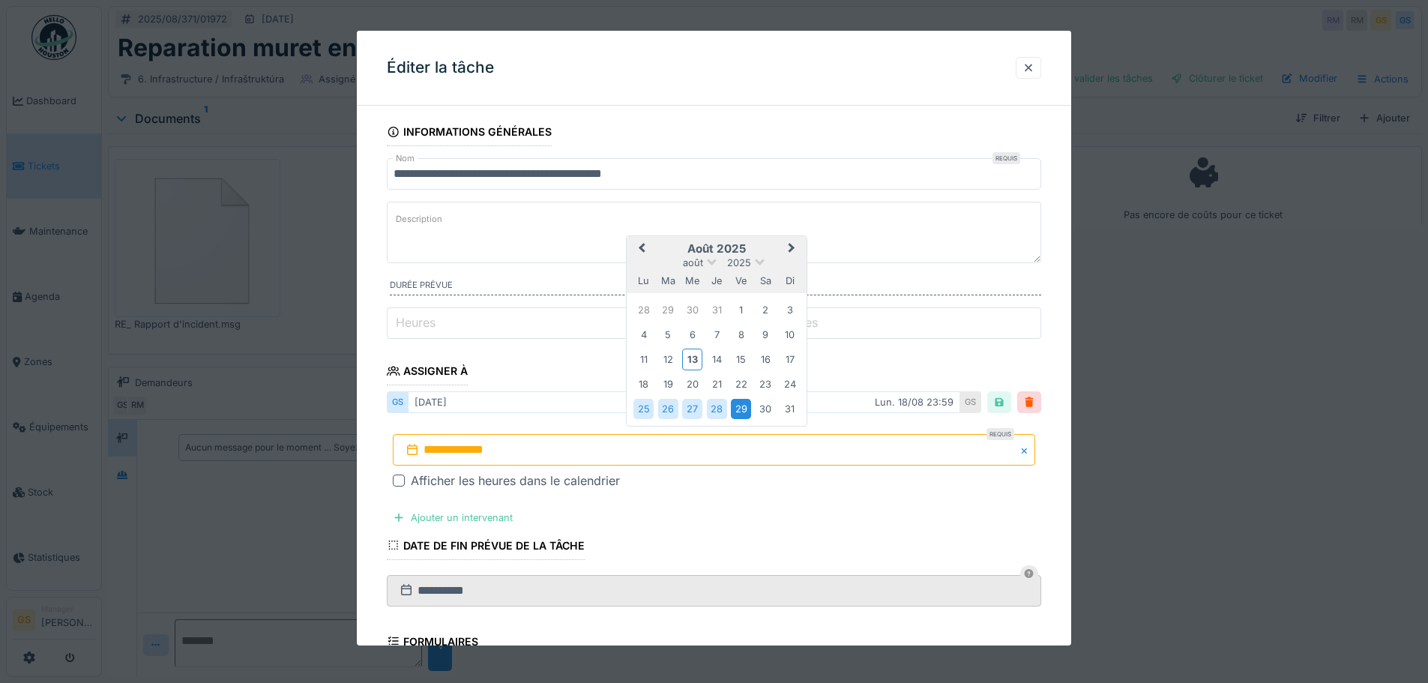
click at [748, 406] on div "29" at bounding box center [741, 409] width 20 height 20
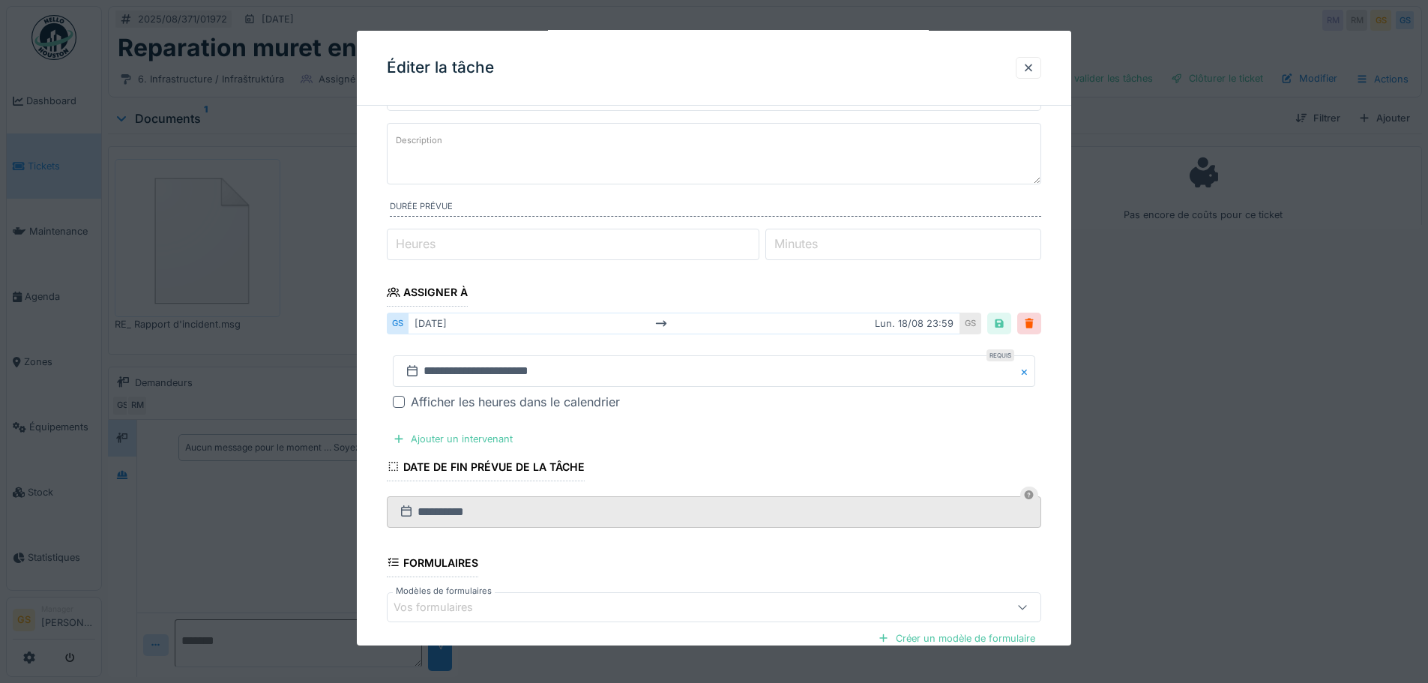
scroll to position [225, 0]
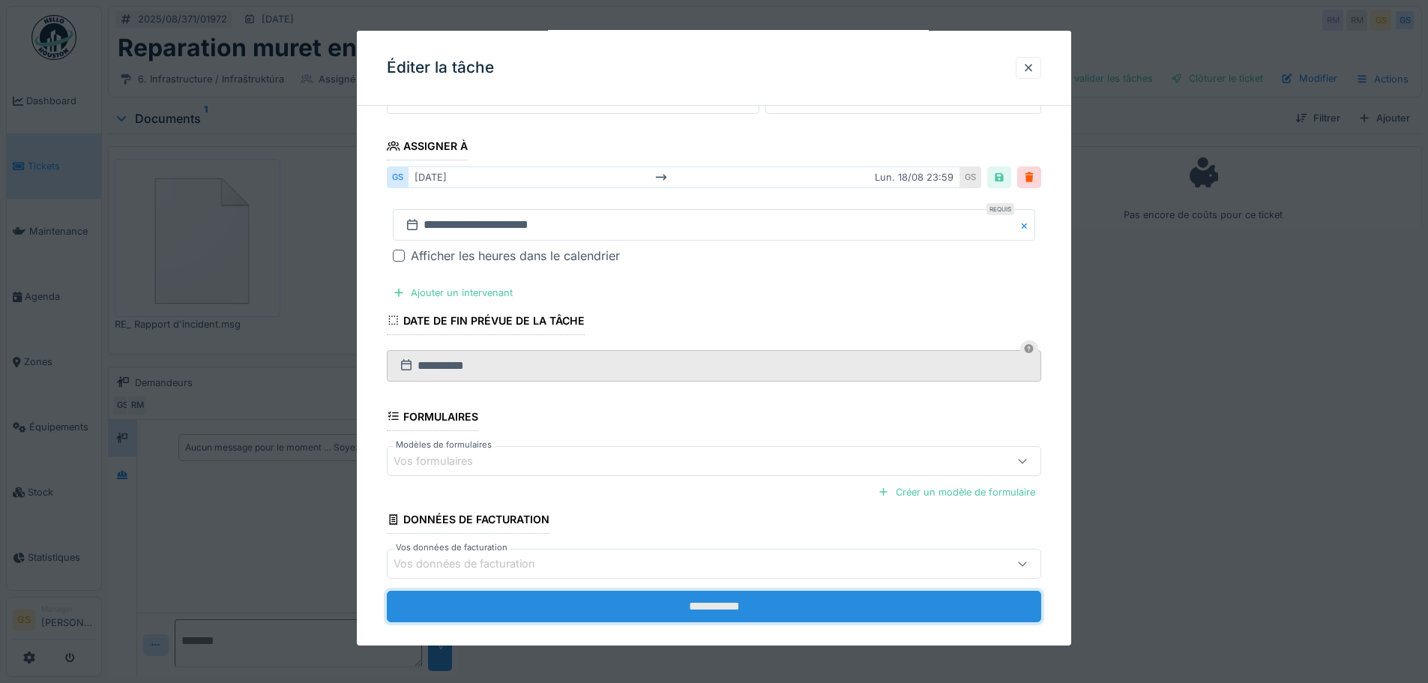
click at [613, 608] on input "**********" at bounding box center [714, 606] width 655 height 31
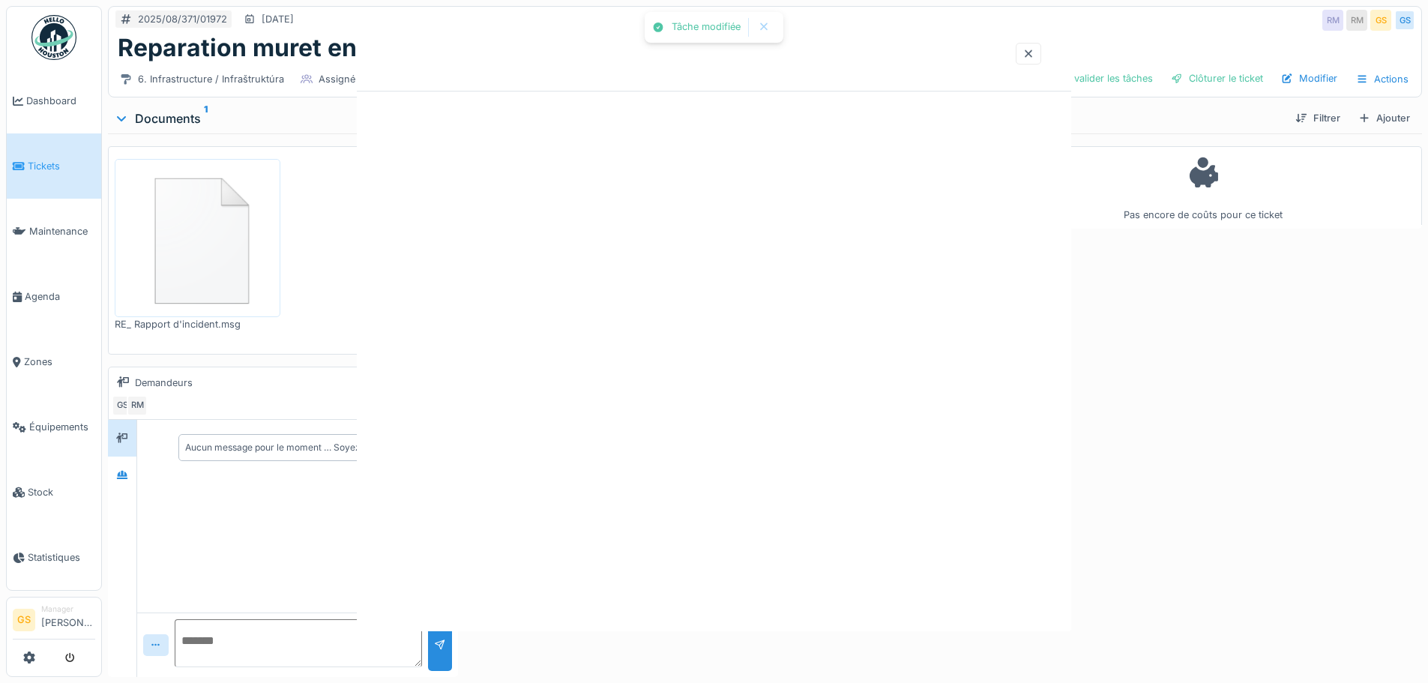
scroll to position [0, 0]
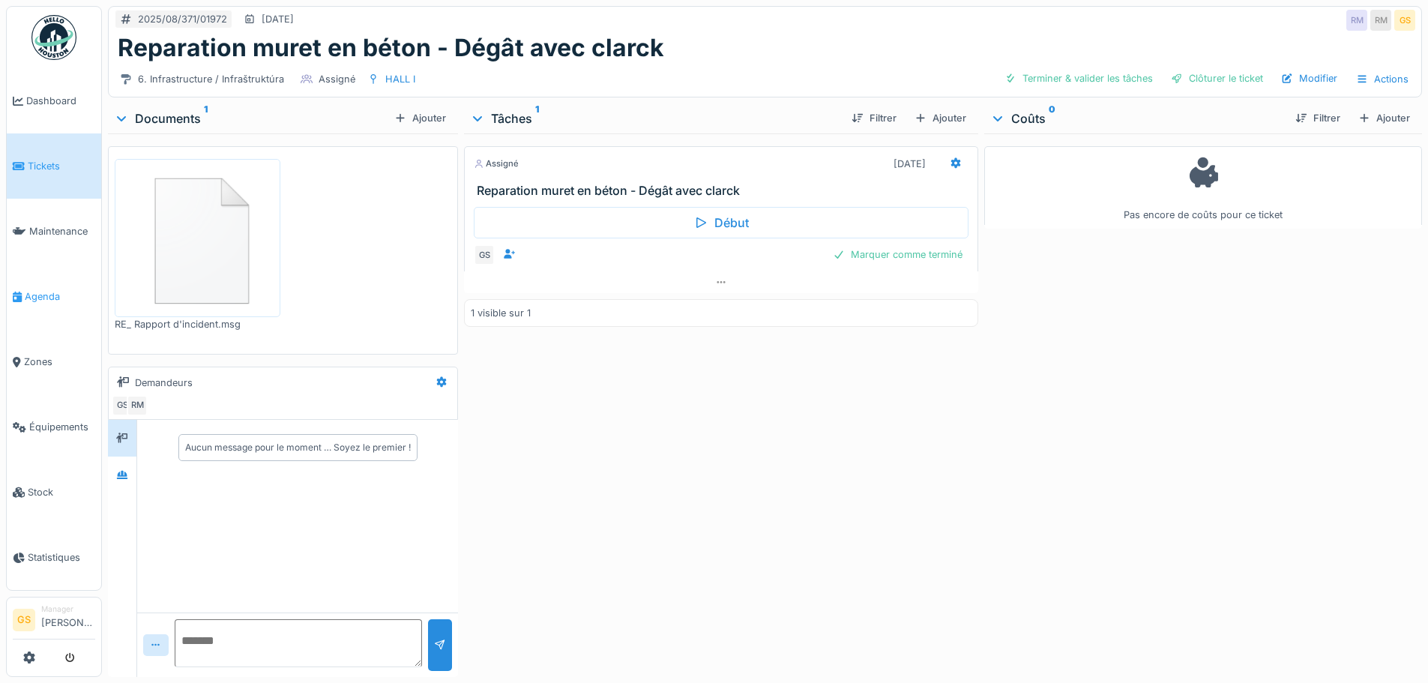
click at [35, 289] on span "Agenda" at bounding box center [60, 296] width 70 height 14
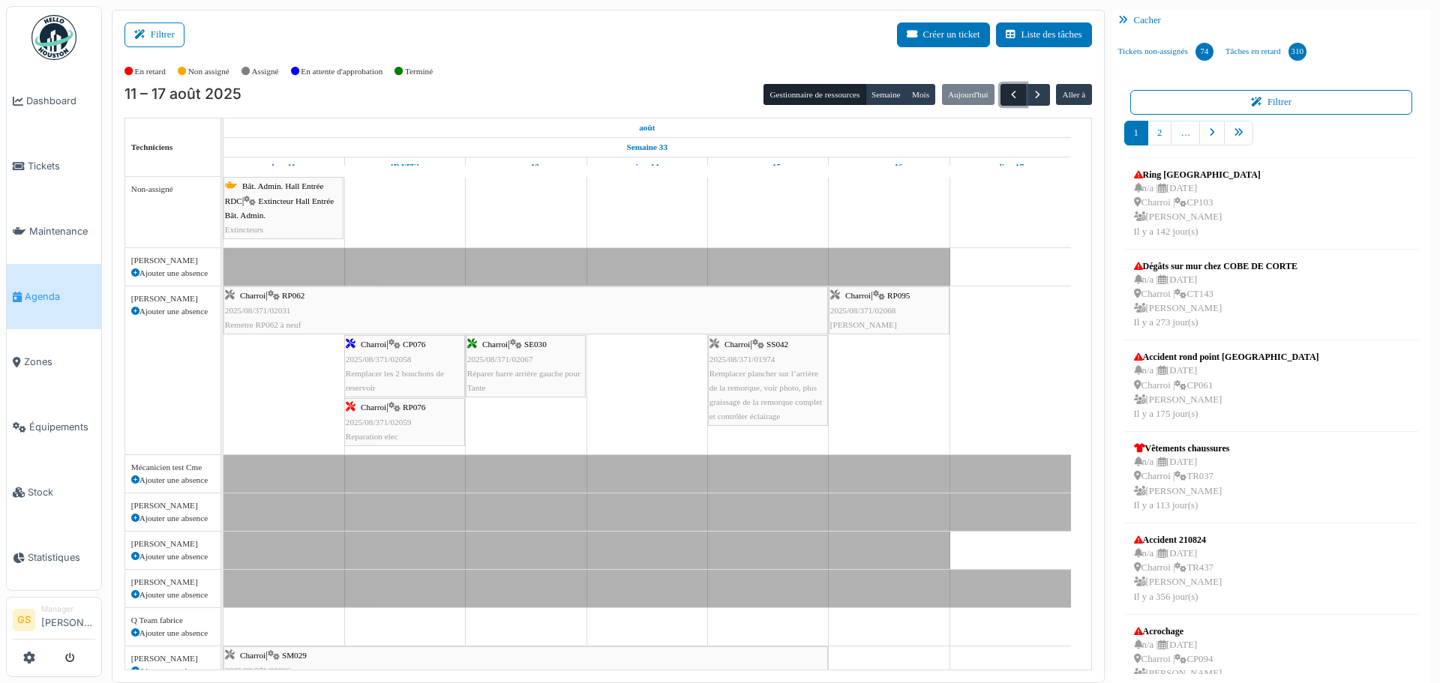
click at [1007, 88] on span "button" at bounding box center [1013, 94] width 13 height 13
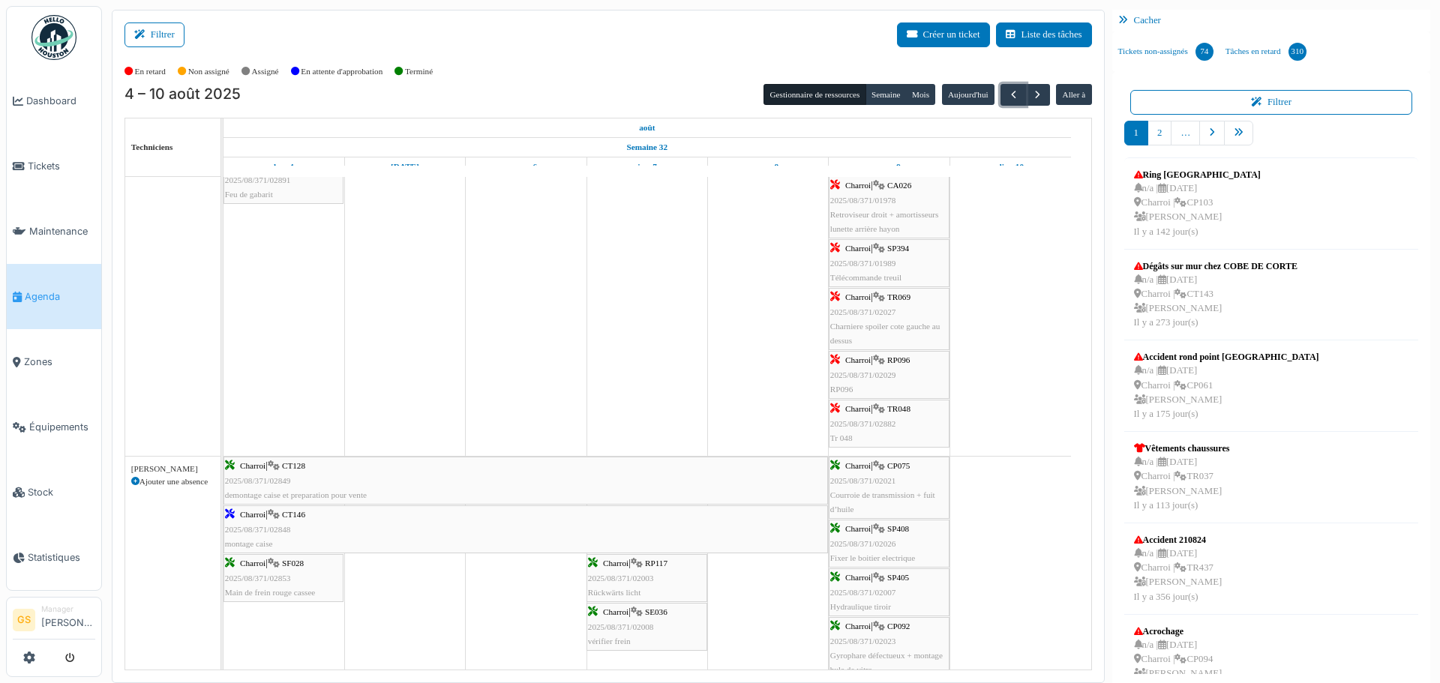
scroll to position [750, 0]
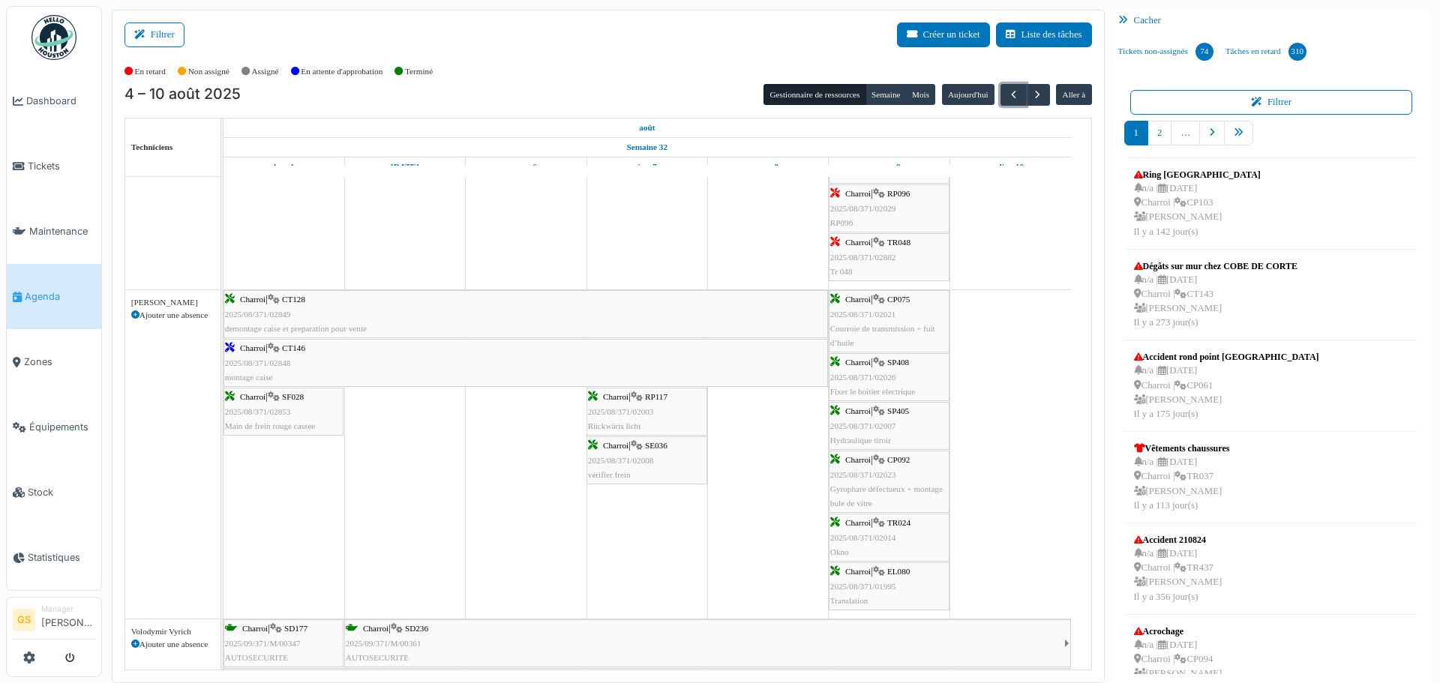
click at [868, 536] on span "2025/08/371/02014" at bounding box center [863, 537] width 66 height 9
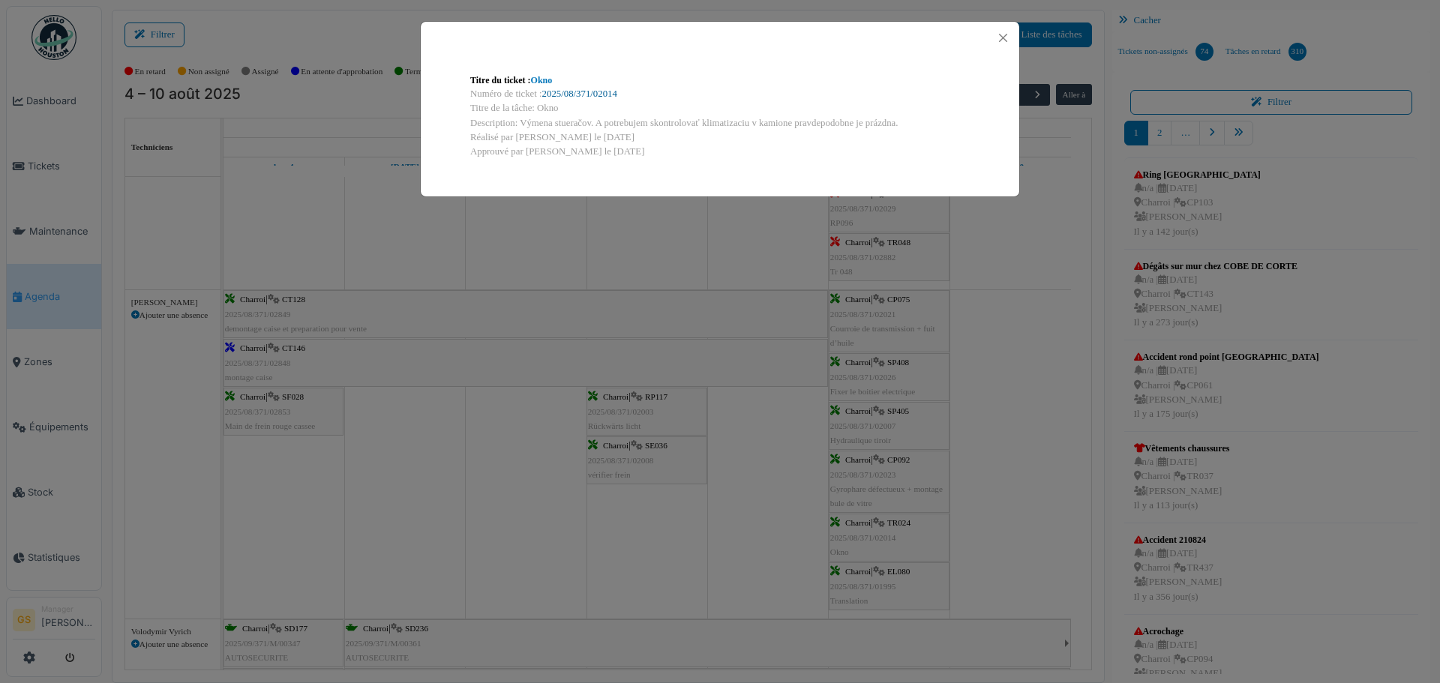
click at [587, 94] on link "2025/08/371/02014" at bounding box center [579, 93] width 75 height 10
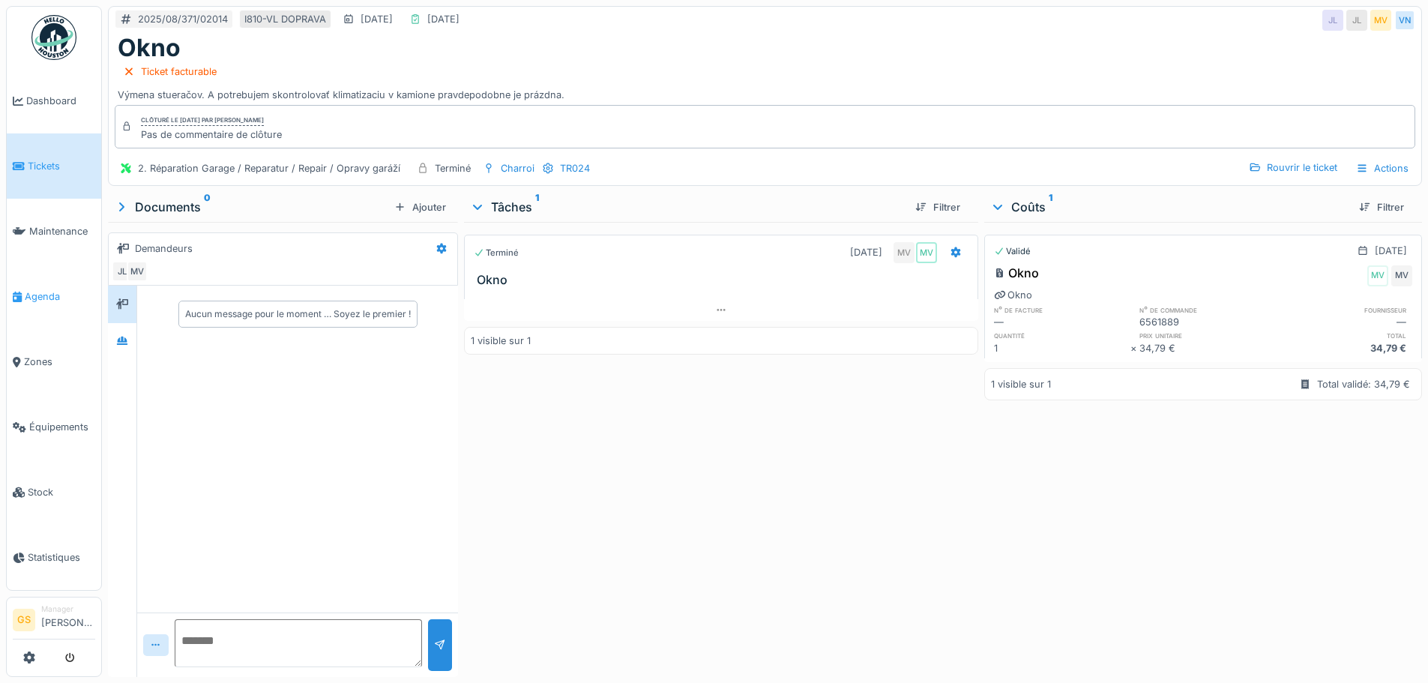
click at [29, 296] on link "Agenda" at bounding box center [54, 296] width 94 height 65
click at [28, 289] on span "Agenda" at bounding box center [60, 296] width 70 height 14
click at [37, 289] on span "Agenda" at bounding box center [60, 296] width 70 height 14
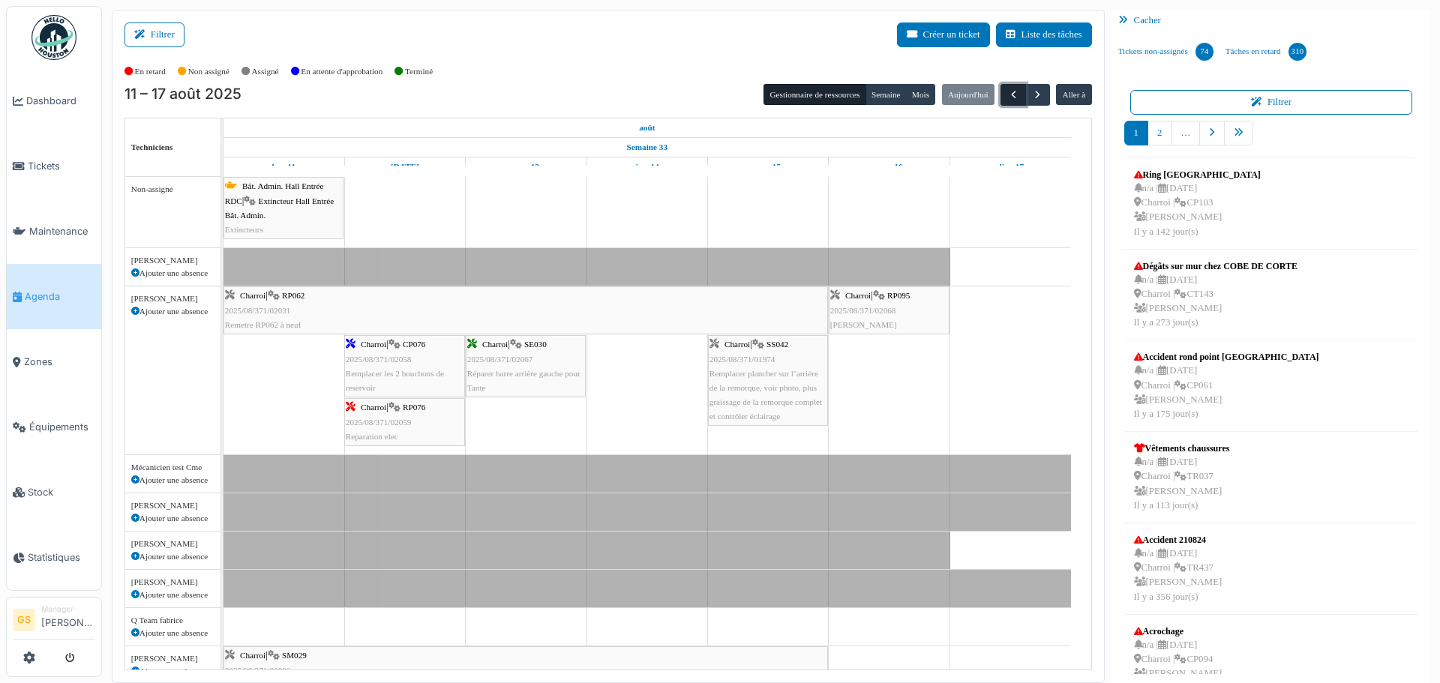
click at [1007, 96] on span "button" at bounding box center [1013, 94] width 13 height 13
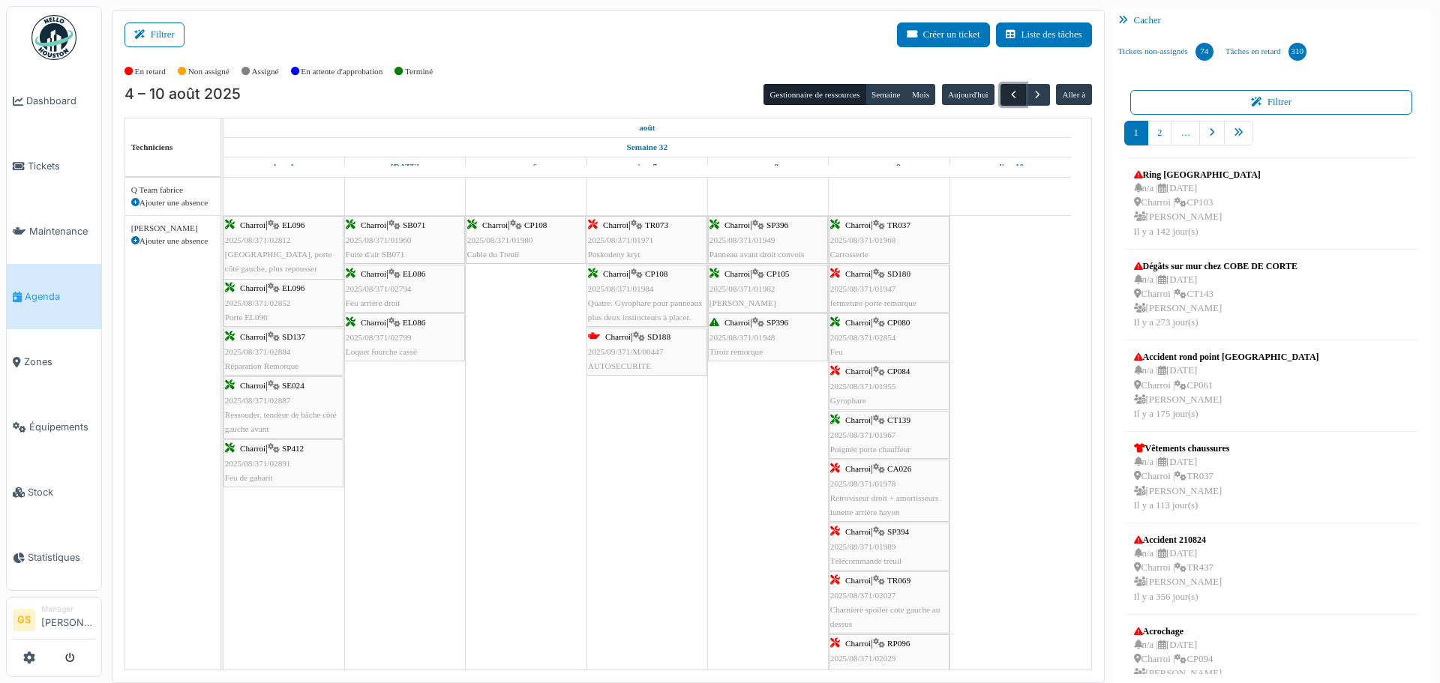
click at [1007, 91] on span "button" at bounding box center [1013, 94] width 13 height 13
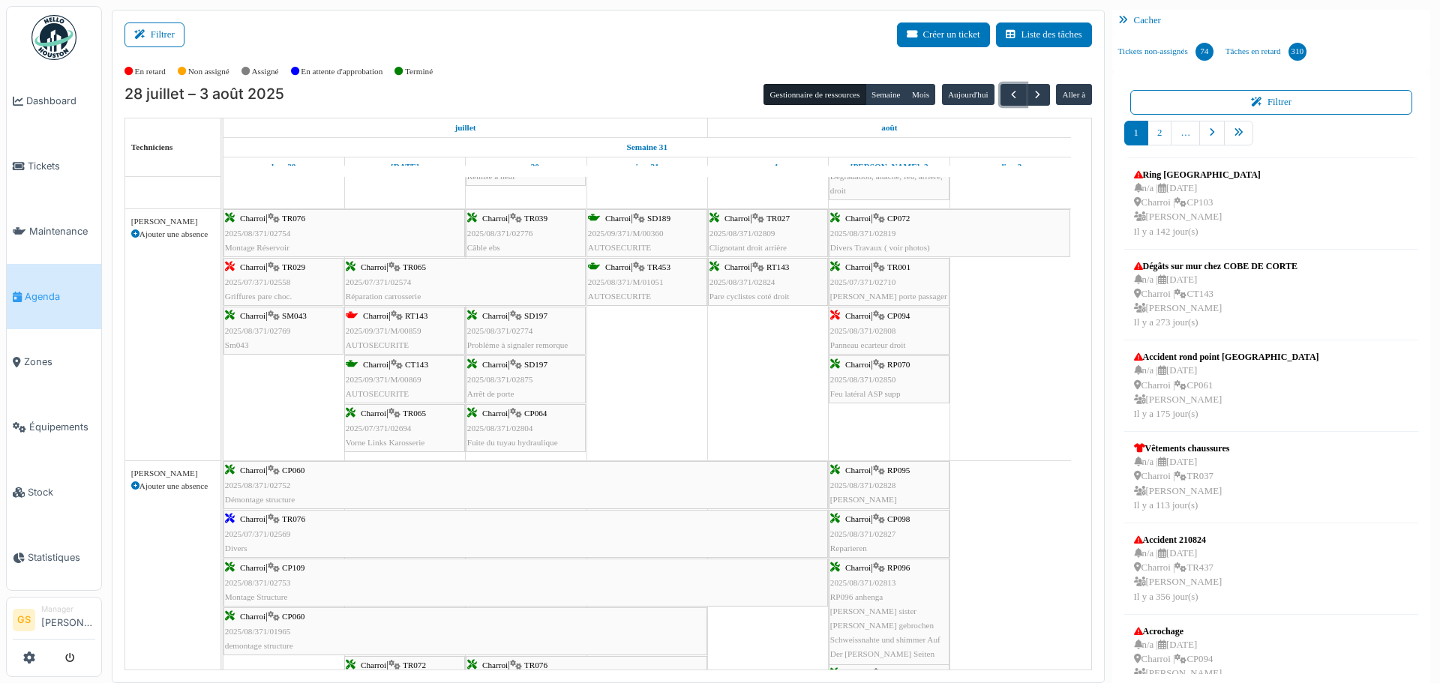
click at [751, 233] on span "2025/08/371/02809" at bounding box center [742, 233] width 66 height 9
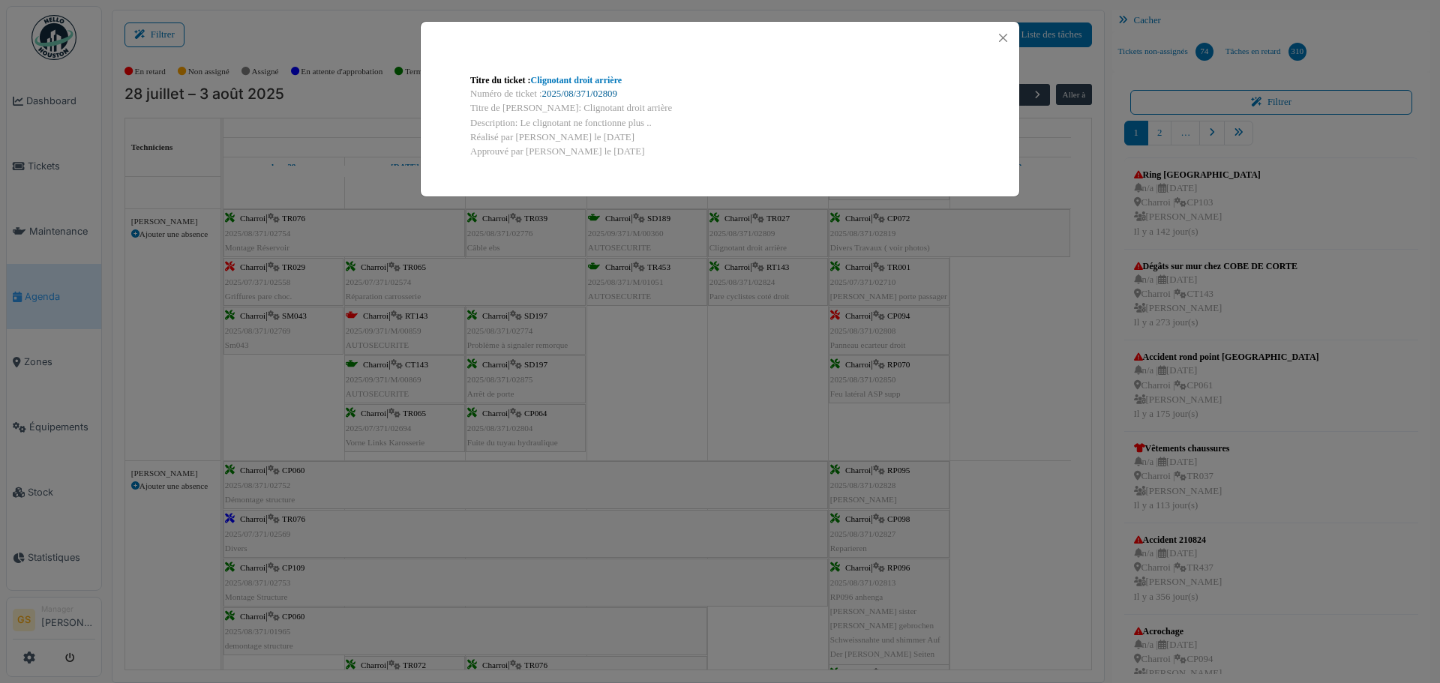
click at [606, 95] on link "2025/08/371/02809" at bounding box center [579, 93] width 75 height 10
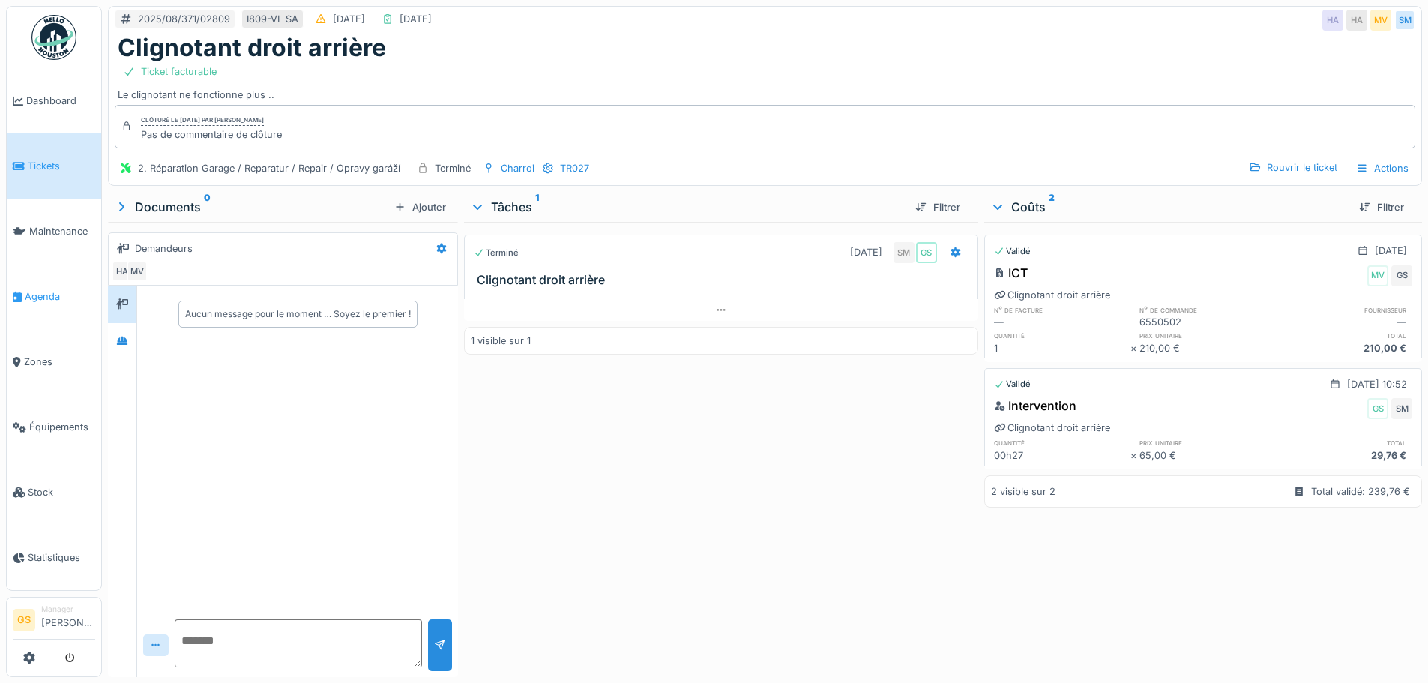
click at [37, 291] on span "Agenda" at bounding box center [60, 296] width 70 height 14
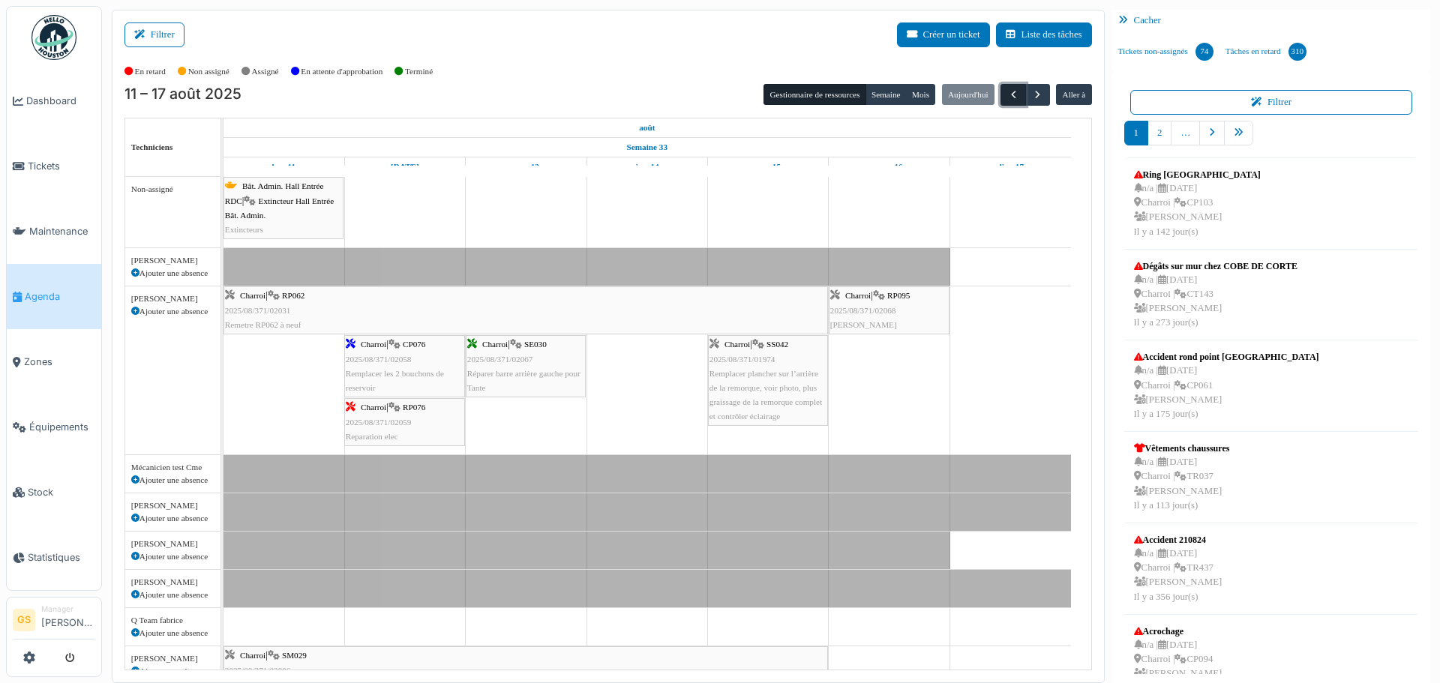
click at [1007, 91] on span "button" at bounding box center [1013, 94] width 13 height 13
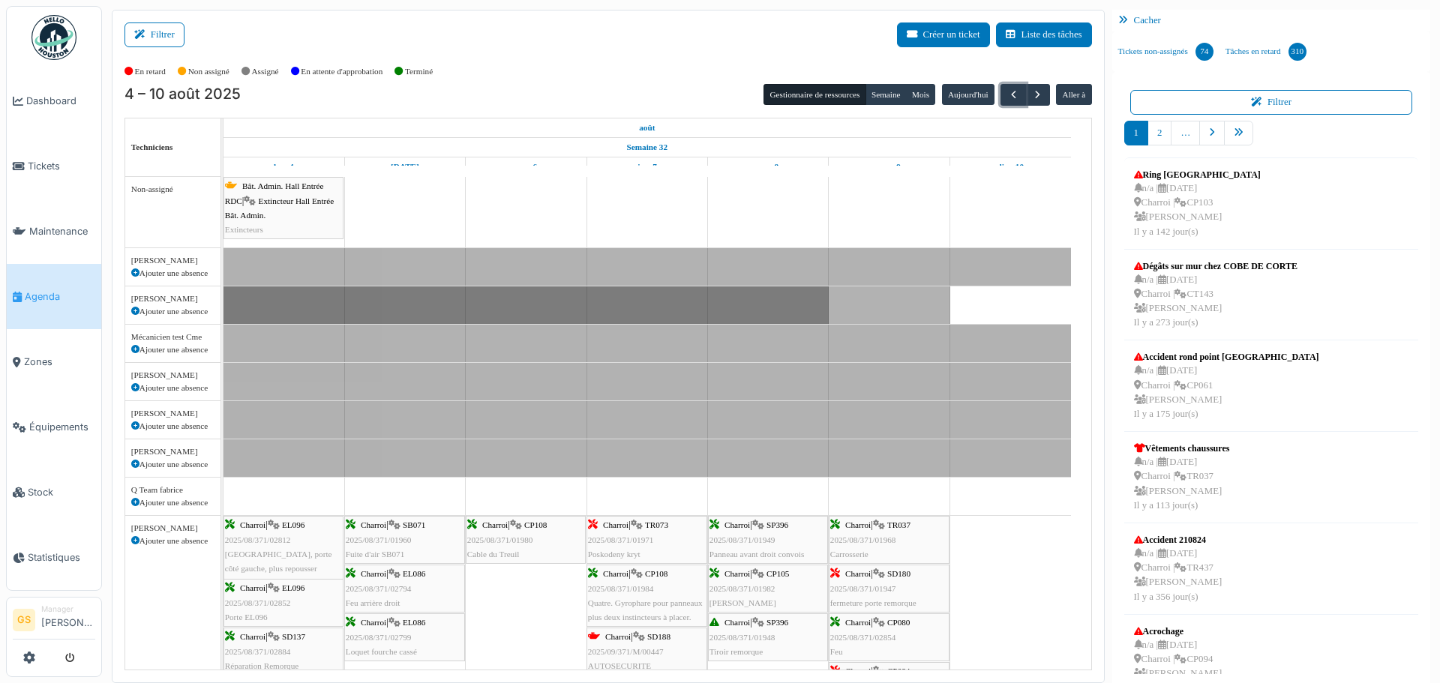
click at [756, 538] on span "2025/08/371/01949" at bounding box center [742, 539] width 66 height 9
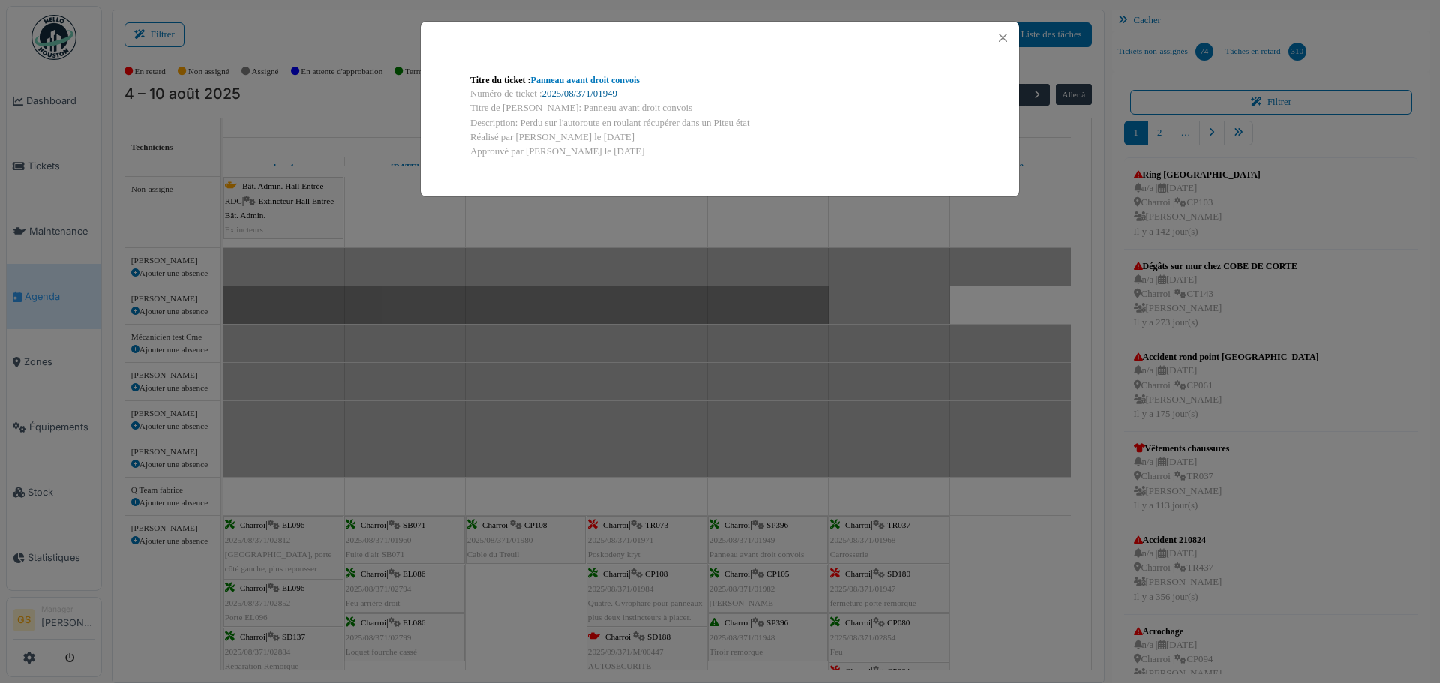
click at [590, 90] on link "2025/08/371/01949" at bounding box center [579, 93] width 75 height 10
click at [1000, 33] on button "Close" at bounding box center [1003, 38] width 20 height 20
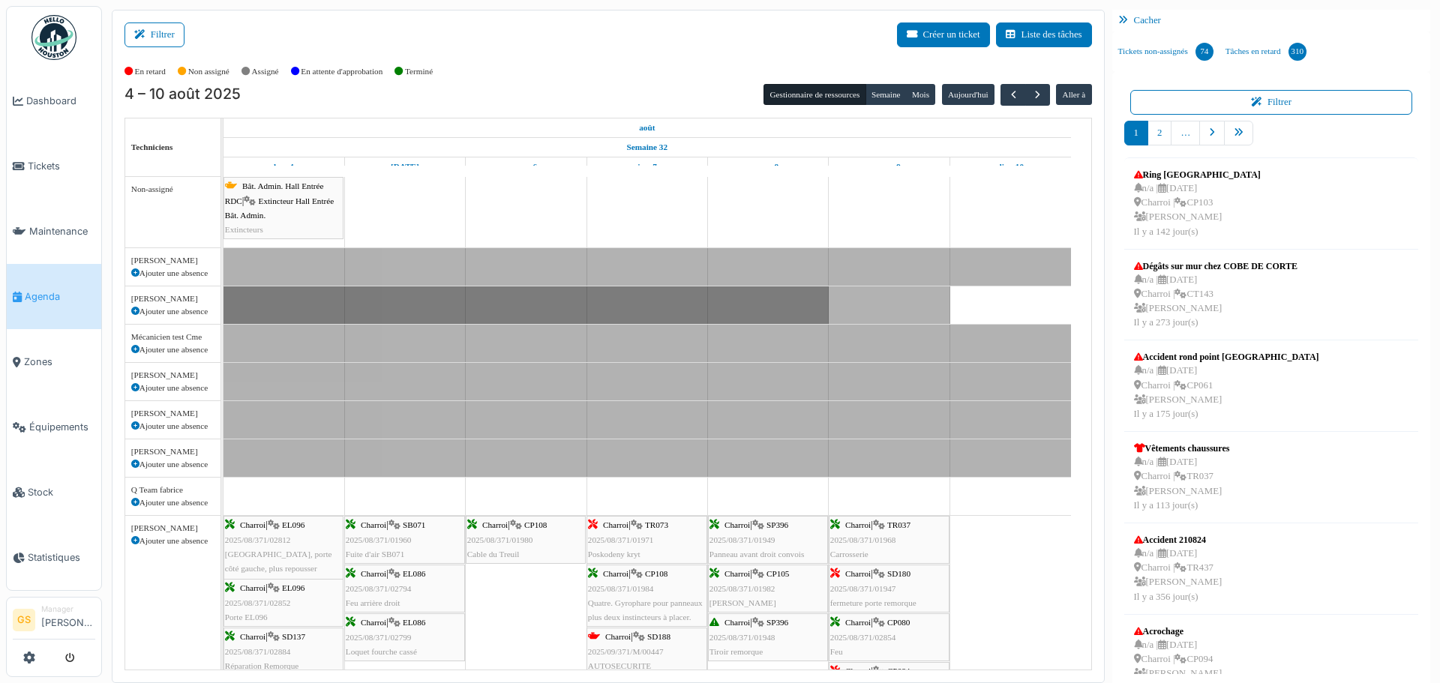
click at [771, 628] on div "Charroi | SP396 2025/08/371/01948 Tiroir remorque" at bounding box center [767, 637] width 117 height 43
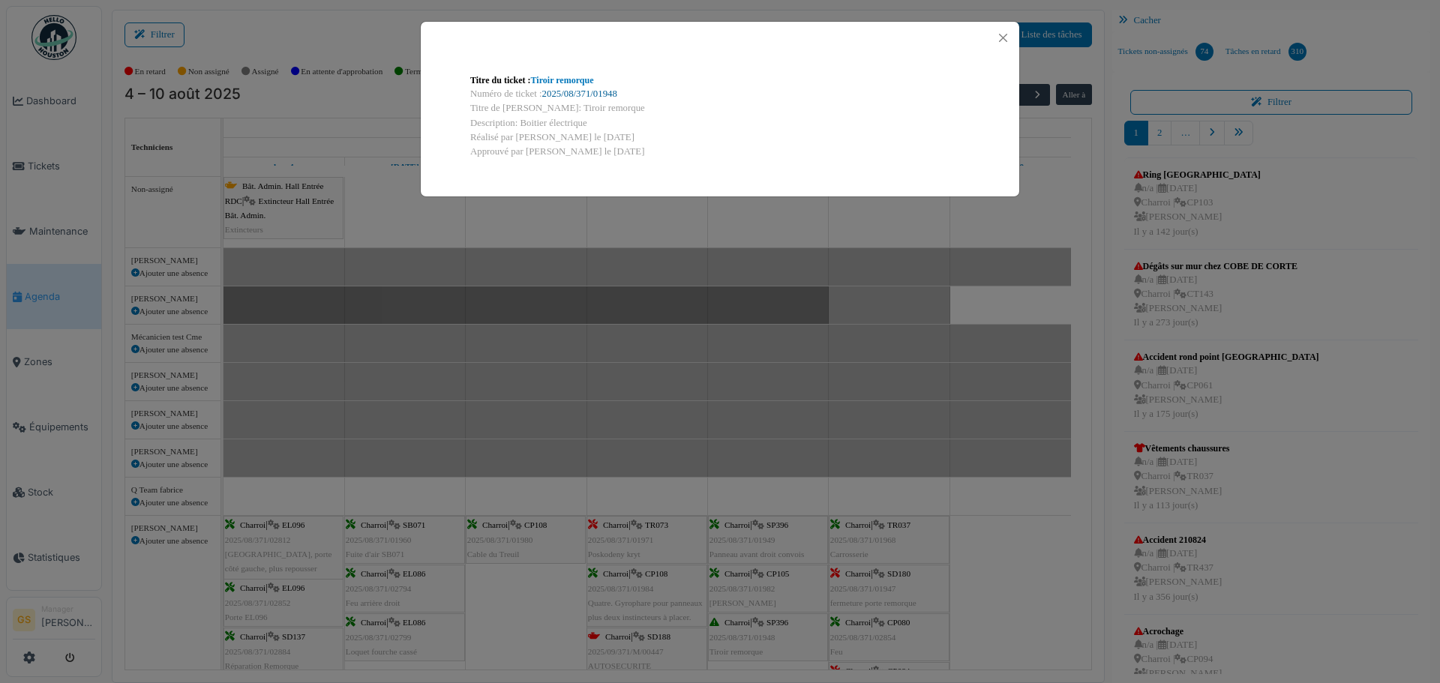
click at [572, 96] on link "2025/08/371/01948" at bounding box center [579, 93] width 75 height 10
click at [1003, 31] on button "Close" at bounding box center [1003, 38] width 20 height 20
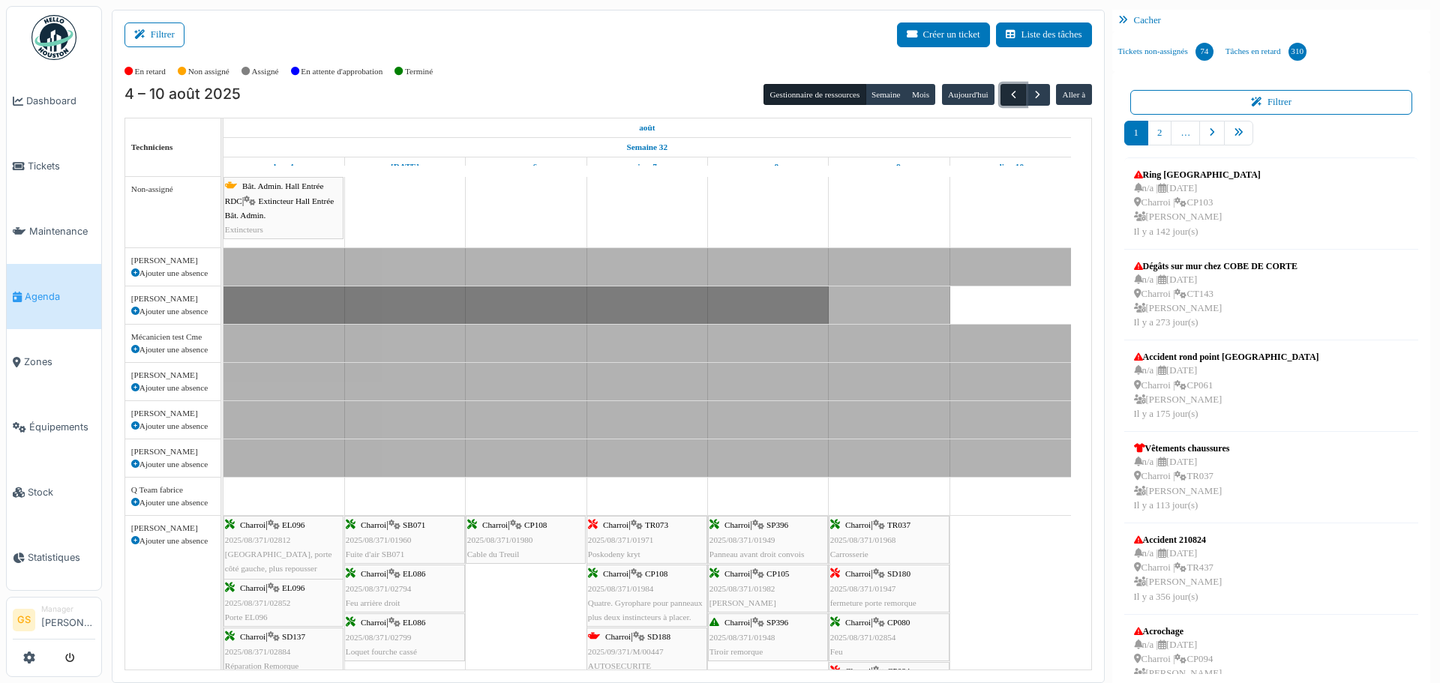
click at [1007, 89] on span "button" at bounding box center [1013, 94] width 13 height 13
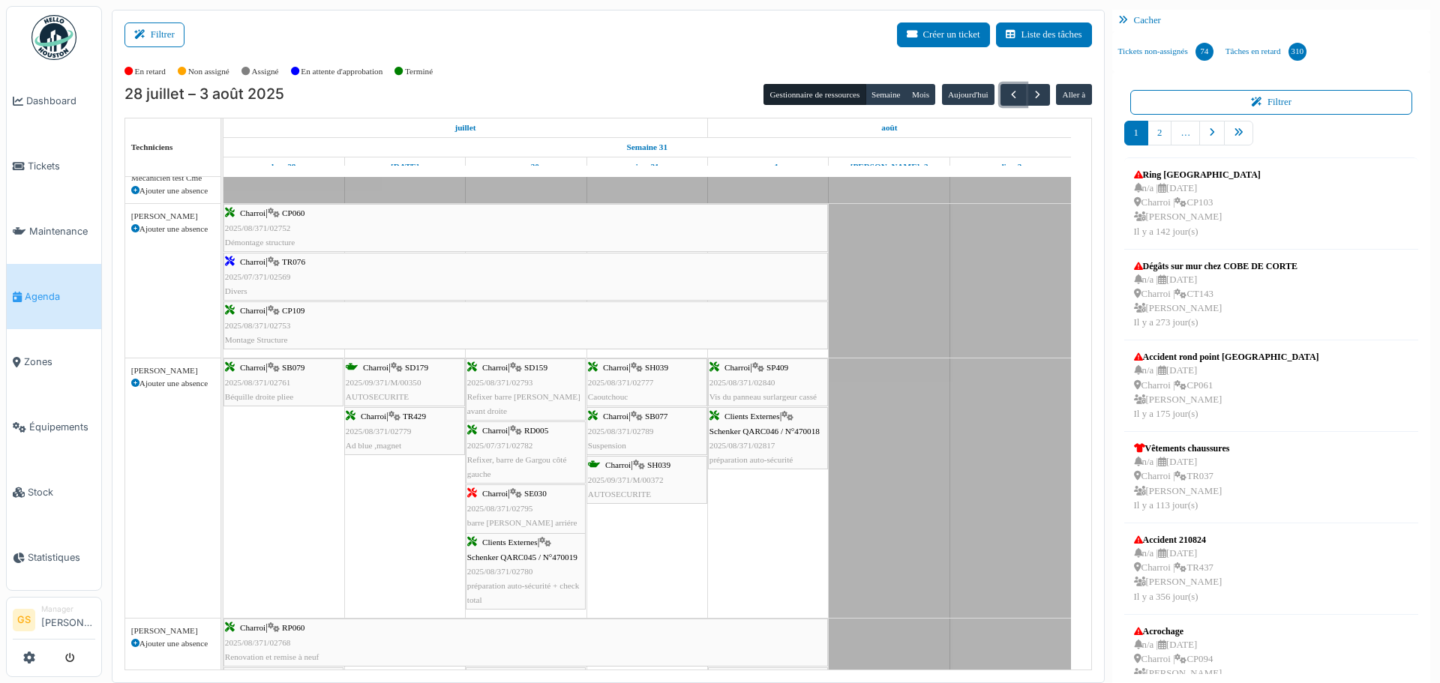
scroll to position [225, 0]
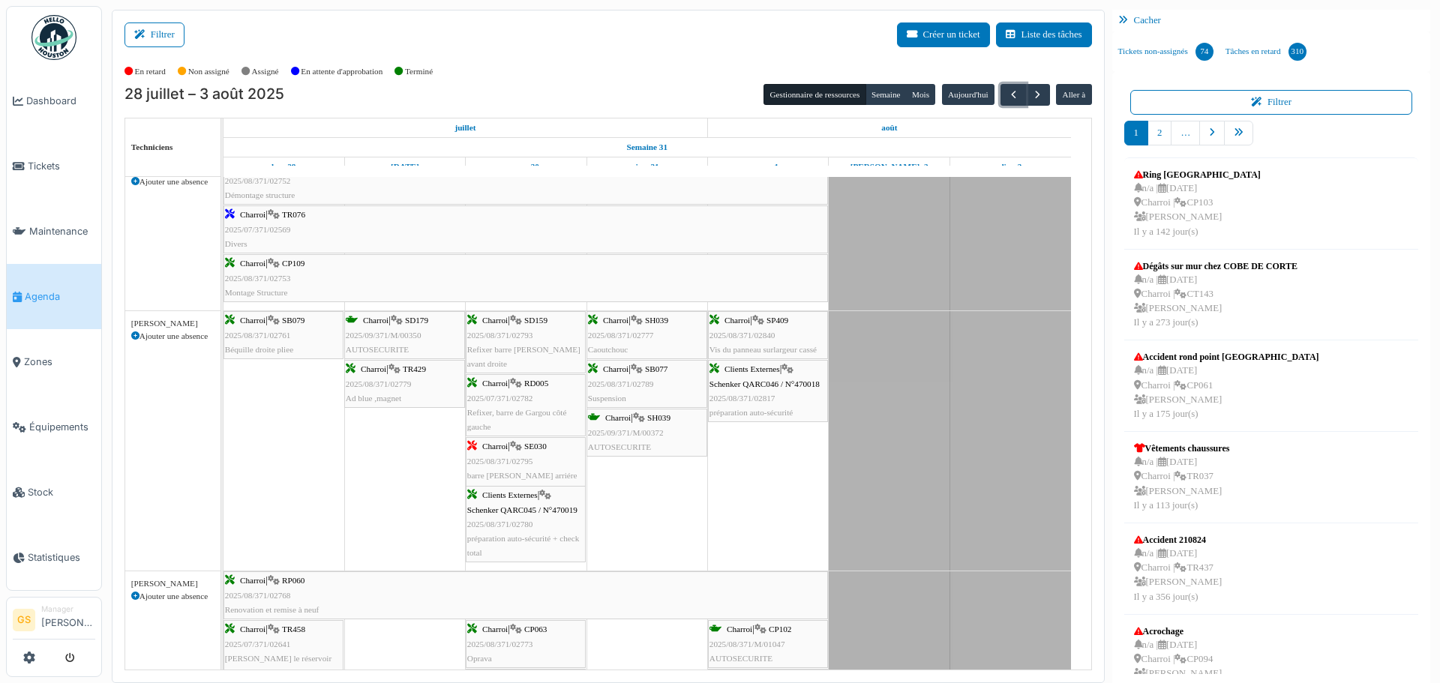
click at [614, 383] on span "2025/08/371/02789" at bounding box center [621, 383] width 66 height 9
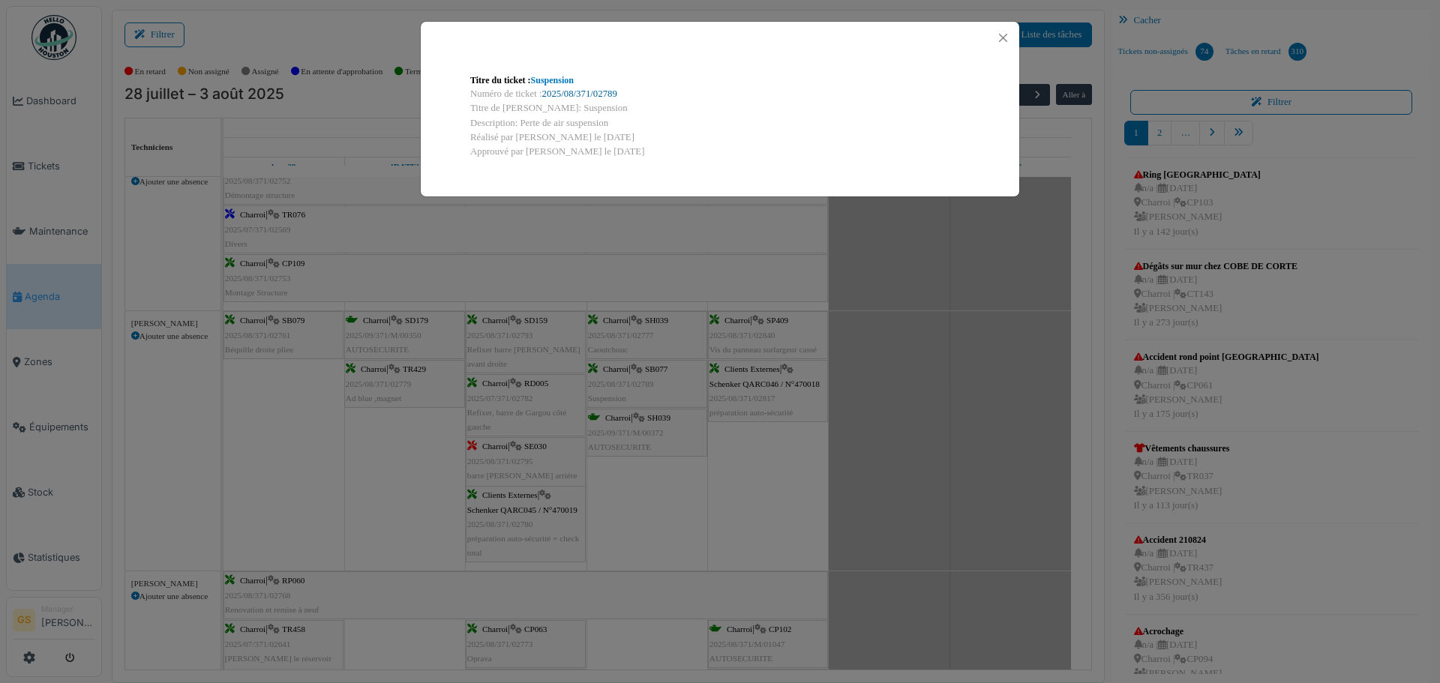
click at [604, 88] on link "2025/08/371/02789" at bounding box center [579, 93] width 75 height 10
click at [1007, 36] on button "Close" at bounding box center [1003, 38] width 20 height 20
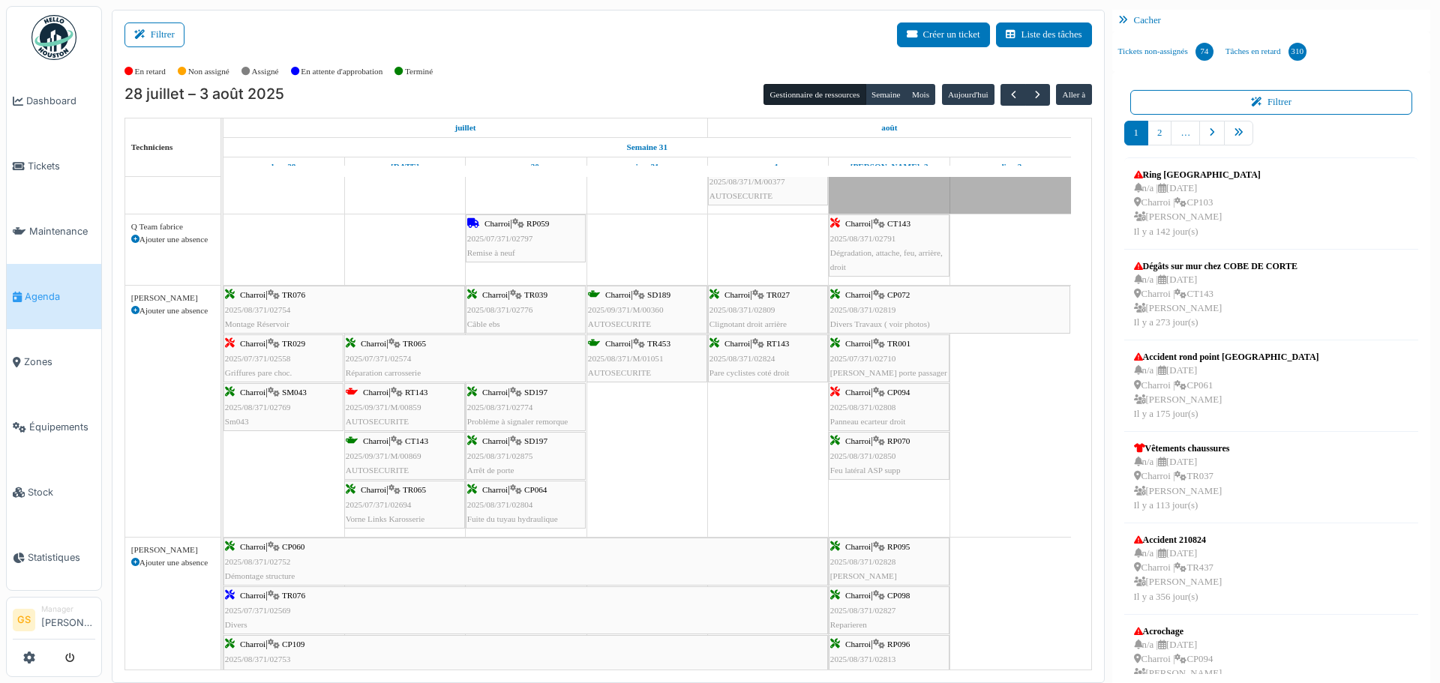
scroll to position [825, 0]
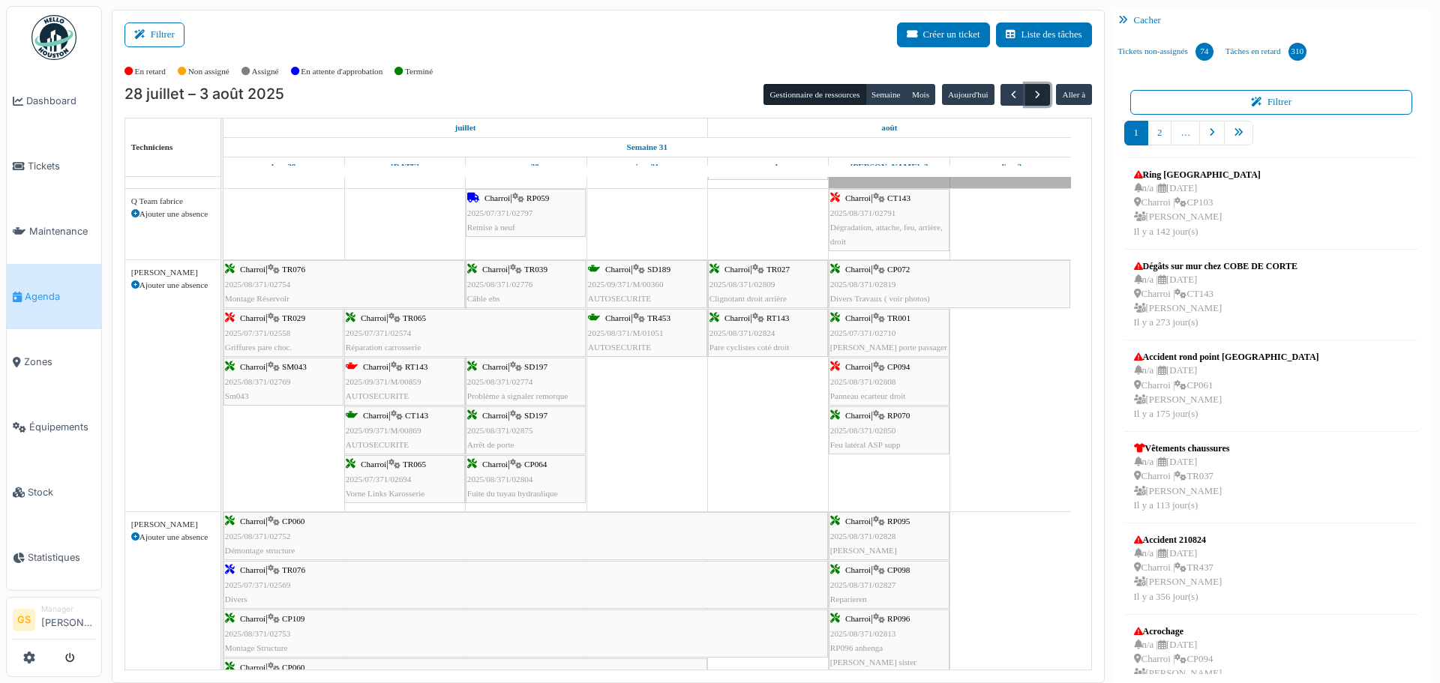
click at [1031, 98] on span "button" at bounding box center [1037, 94] width 13 height 13
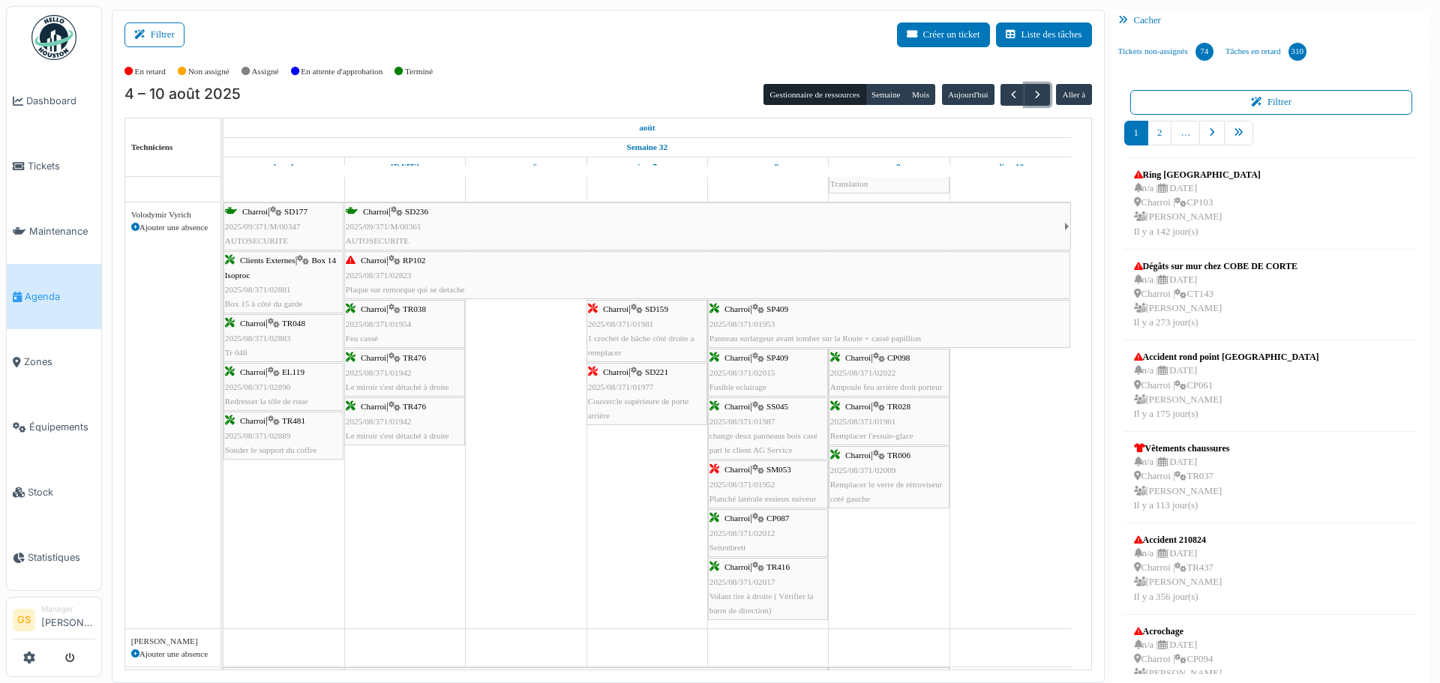
scroll to position [0, 0]
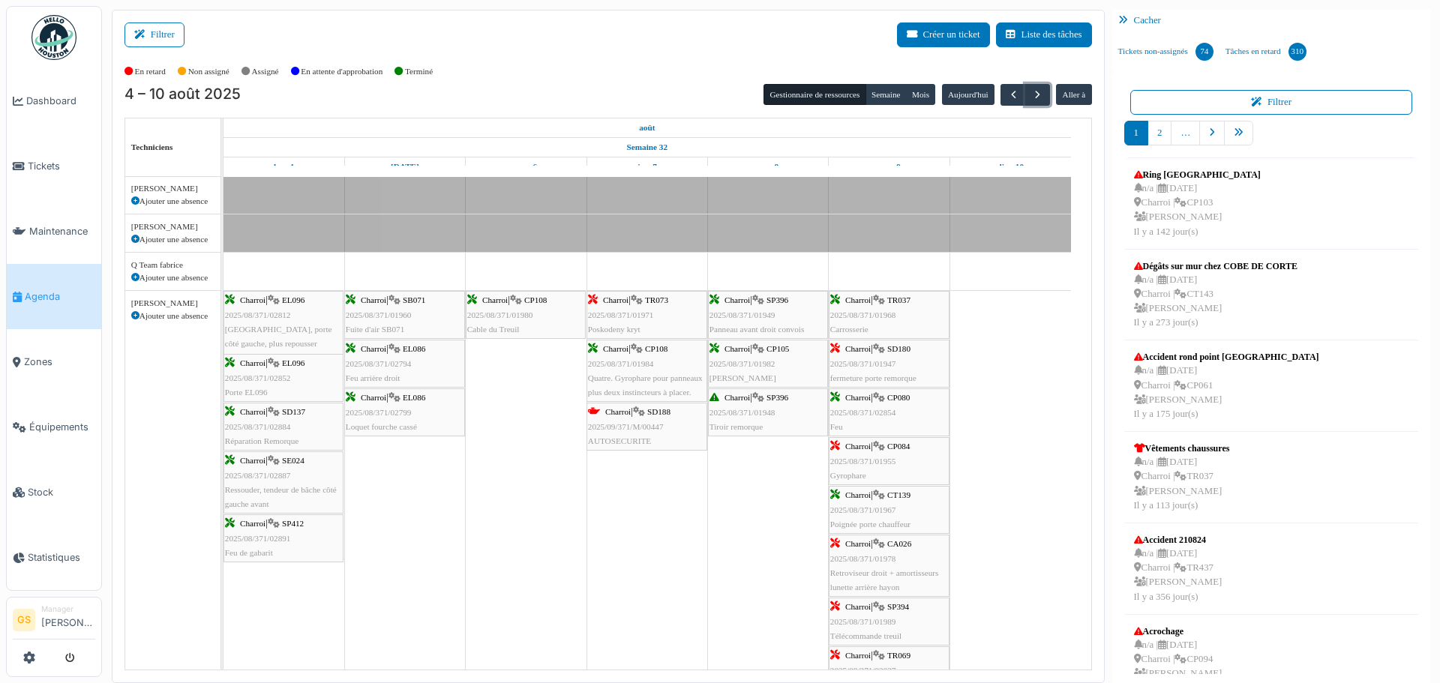
click at [637, 423] on span "2025/09/371/M/00447" at bounding box center [626, 426] width 76 height 9
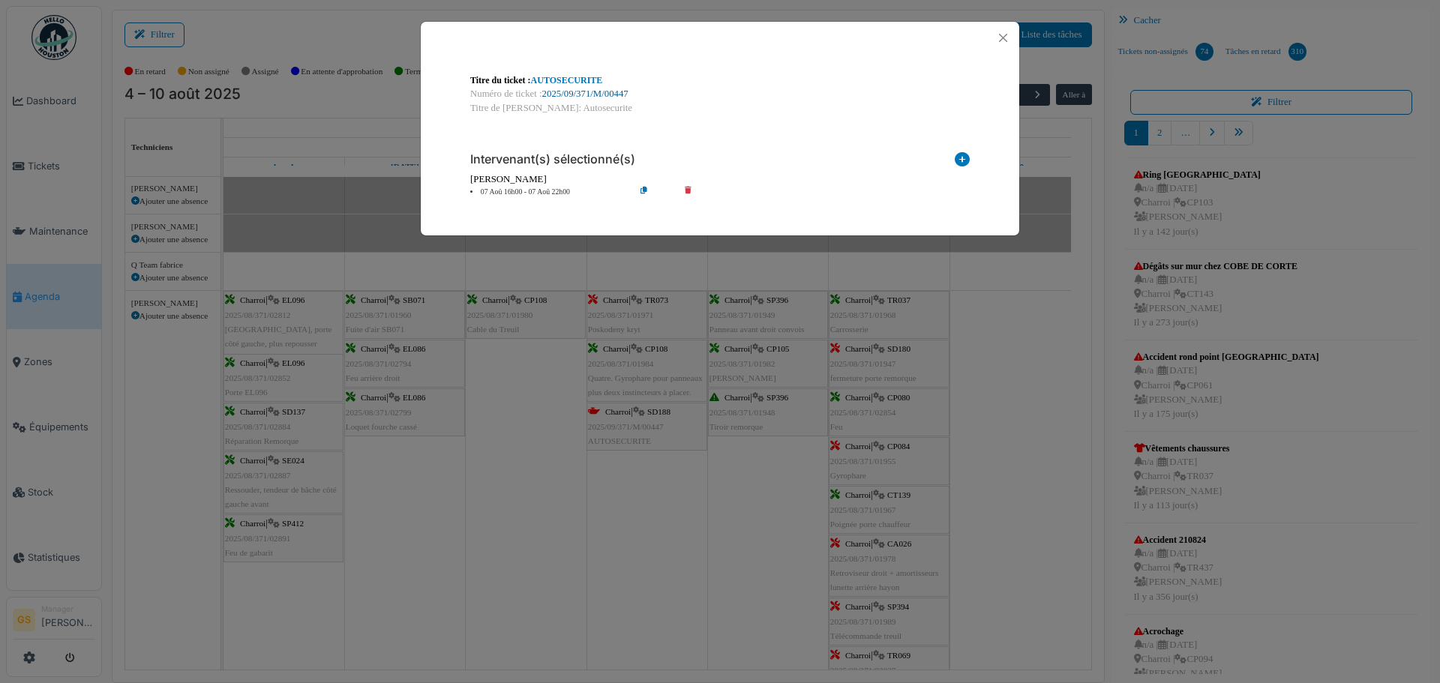
click at [603, 96] on link "2025/09/371/M/00447" at bounding box center [585, 93] width 86 height 10
click at [1003, 37] on button "Close" at bounding box center [1003, 38] width 20 height 20
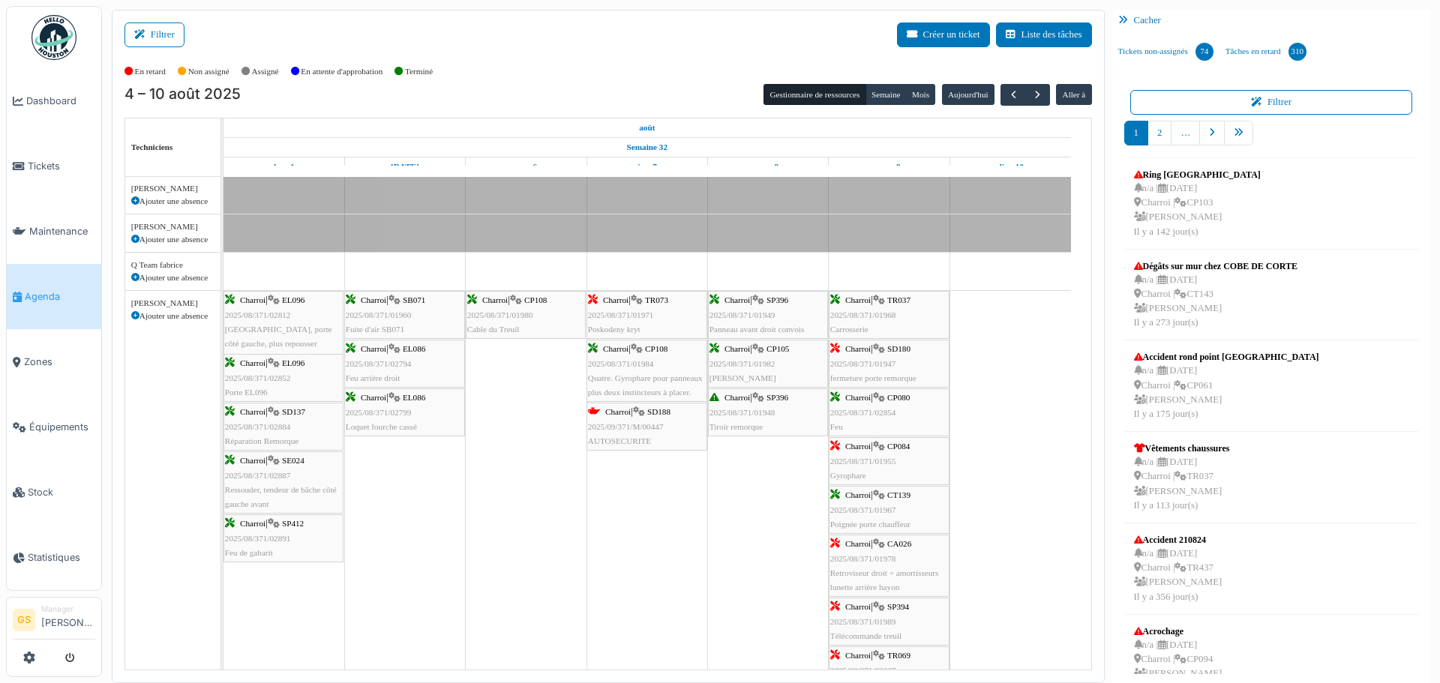
click at [497, 314] on span "2025/08/371/01980" at bounding box center [500, 314] width 66 height 9
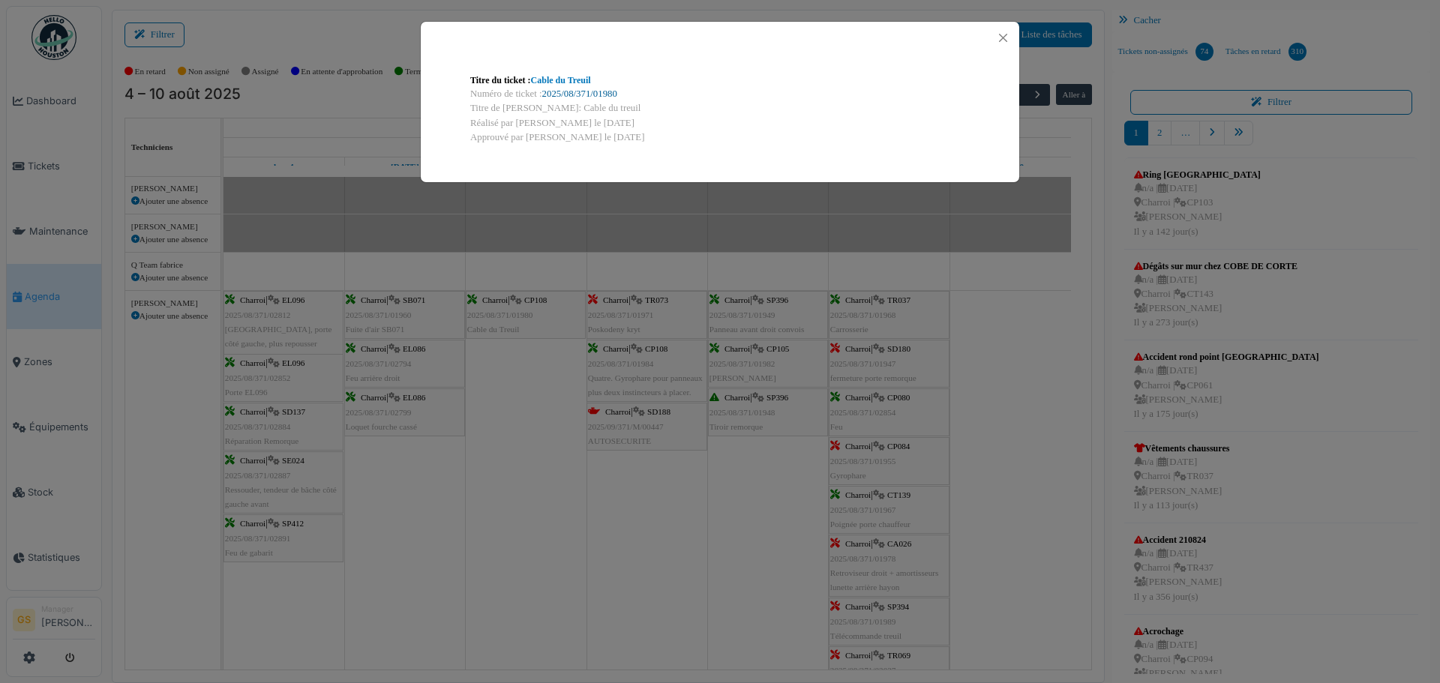
click at [591, 91] on link "2025/08/371/01980" at bounding box center [579, 93] width 75 height 10
click at [573, 91] on link "2025/08/371/01980" at bounding box center [579, 93] width 75 height 10
click at [1006, 32] on button "Close" at bounding box center [1003, 38] width 20 height 20
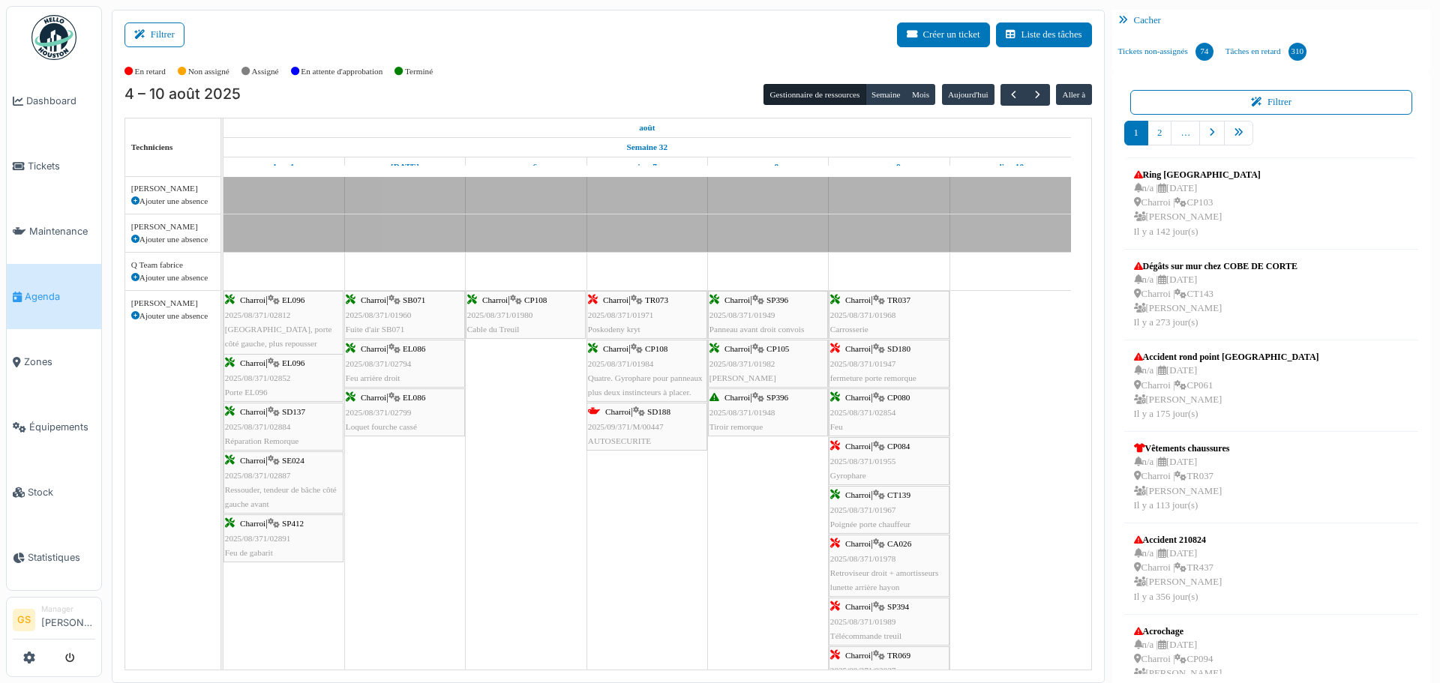
click at [622, 359] on span "2025/08/371/01984" at bounding box center [621, 363] width 66 height 9
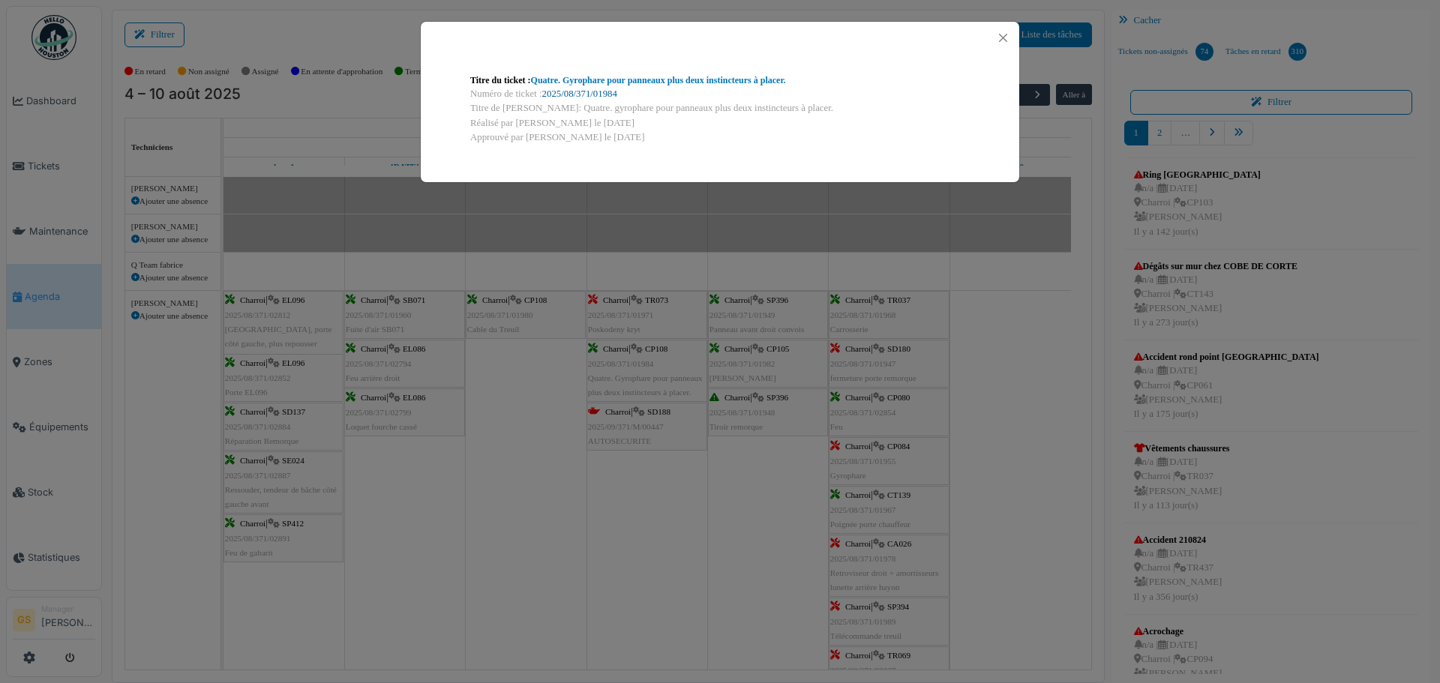
click at [610, 96] on link "2025/08/371/01984" at bounding box center [579, 93] width 75 height 10
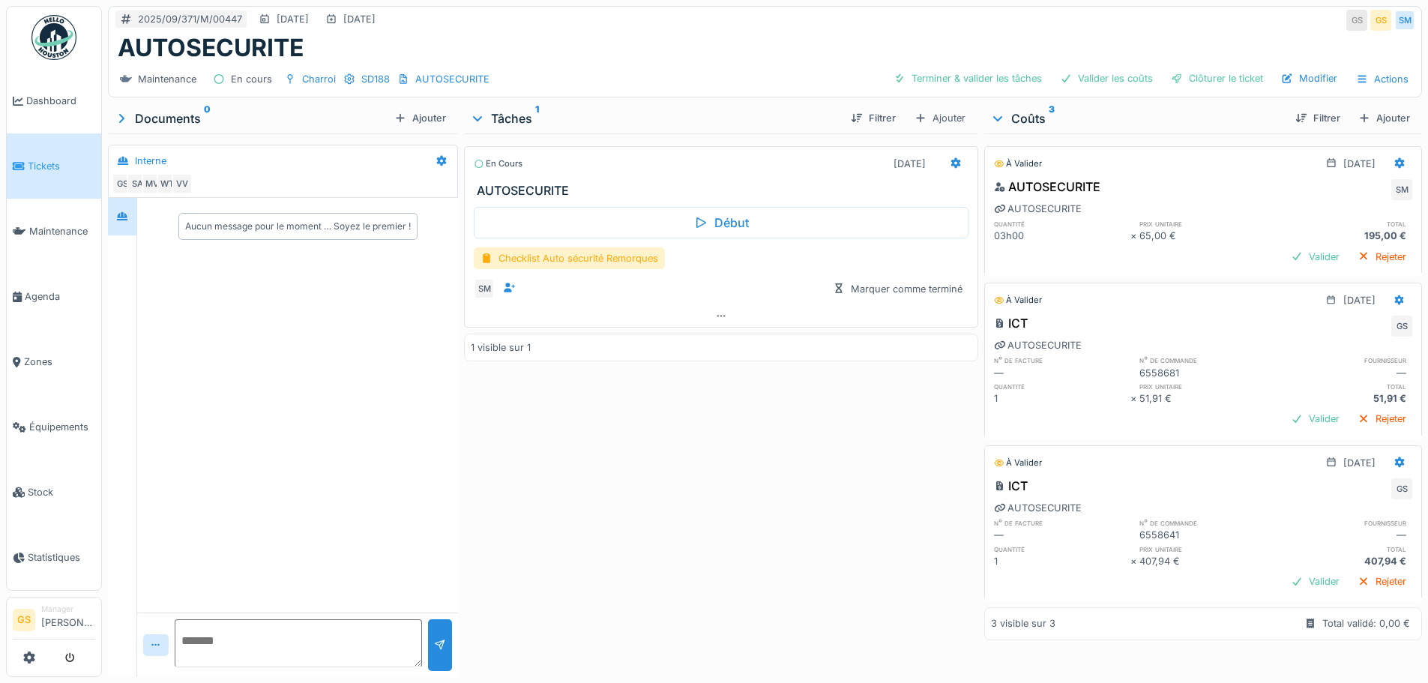
scroll to position [11, 0]
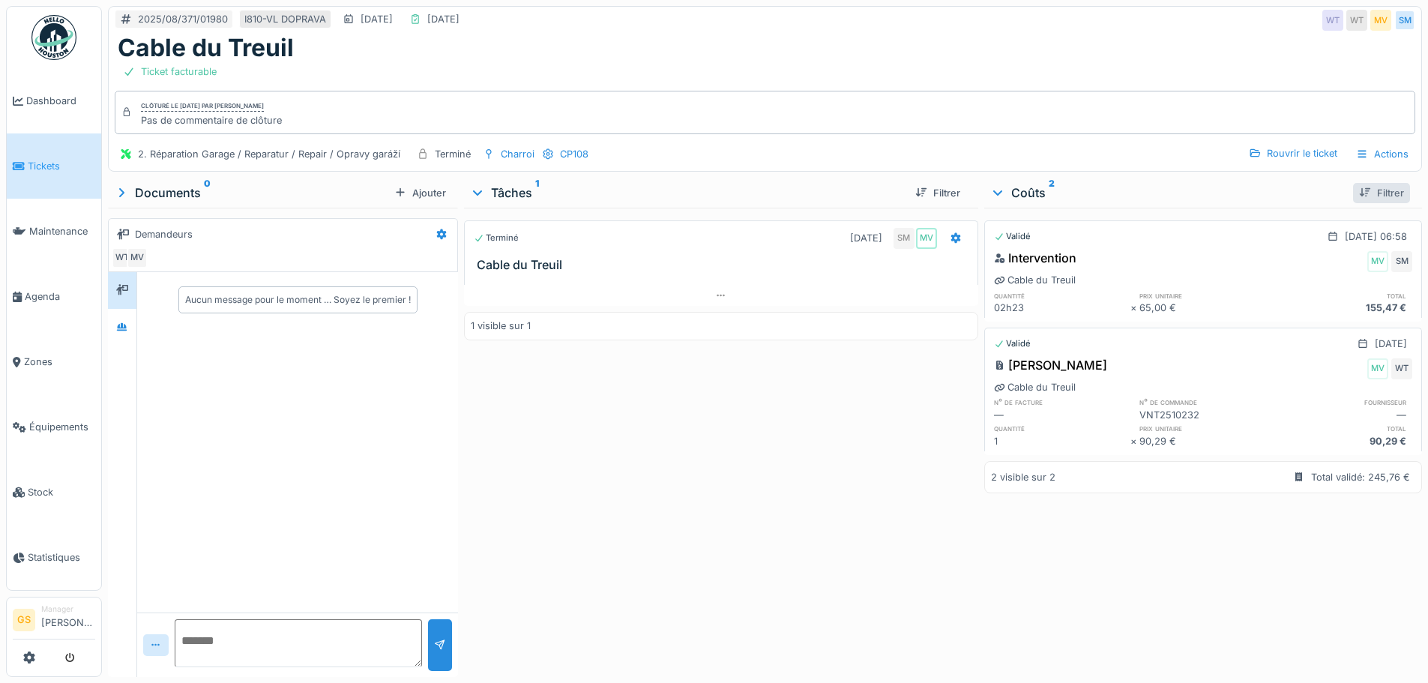
click at [1369, 190] on div "Filtrer" at bounding box center [1381, 193] width 57 height 20
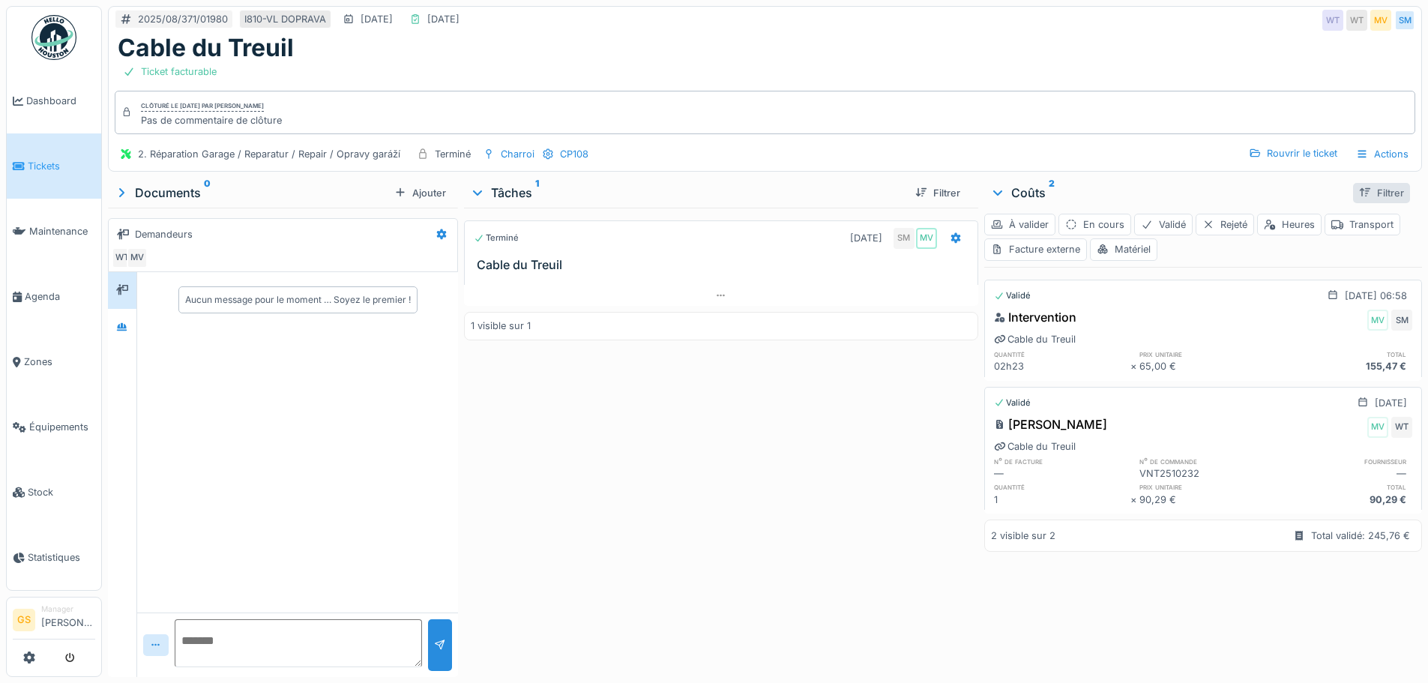
click at [1371, 192] on div "Filtrer" at bounding box center [1381, 193] width 57 height 20
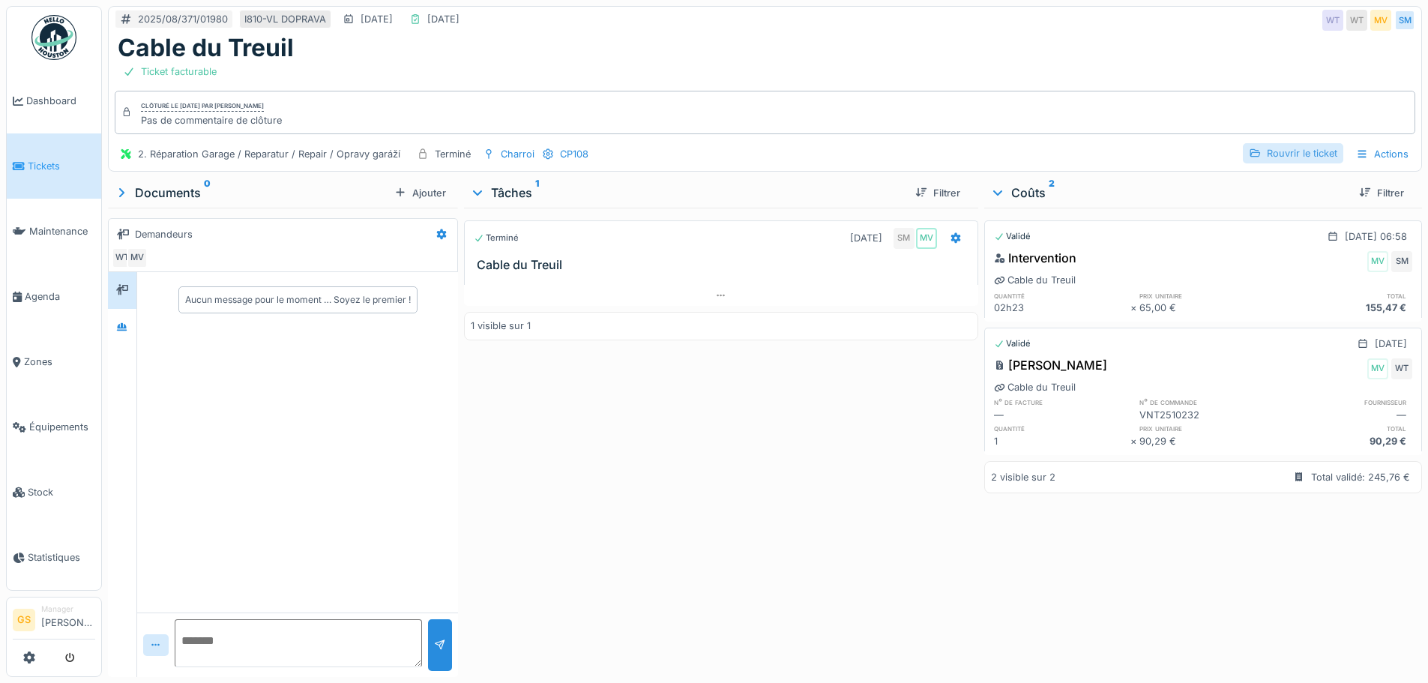
click at [1269, 148] on div "Rouvrir le ticket" at bounding box center [1293, 153] width 100 height 20
click at [1270, 151] on div "Rouvrir le ticket" at bounding box center [1293, 153] width 100 height 20
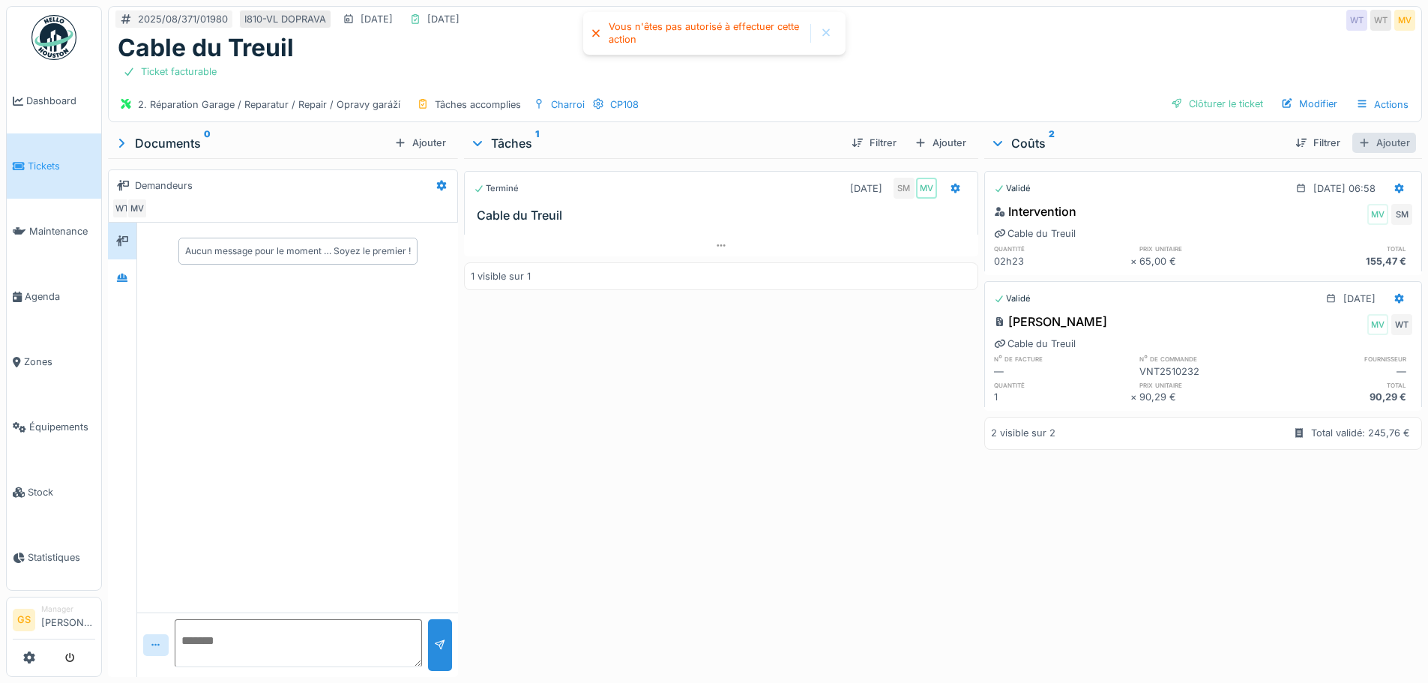
click at [1371, 143] on div "Ajouter" at bounding box center [1385, 143] width 64 height 20
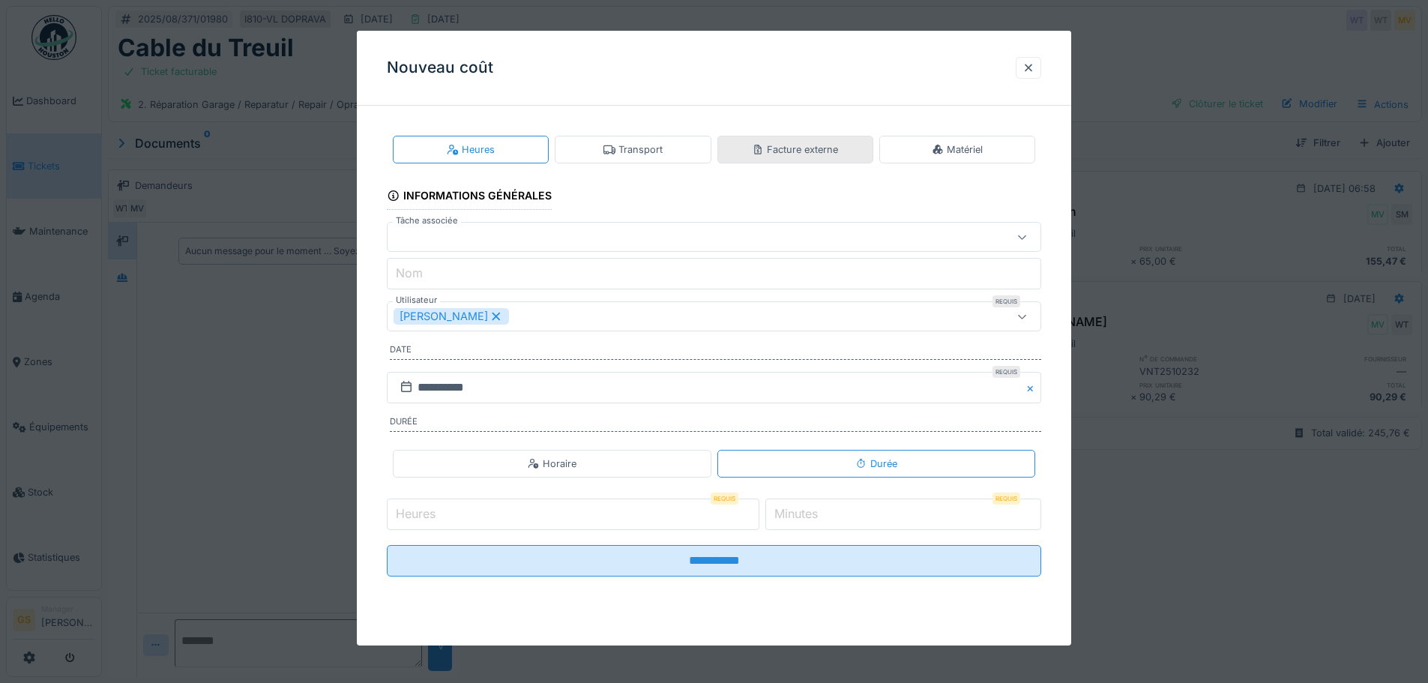
click at [821, 152] on div "Facture externe" at bounding box center [795, 149] width 86 height 14
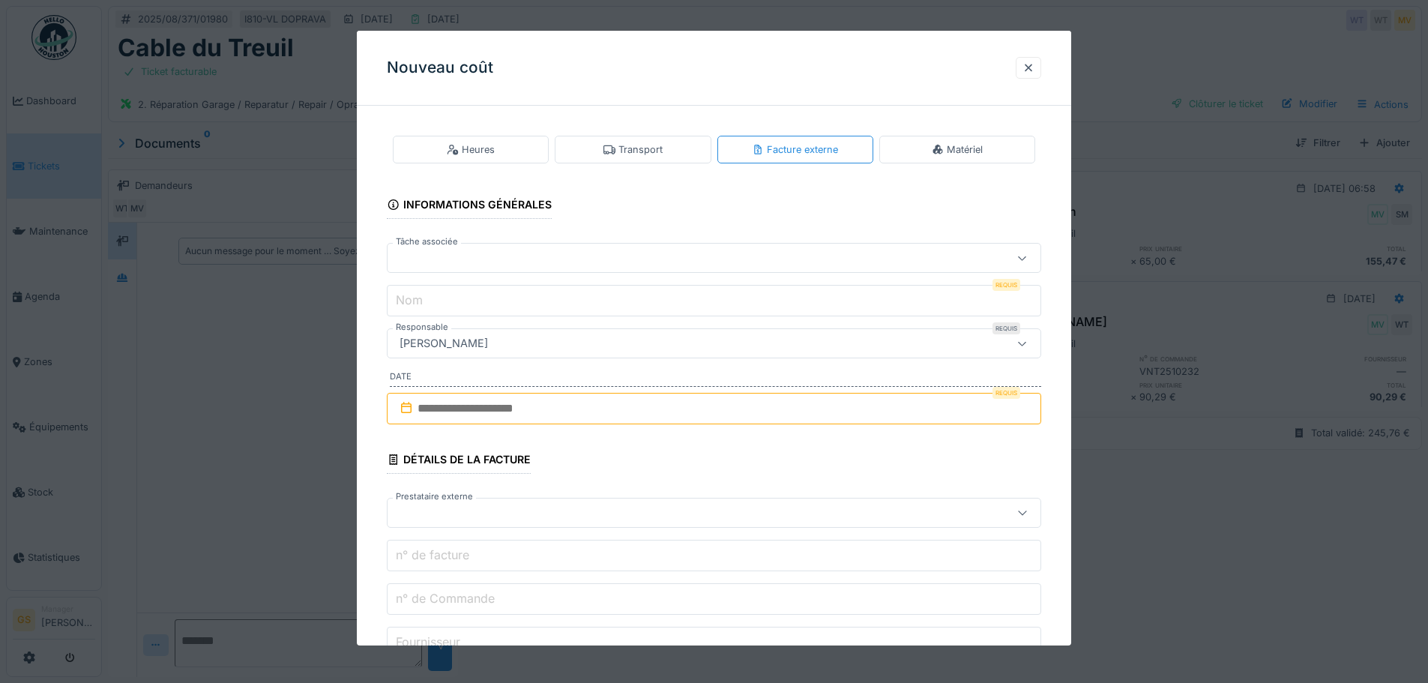
click at [407, 253] on div at bounding box center [676, 258] width 565 height 16
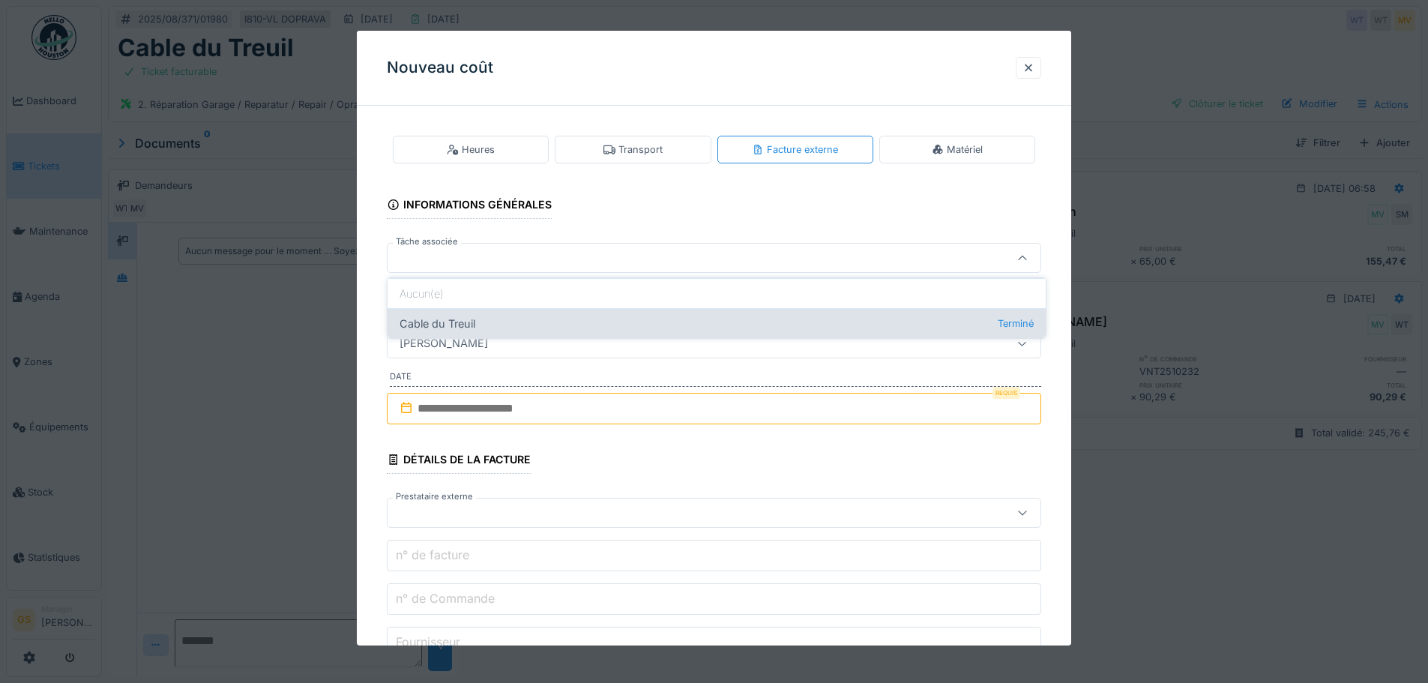
click at [433, 320] on div "Cable du Treuil Terminé" at bounding box center [717, 323] width 658 height 30
type input "******"
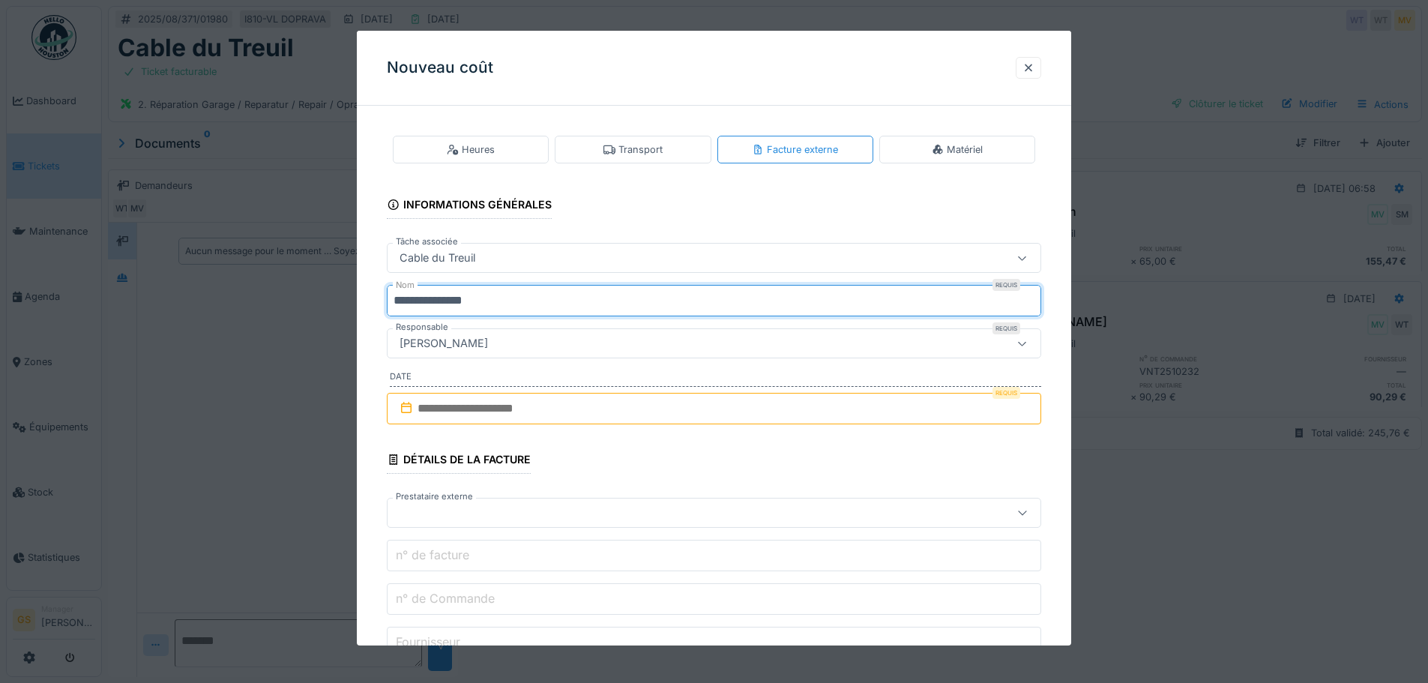
click at [500, 292] on input "**********" at bounding box center [714, 300] width 655 height 31
type input "*"
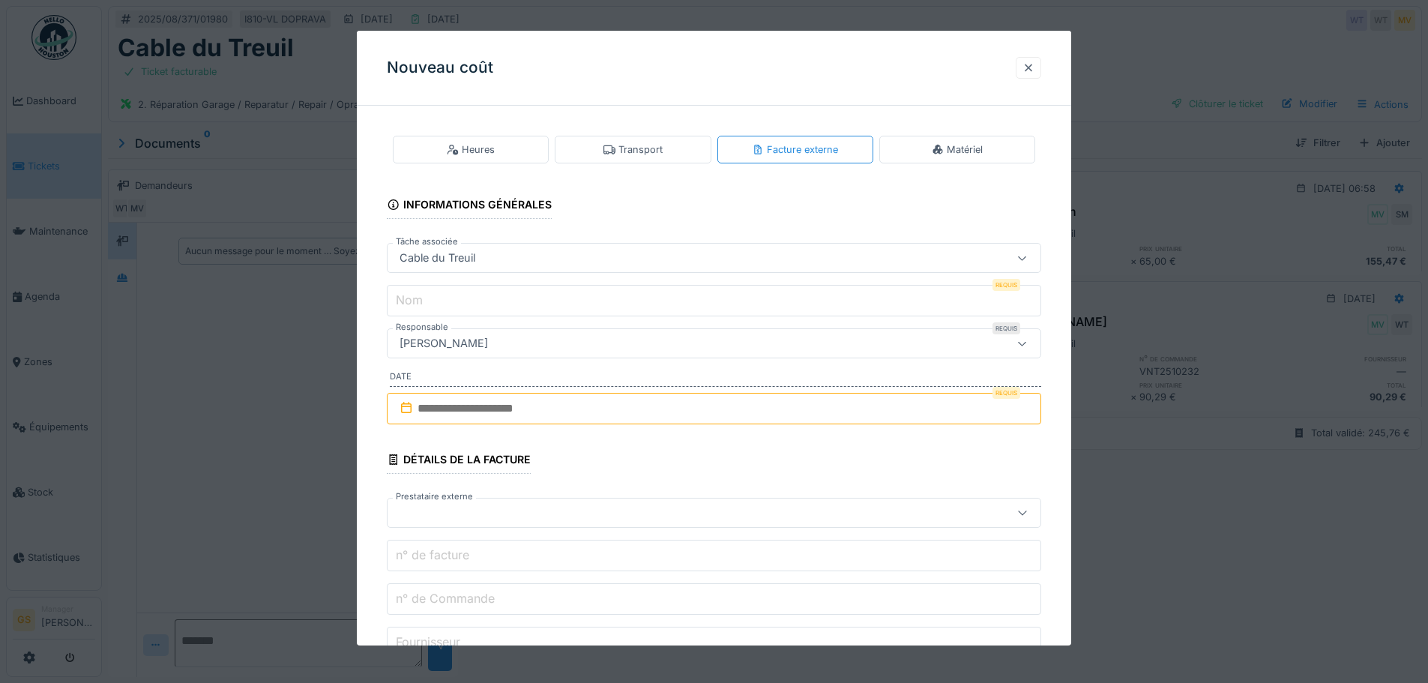
click at [1033, 67] on div at bounding box center [1029, 68] width 12 height 14
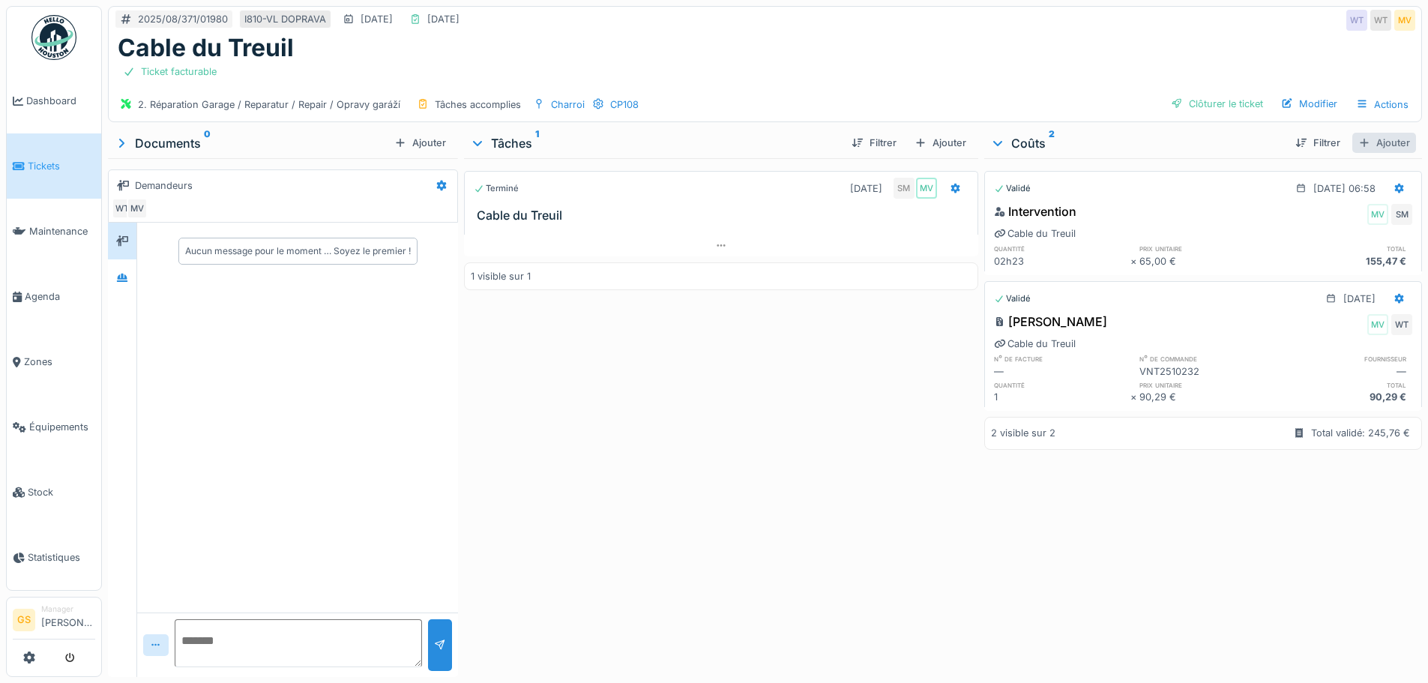
click at [1366, 145] on div "Ajouter" at bounding box center [1385, 143] width 64 height 20
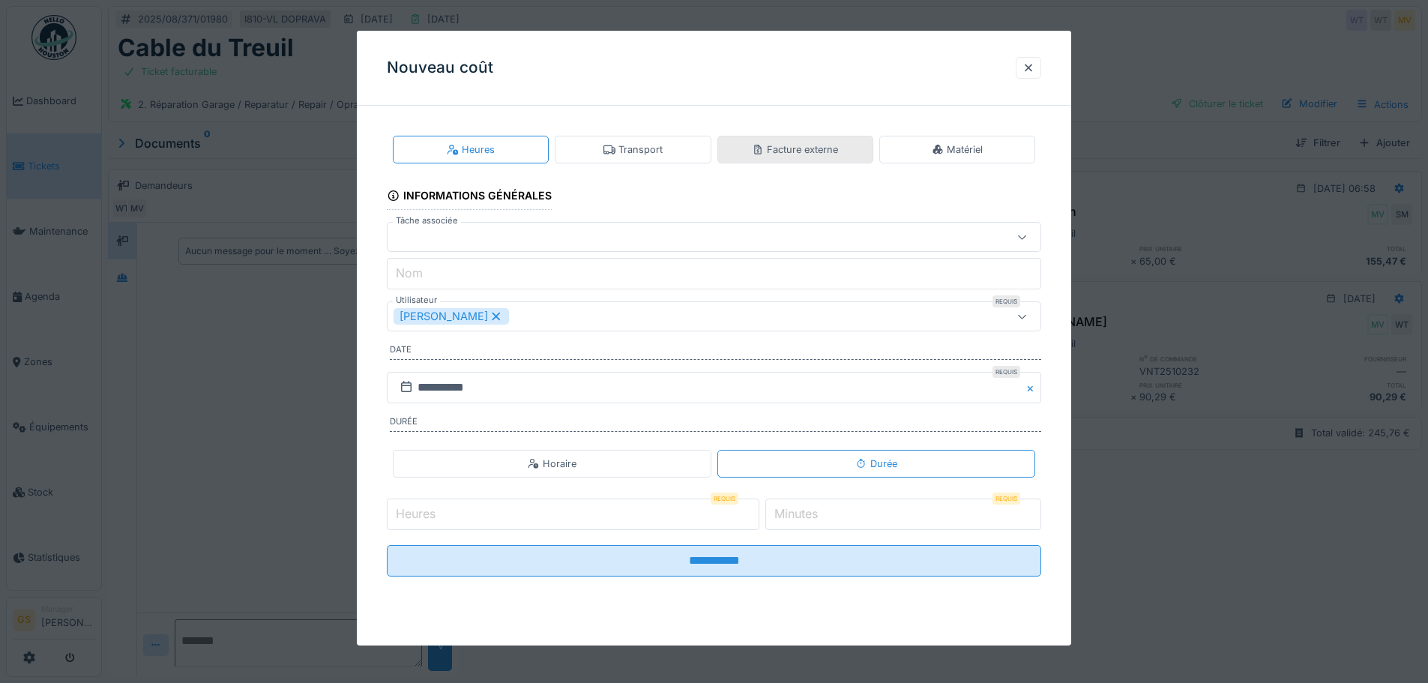
click at [800, 149] on div "Facture externe" at bounding box center [795, 149] width 86 height 14
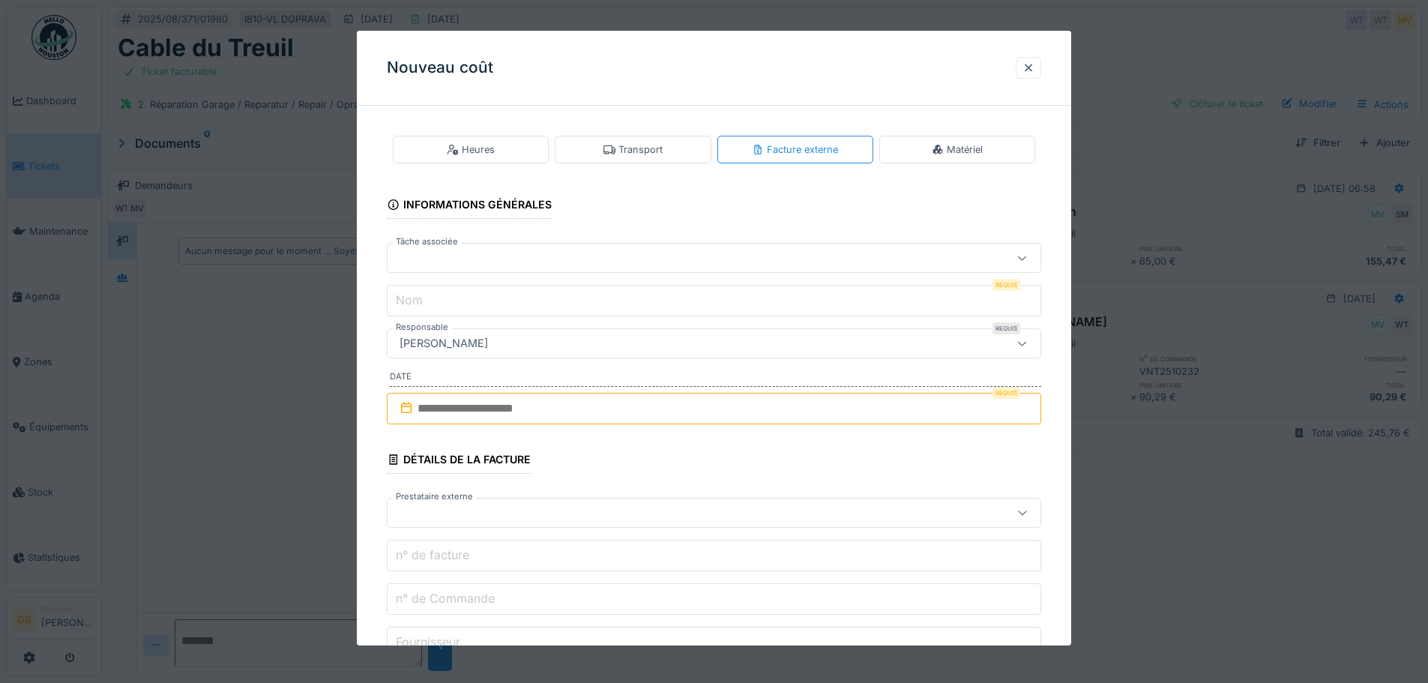
click at [418, 247] on label "Tâche associée" at bounding box center [427, 241] width 68 height 13
click at [427, 260] on div at bounding box center [676, 258] width 565 height 16
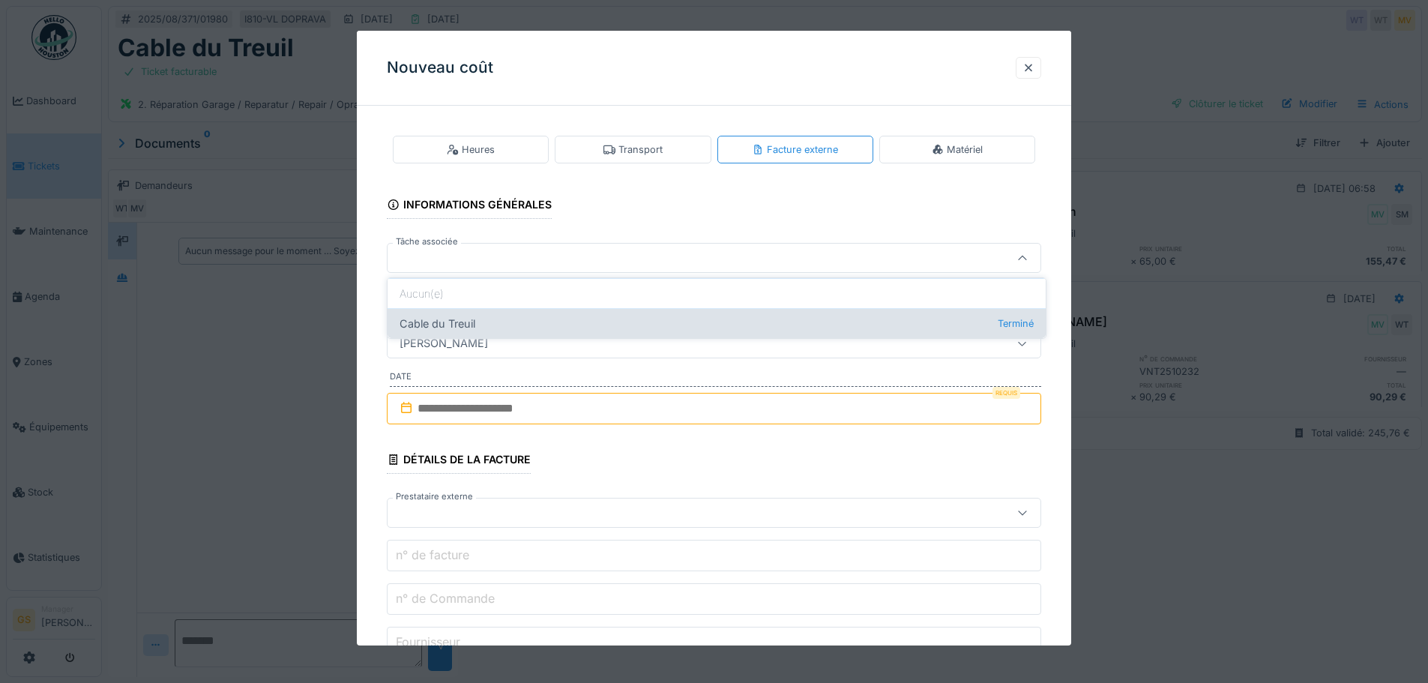
click at [444, 320] on div "Cable du Treuil Terminé" at bounding box center [717, 323] width 658 height 30
type input "******"
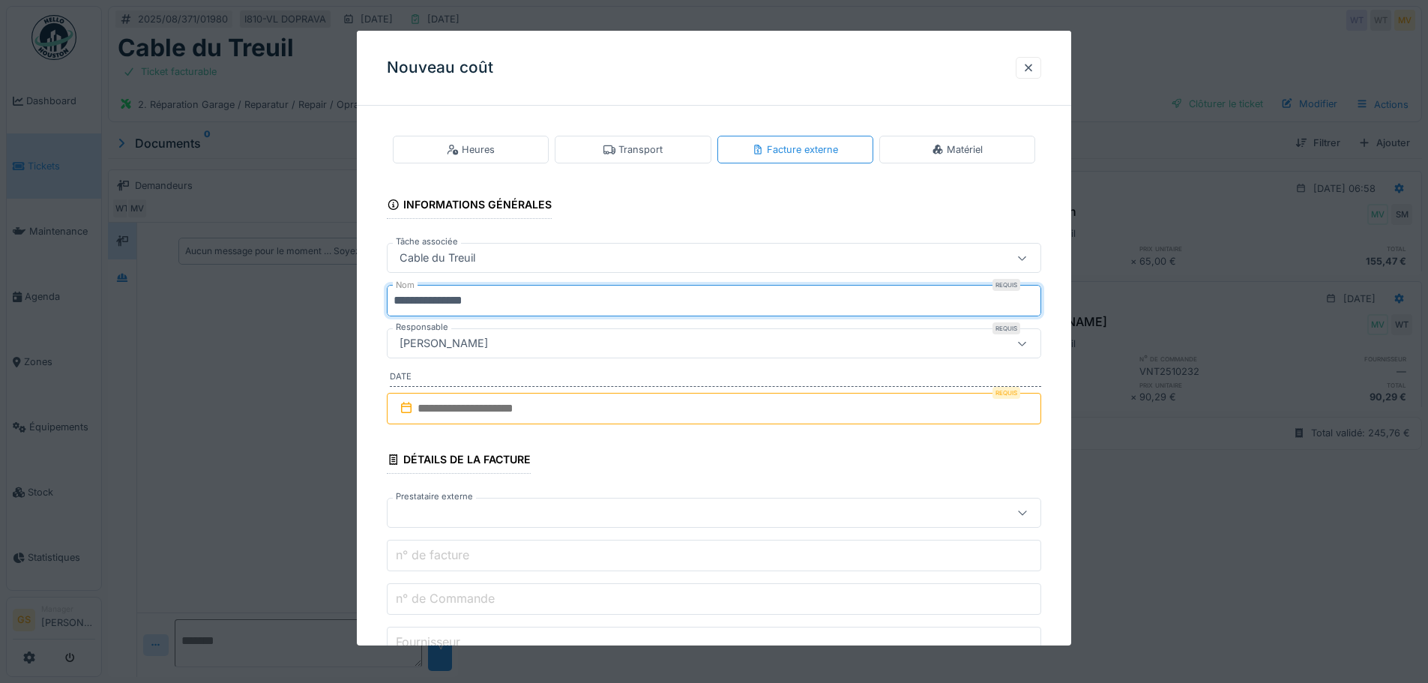
click at [493, 301] on input "**********" at bounding box center [714, 300] width 655 height 31
type input "*"
type input "***"
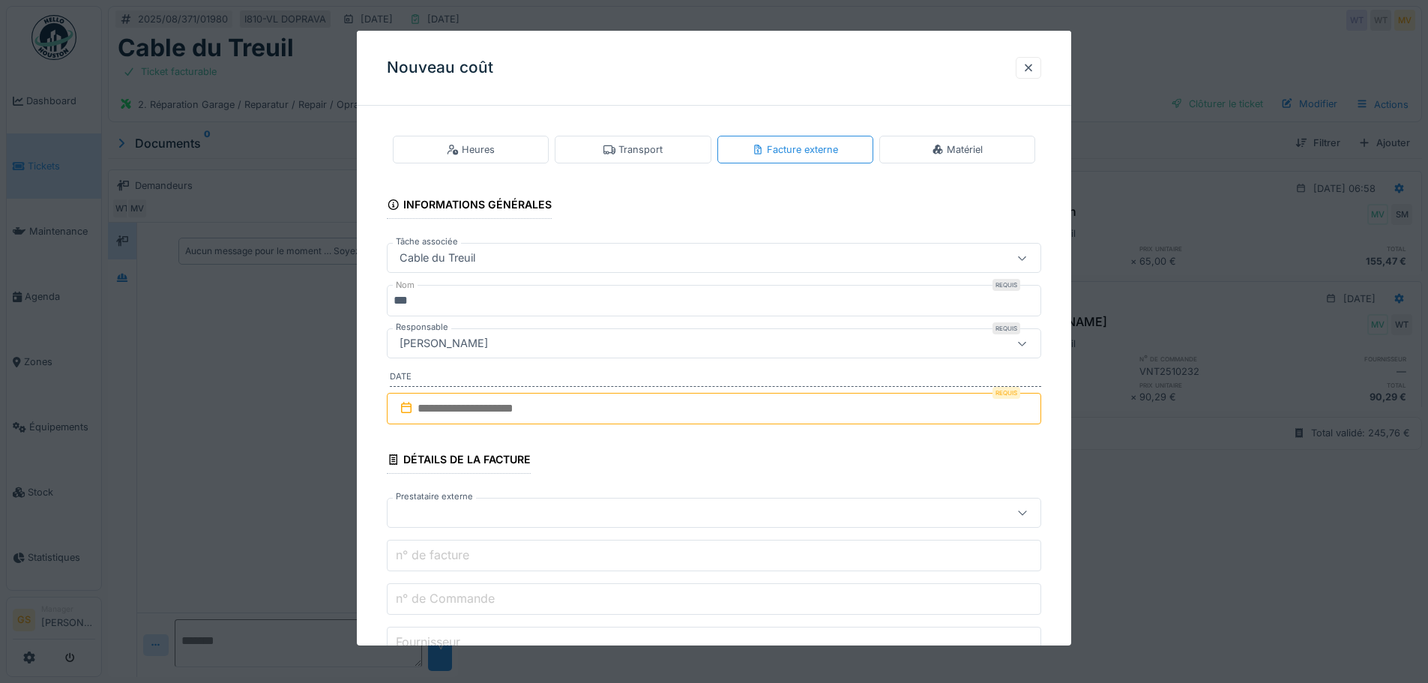
click at [412, 409] on icon at bounding box center [406, 408] width 15 height 12
click at [403, 412] on icon at bounding box center [406, 408] width 15 height 12
click at [406, 404] on icon at bounding box center [406, 407] width 10 height 11
click at [454, 408] on input "text" at bounding box center [714, 408] width 655 height 31
click at [714, 527] on div "7" at bounding box center [717, 530] width 20 height 20
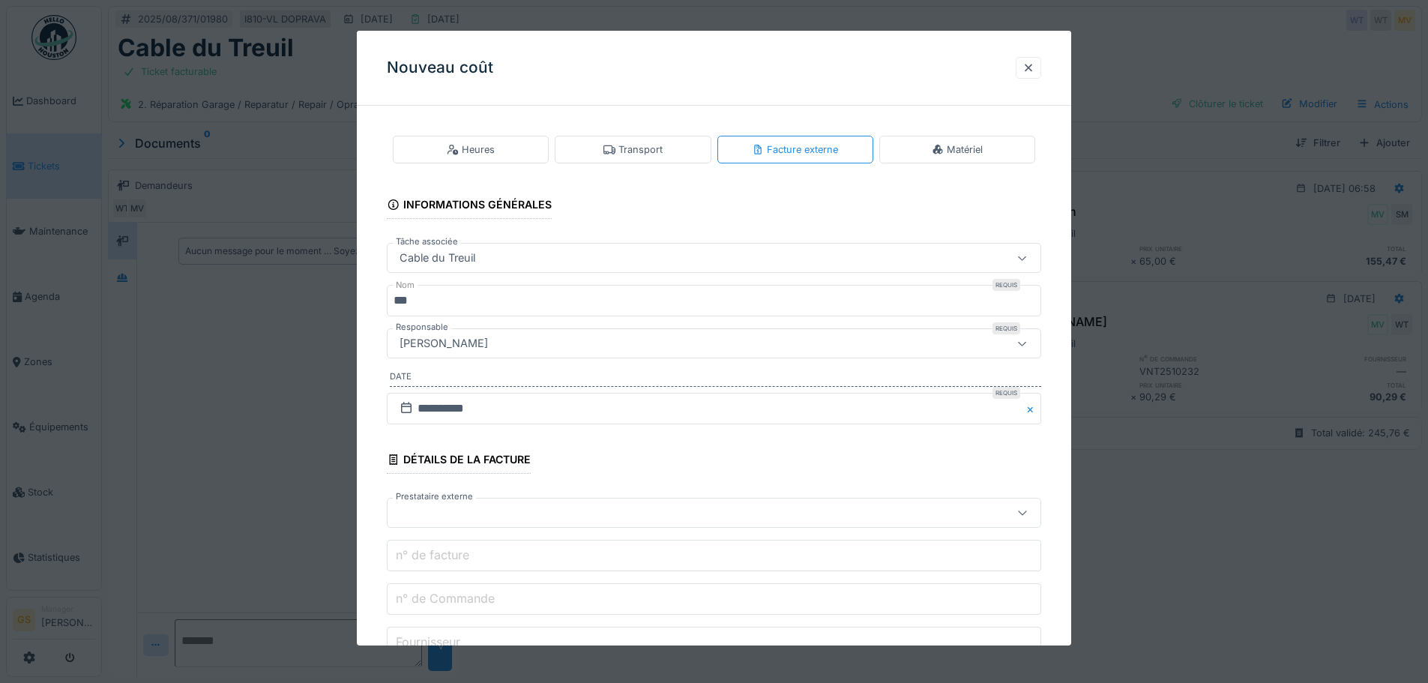
click at [440, 504] on div at bounding box center [714, 513] width 655 height 30
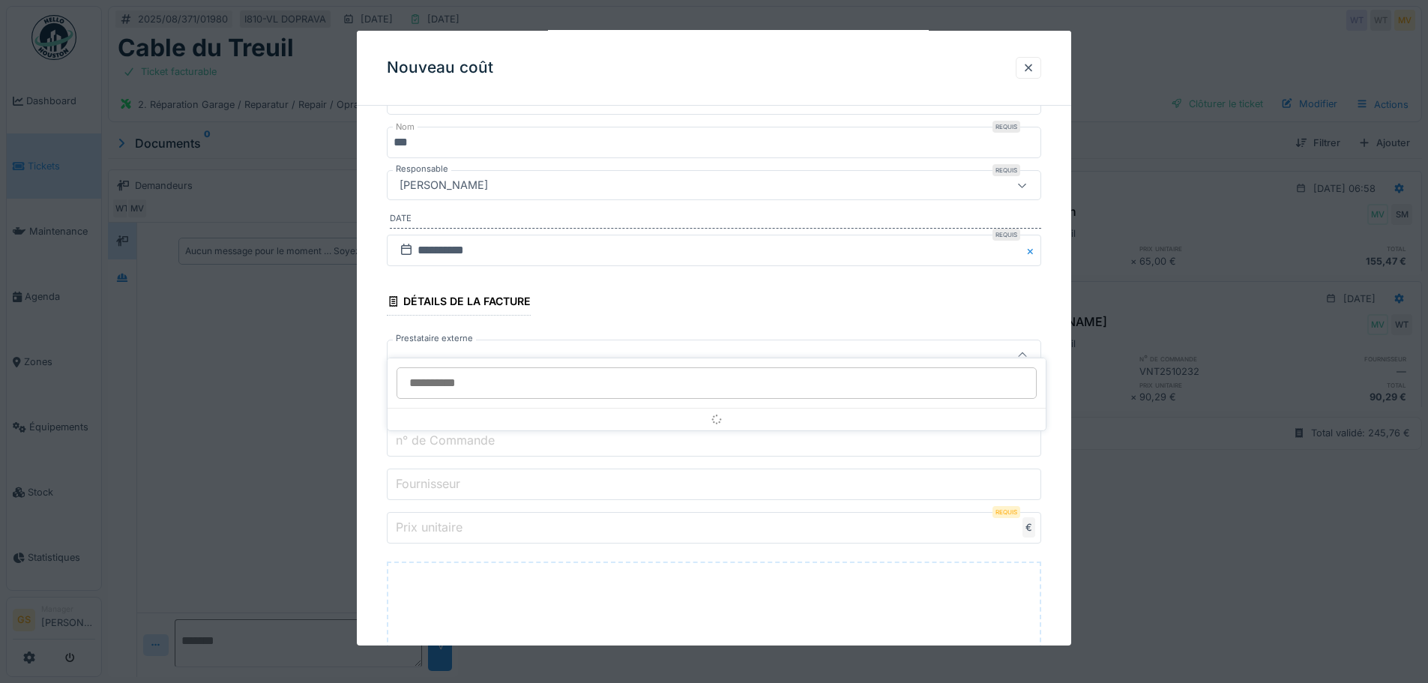
scroll to position [175, 0]
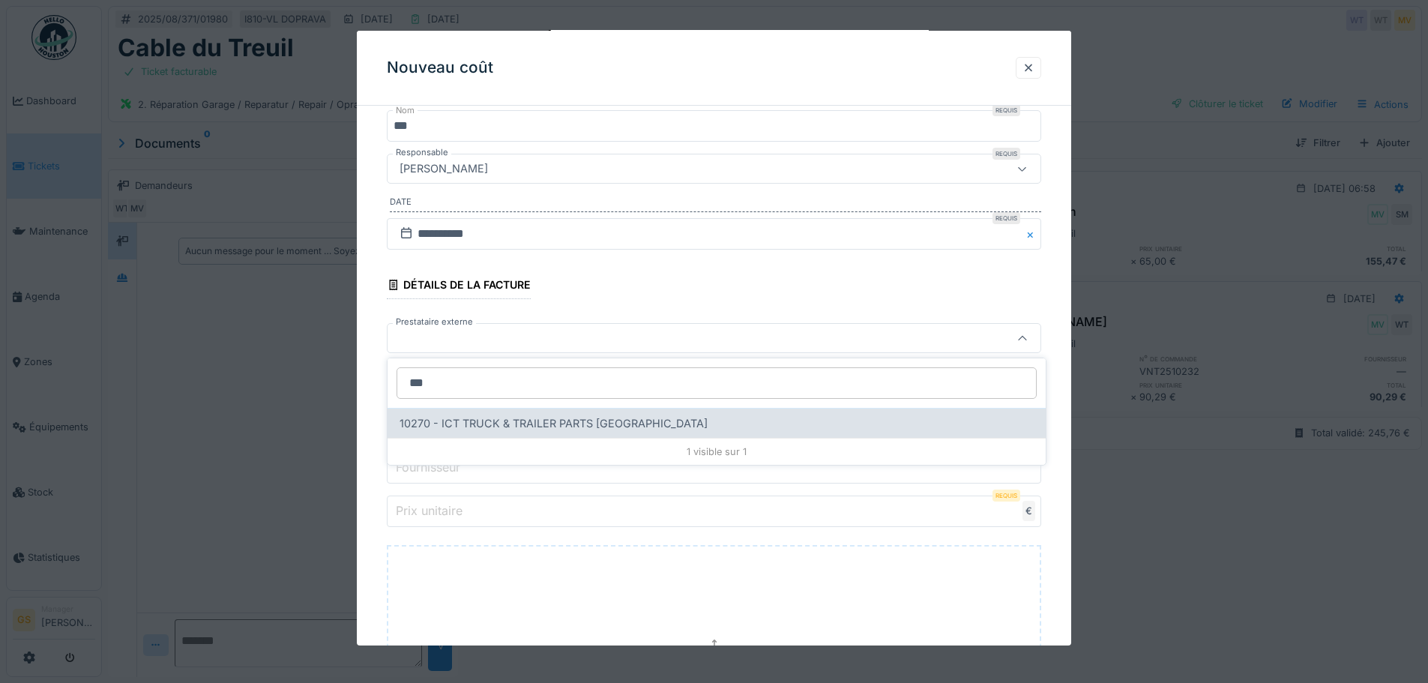
type input "***"
click at [475, 421] on div "10270 - ICT TRUCK & TRAILER PARTS NV" at bounding box center [717, 423] width 658 height 30
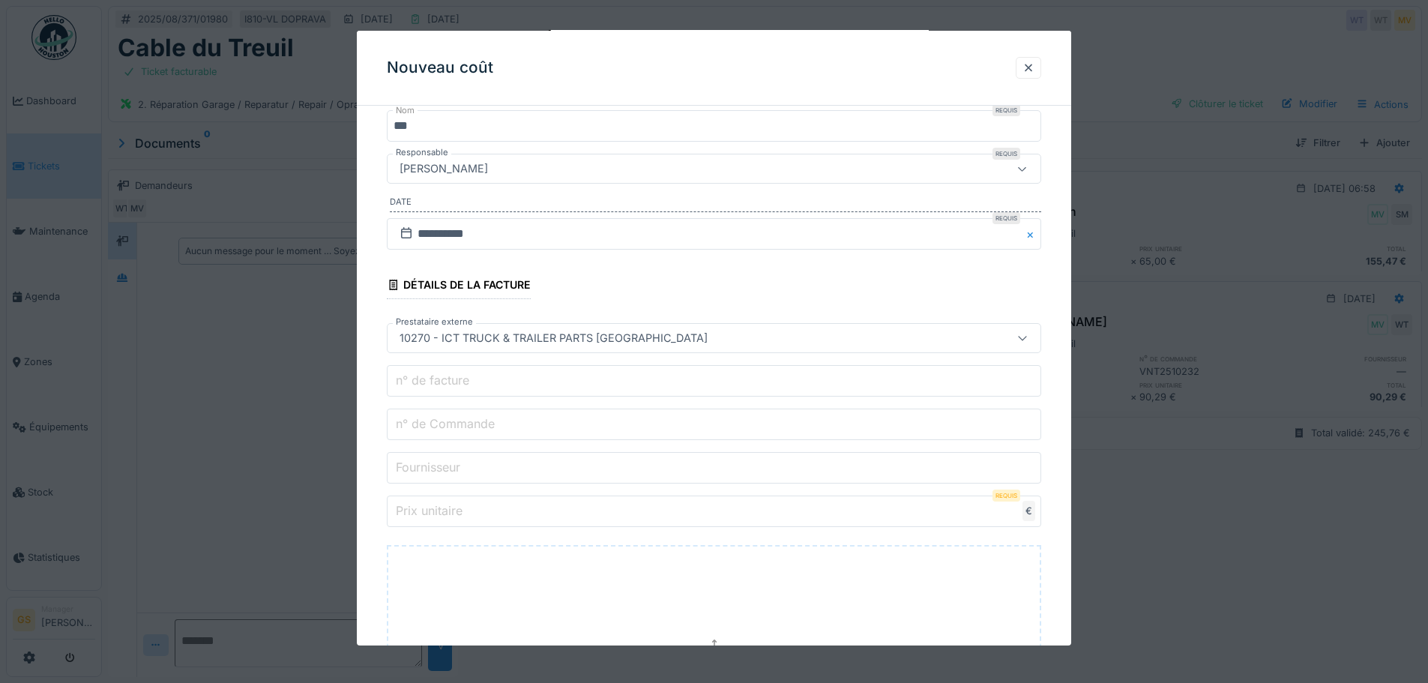
type input "*****"
click at [472, 423] on label "n° de Commande" at bounding box center [445, 424] width 105 height 18
click at [472, 423] on input "n° de Commande" at bounding box center [714, 424] width 655 height 31
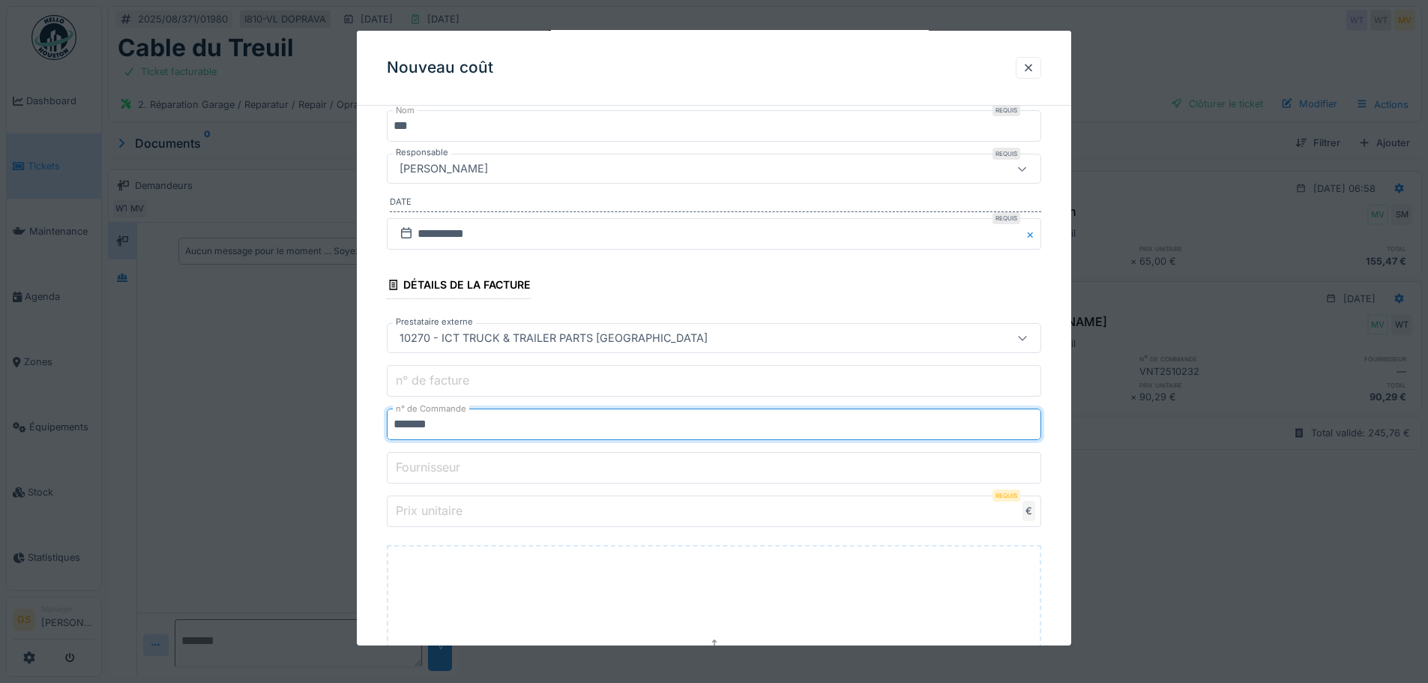
type input "*******"
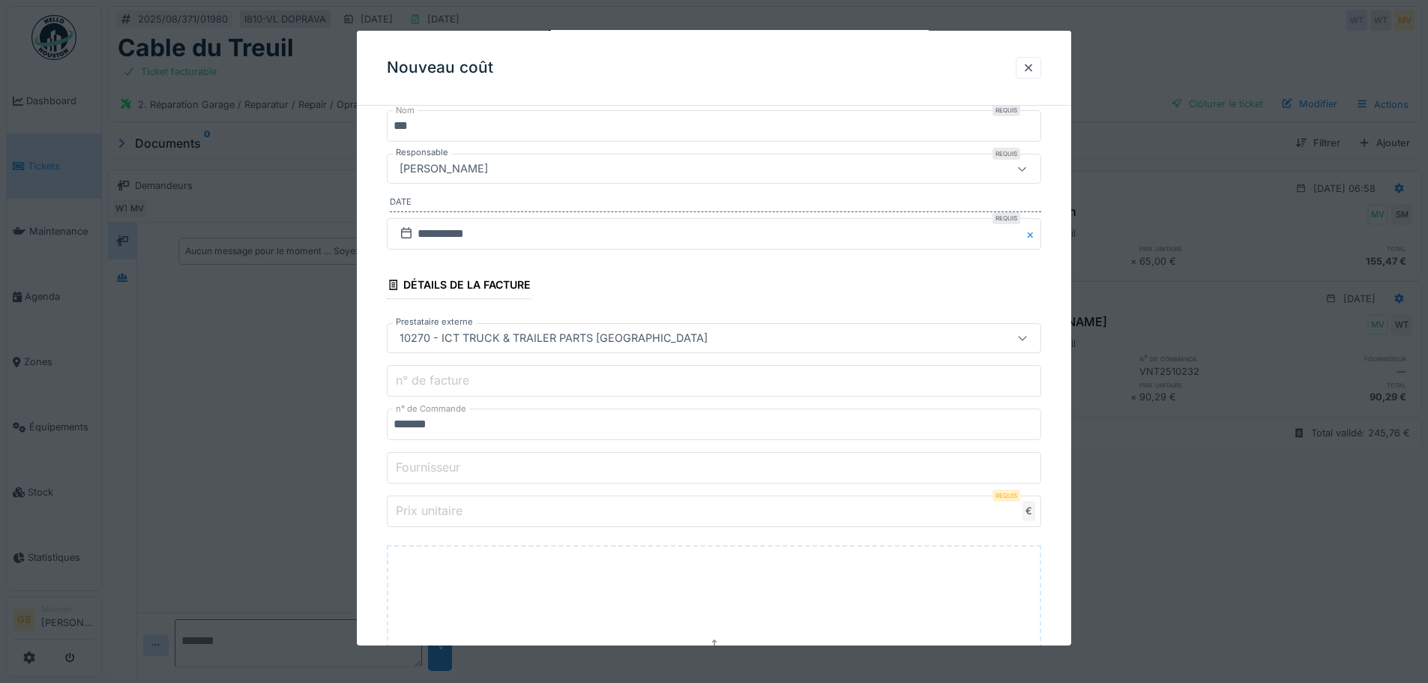
click at [452, 510] on label "Prix unitaire" at bounding box center [429, 511] width 73 height 18
click at [452, 510] on input "Prix unitaire" at bounding box center [714, 511] width 655 height 31
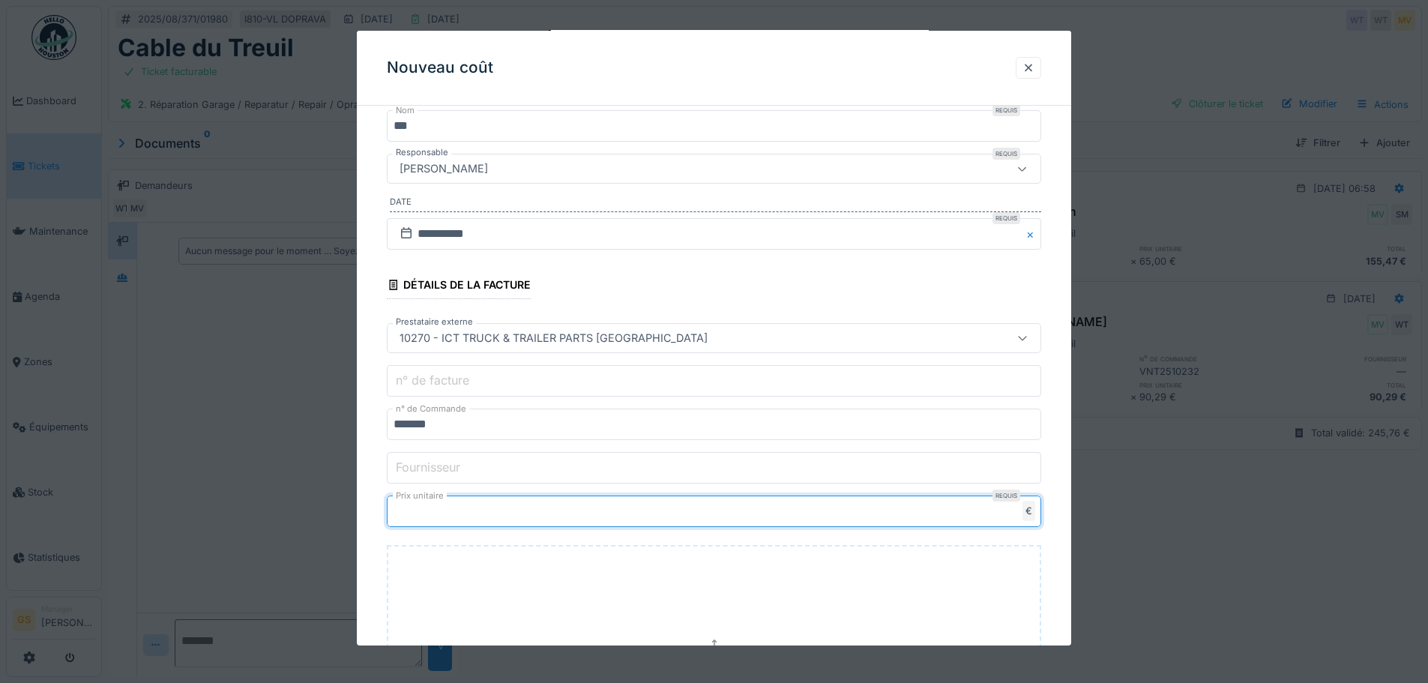
type input "*****"
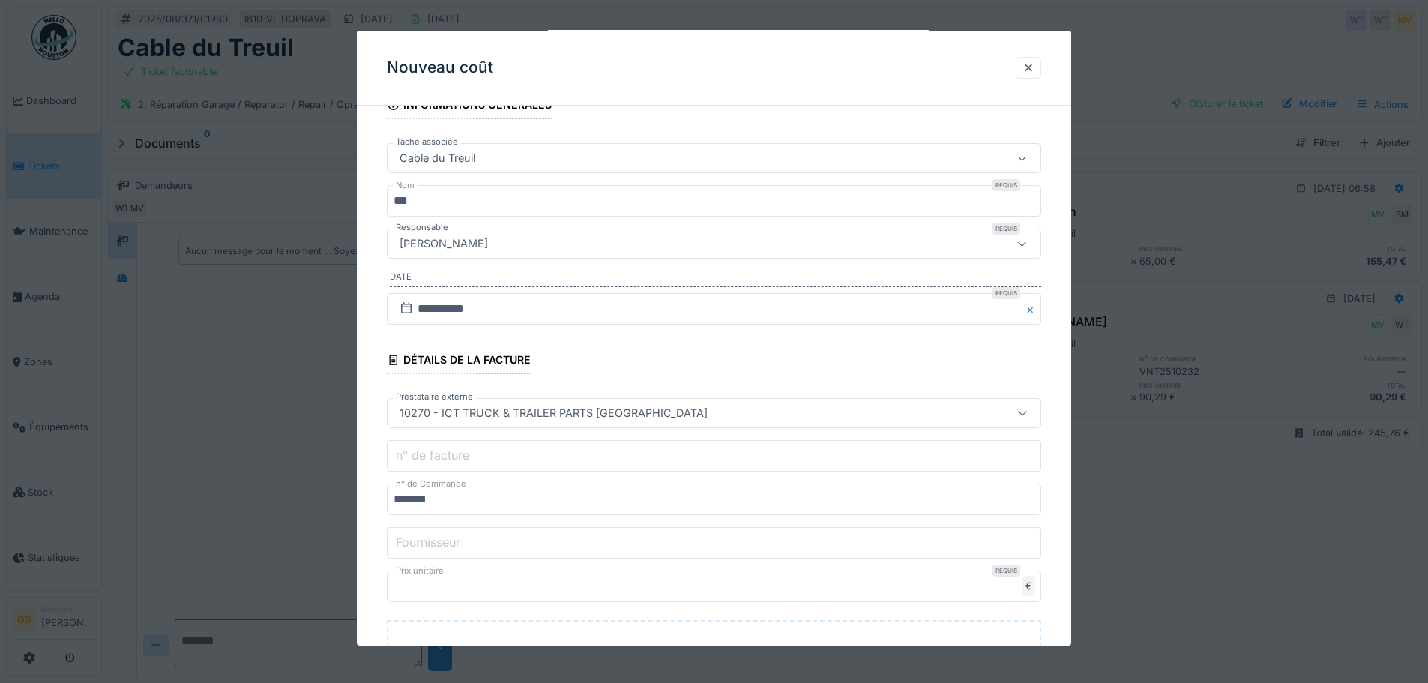
scroll to position [397, 0]
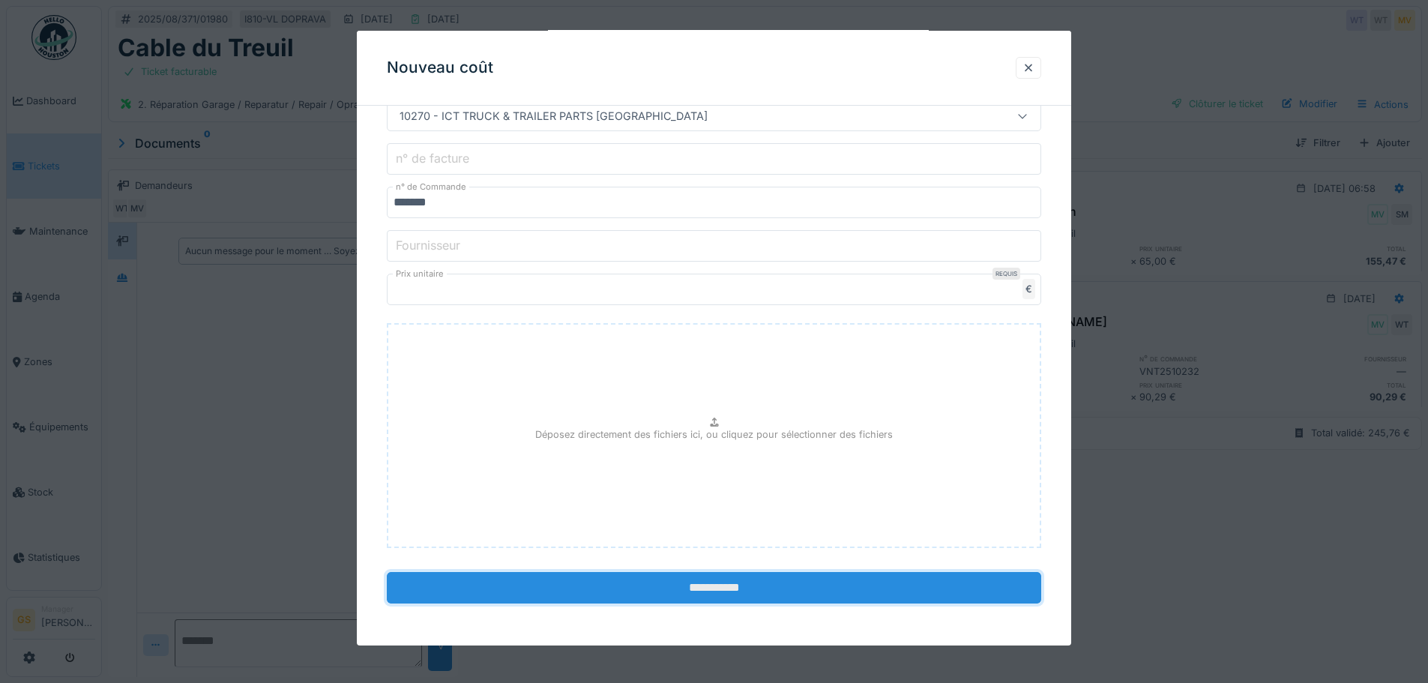
click at [705, 586] on input "**********" at bounding box center [714, 587] width 655 height 31
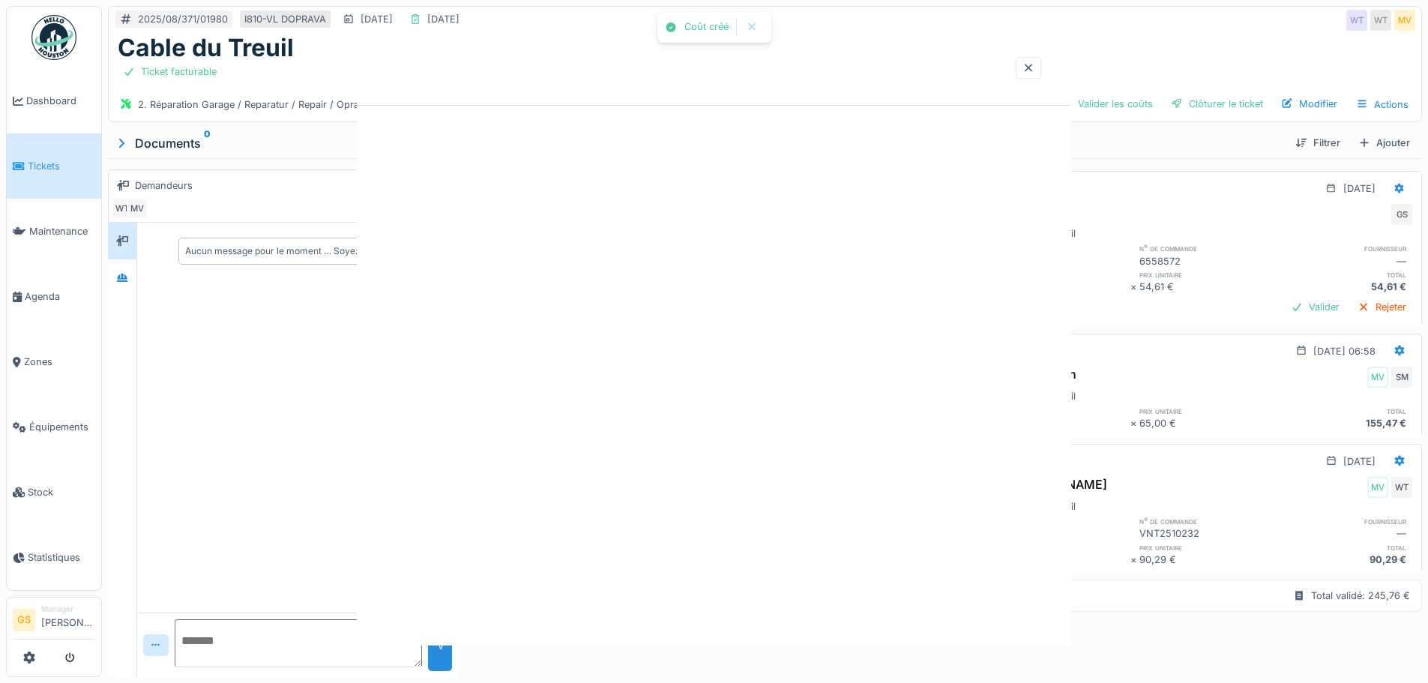
scroll to position [0, 0]
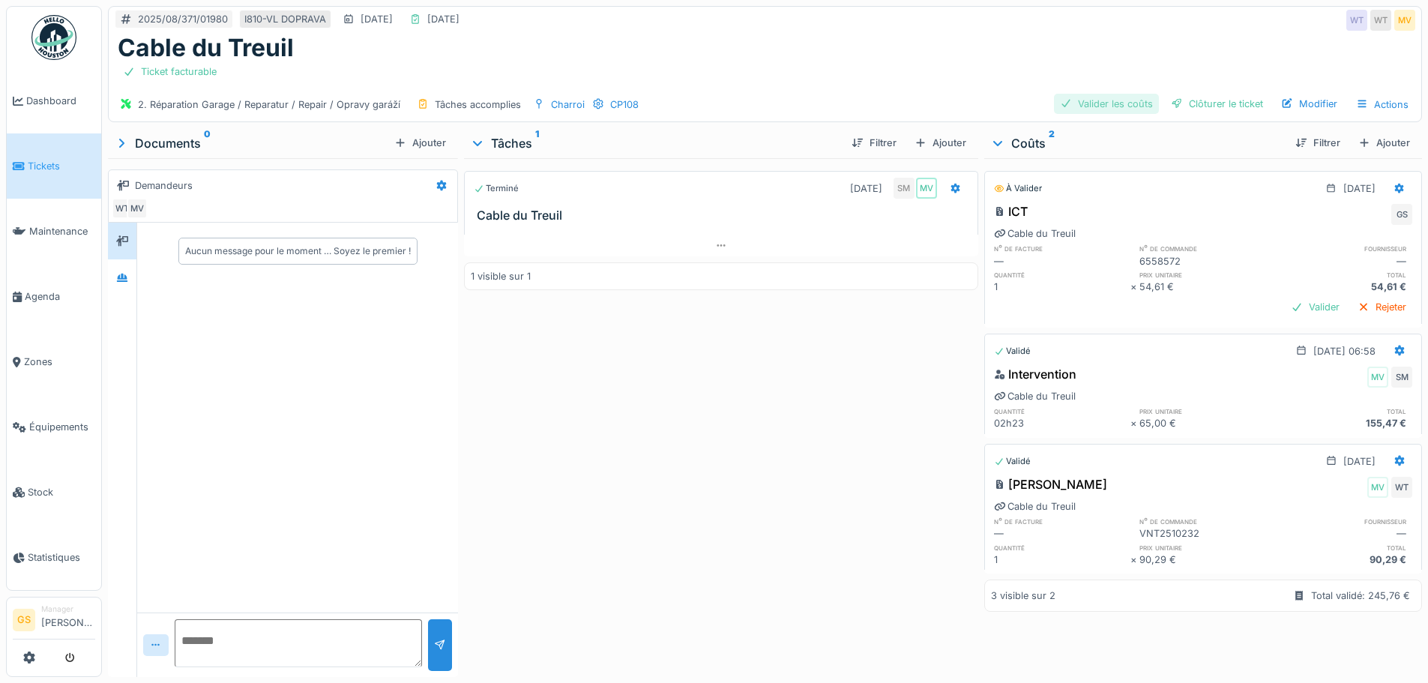
click at [1090, 104] on div "Valider les coûts" at bounding box center [1106, 104] width 105 height 20
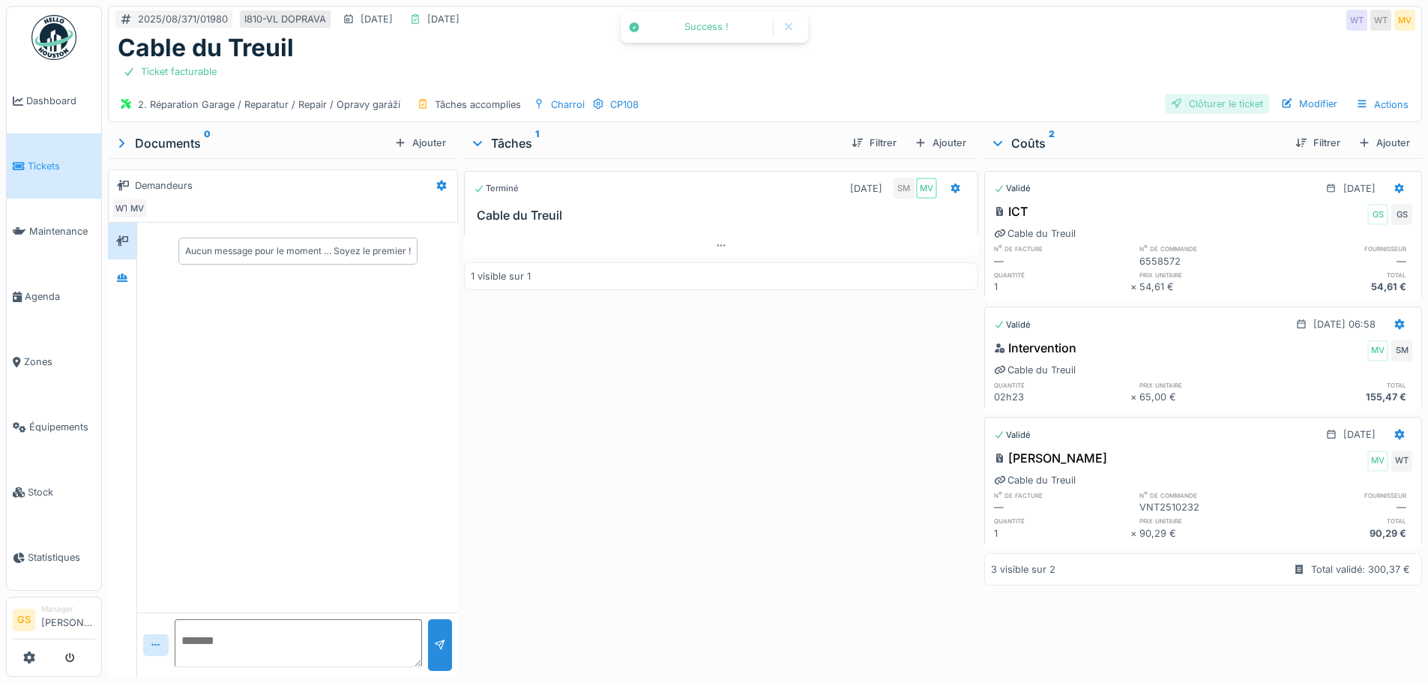
click at [1183, 101] on div "Clôturer le ticket" at bounding box center [1217, 104] width 104 height 20
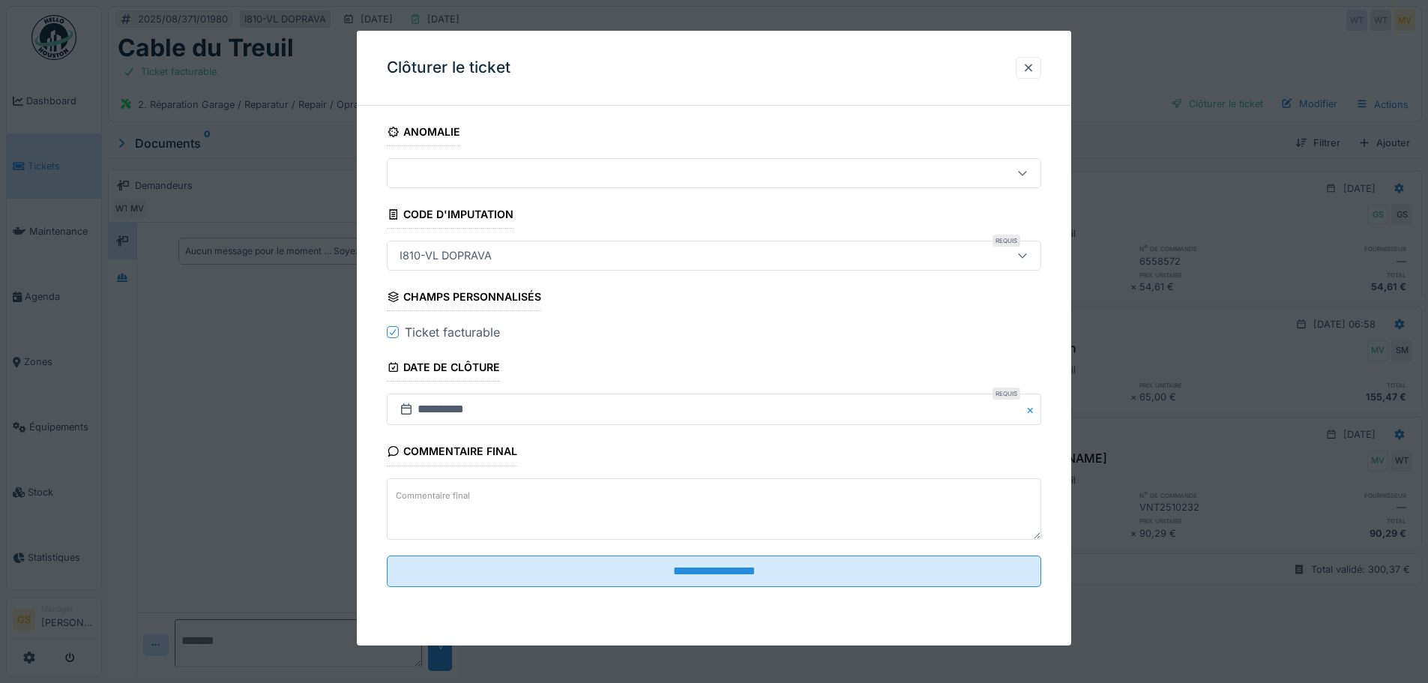
scroll to position [11, 0]
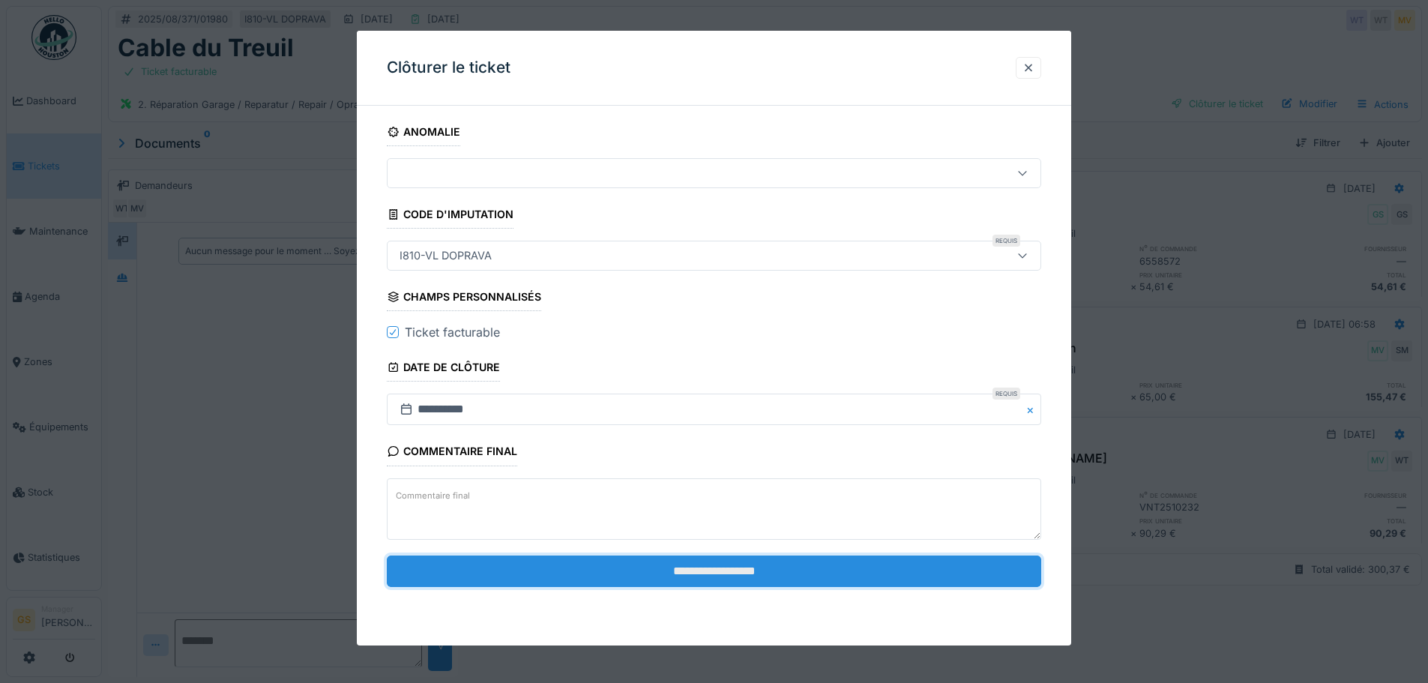
click at [681, 571] on input "**********" at bounding box center [714, 571] width 655 height 31
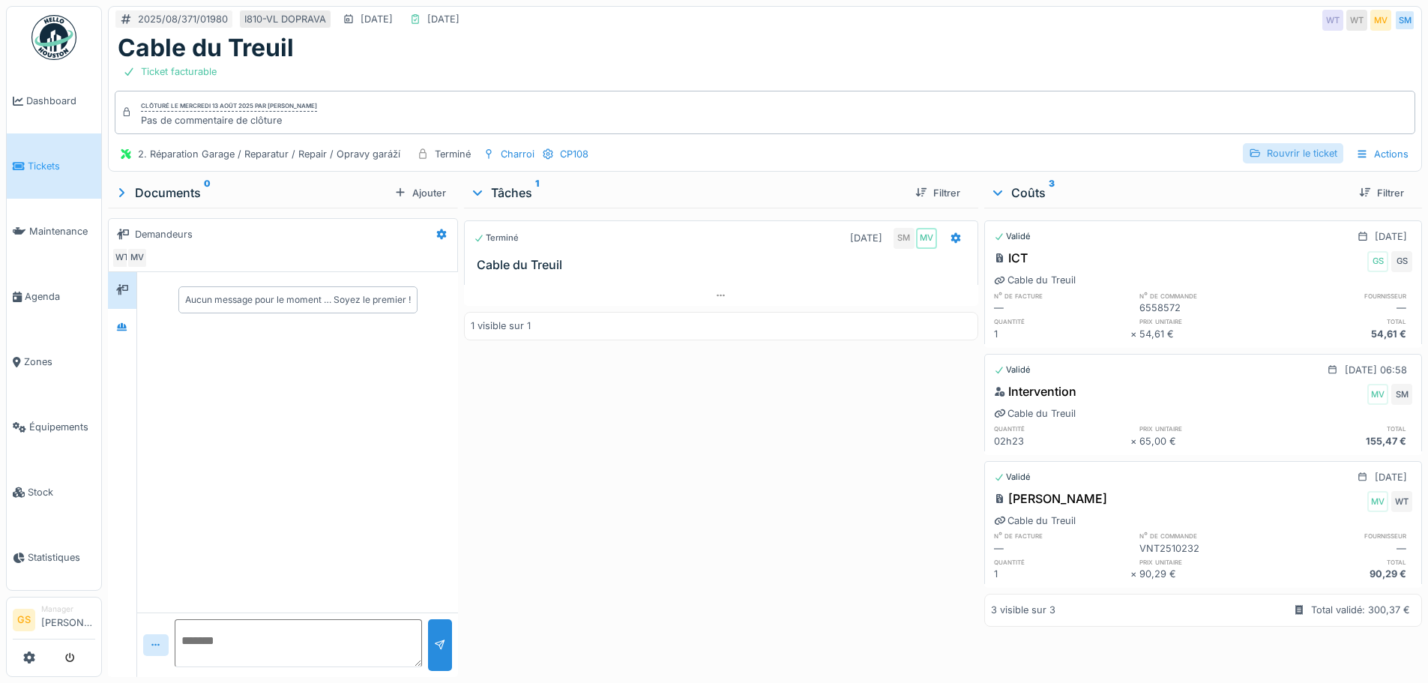
click at [1286, 151] on div "Rouvrir le ticket" at bounding box center [1293, 153] width 100 height 20
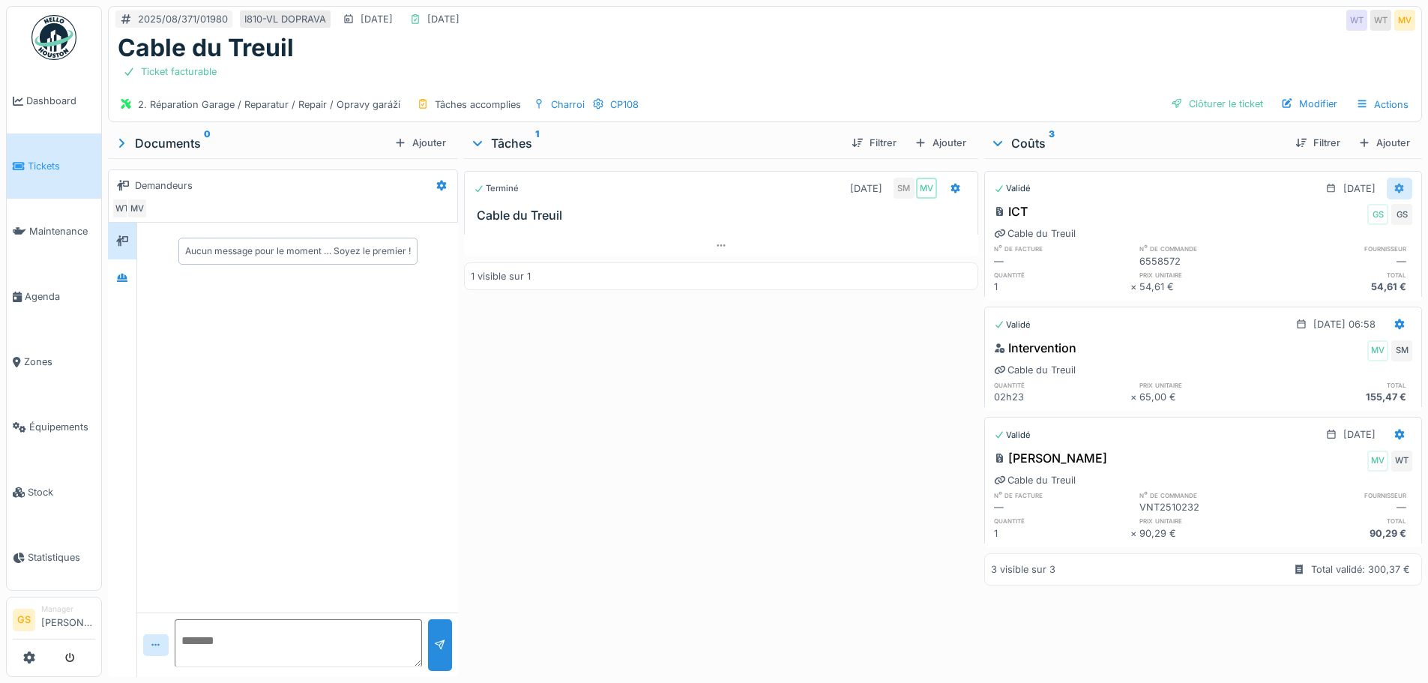
click at [1387, 183] on div at bounding box center [1399, 189] width 25 height 22
click at [1330, 263] on div "Supprimer" at bounding box center [1326, 266] width 73 height 22
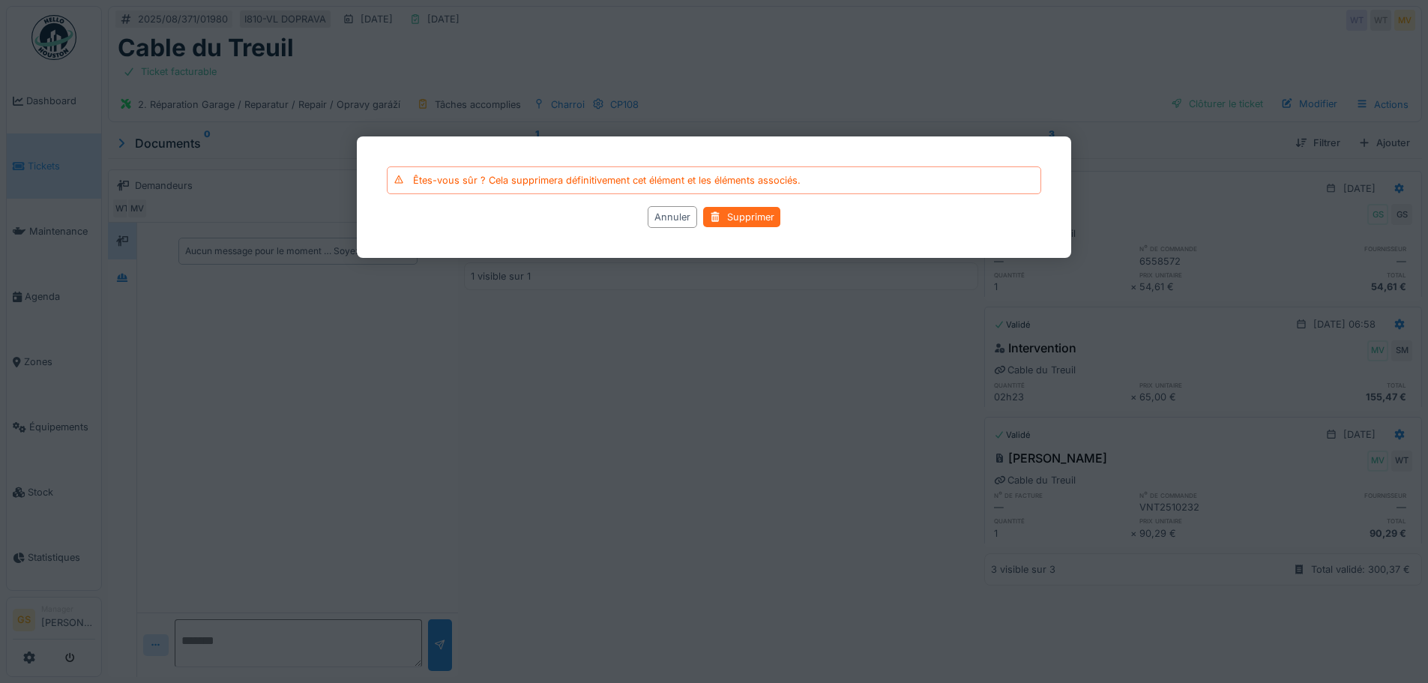
click at [758, 220] on div "Supprimer" at bounding box center [741, 217] width 77 height 20
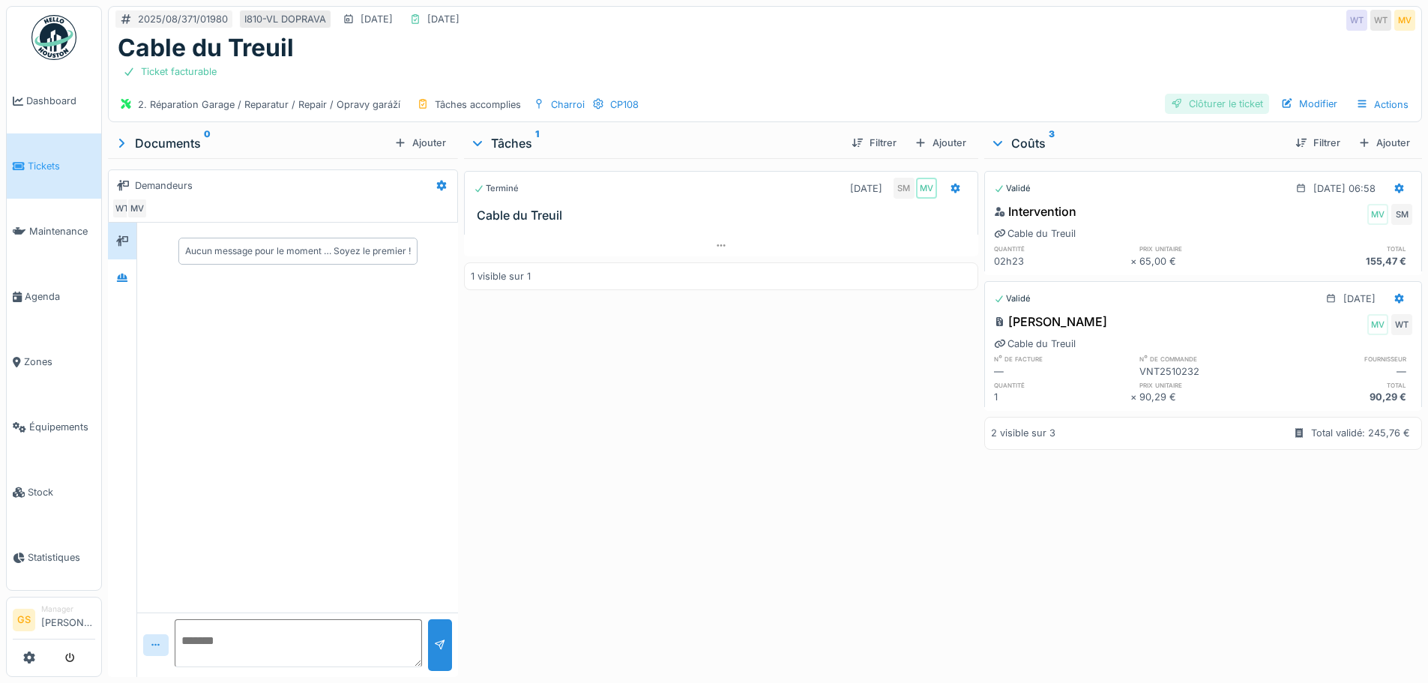
click at [1219, 103] on div "Clôturer le ticket" at bounding box center [1217, 104] width 104 height 20
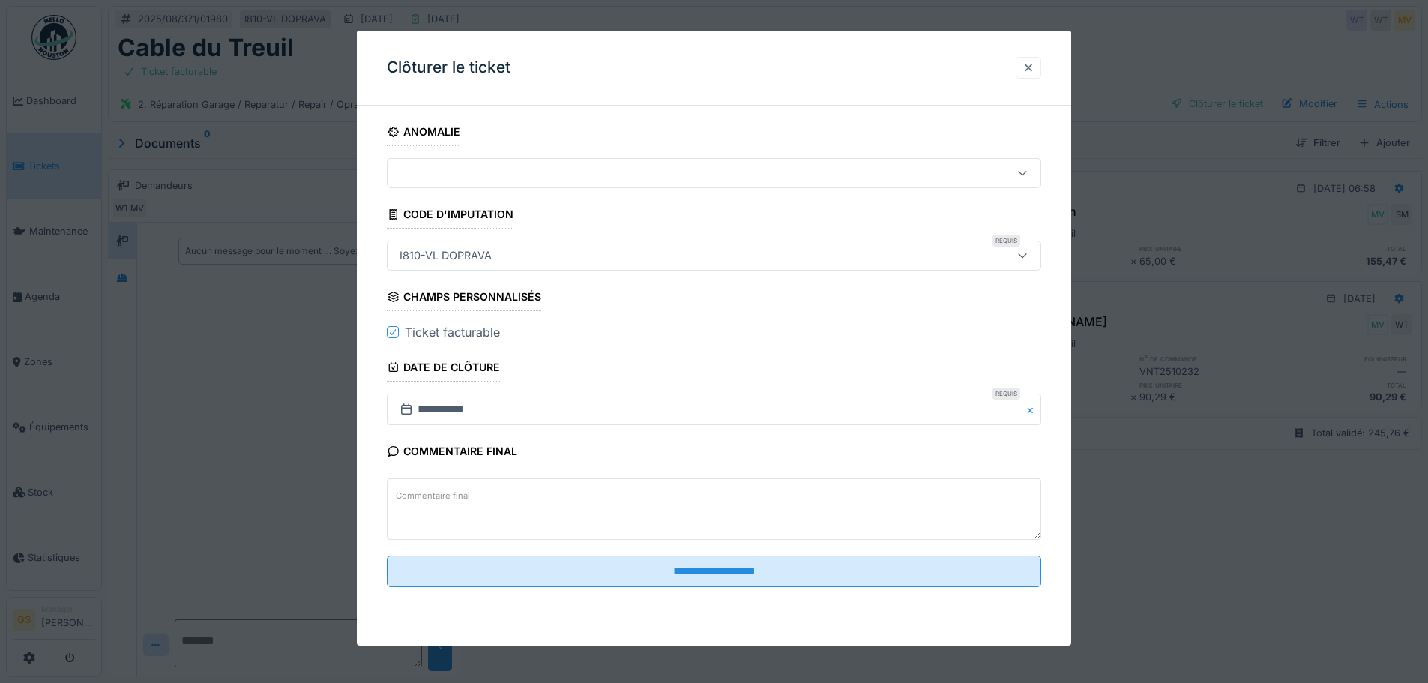
click at [1035, 68] on div at bounding box center [1029, 68] width 12 height 14
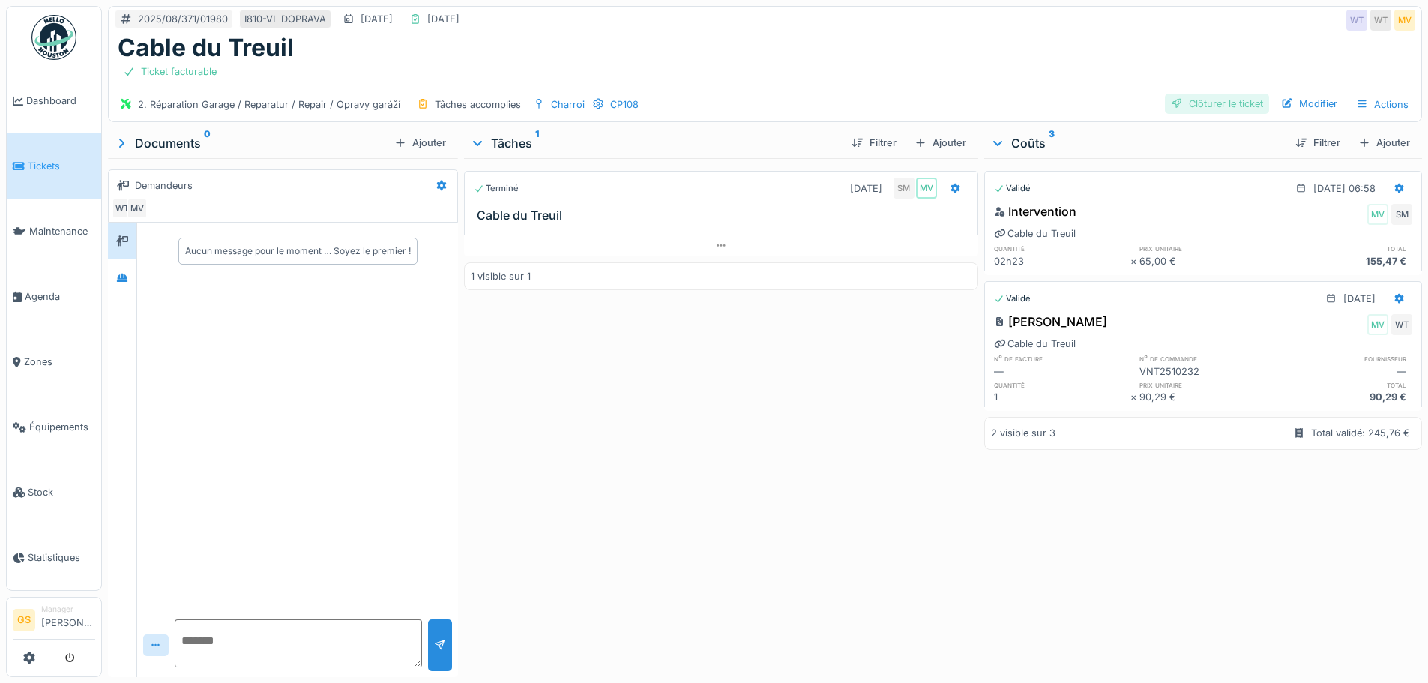
click at [1174, 96] on div "Clôturer le ticket" at bounding box center [1217, 104] width 104 height 20
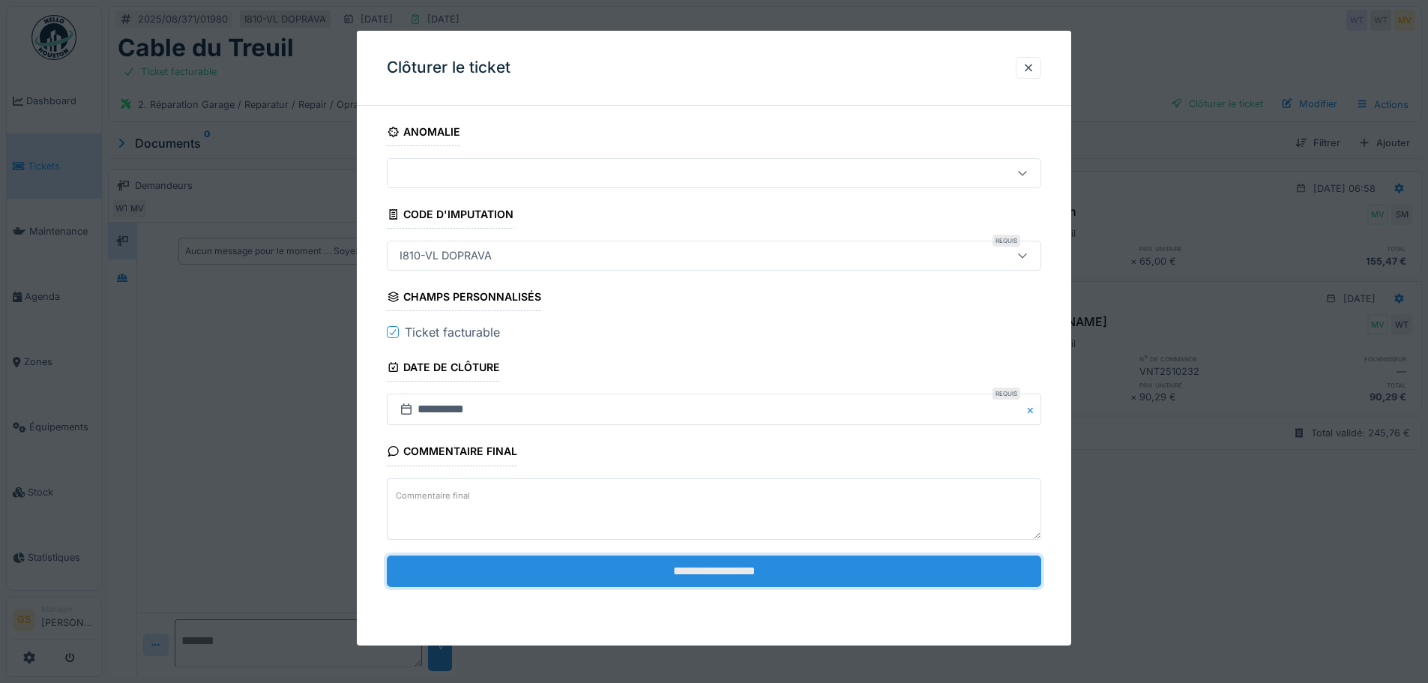
click at [590, 568] on input "**********" at bounding box center [714, 571] width 655 height 31
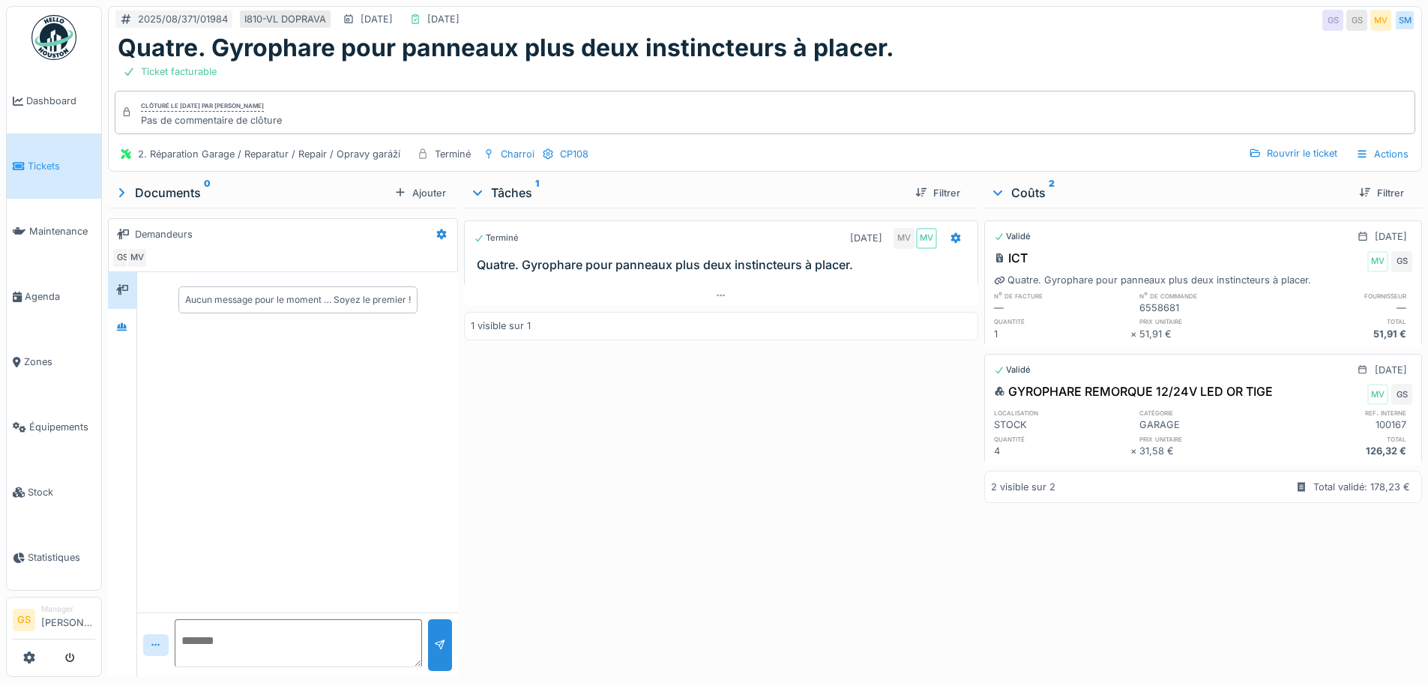
click at [33, 155] on link "Tickets" at bounding box center [54, 165] width 94 height 65
